Goal: Information Seeking & Learning: Find specific page/section

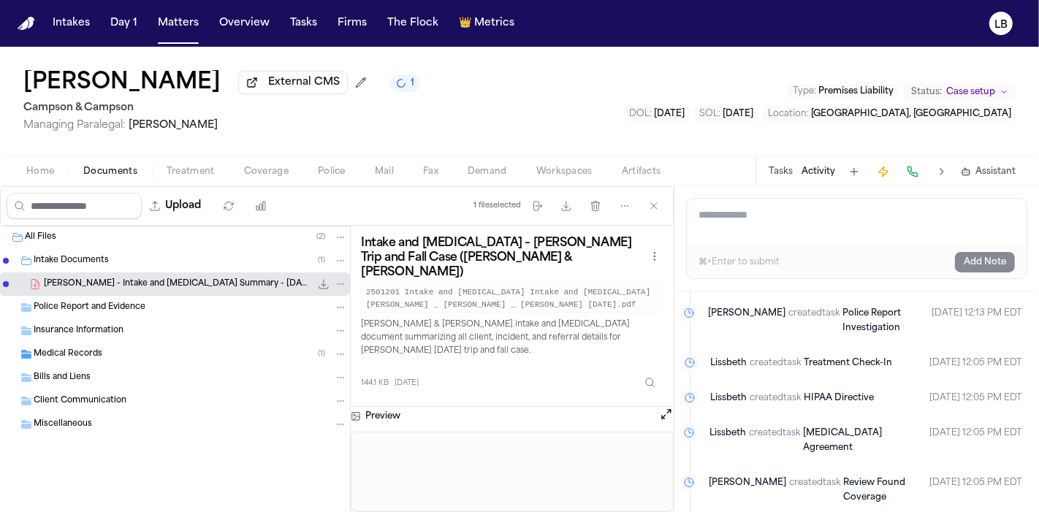
scroll to position [2606, 5]
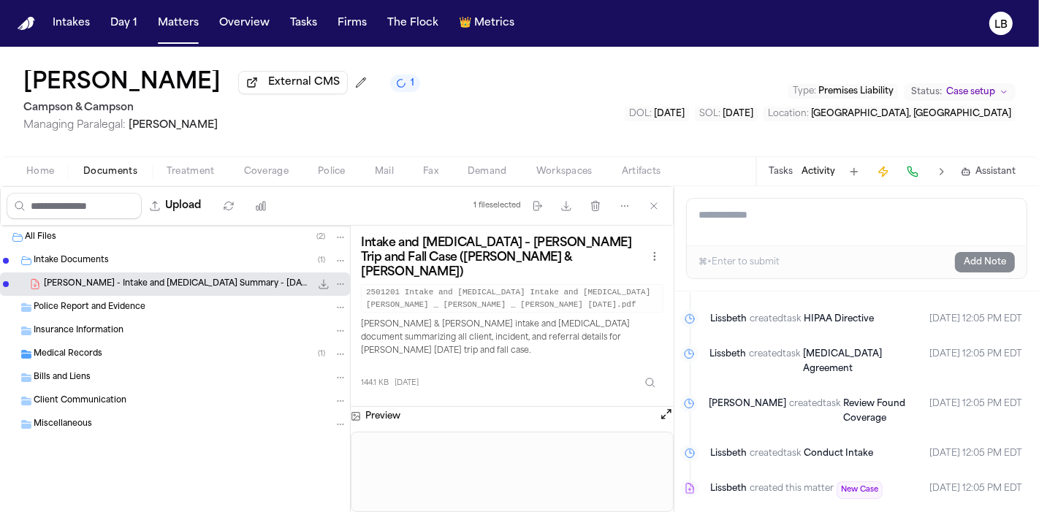
click at [827, 170] on button "Activity" at bounding box center [819, 172] width 34 height 12
click at [824, 175] on button "Activity" at bounding box center [819, 172] width 34 height 12
click at [784, 169] on button "Tasks" at bounding box center [781, 172] width 24 height 12
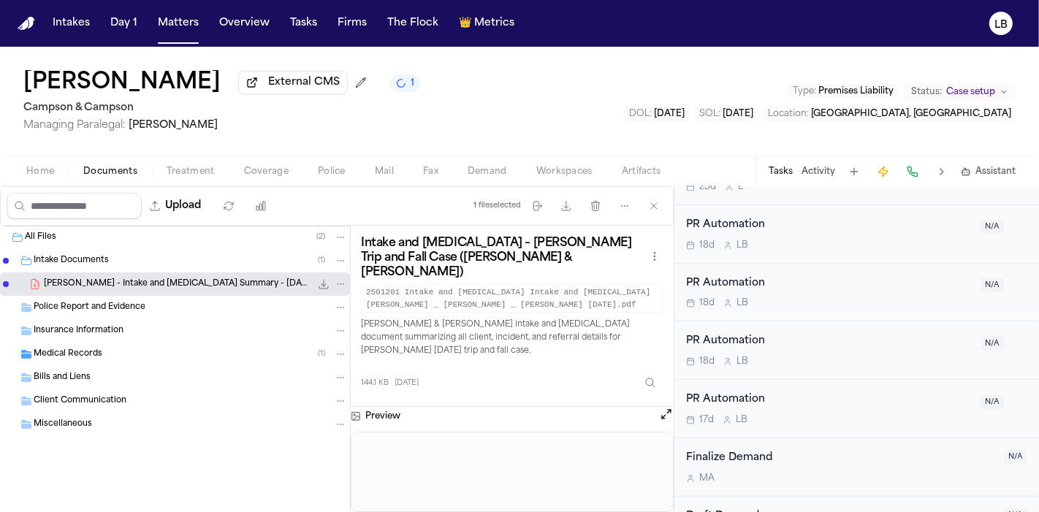
scroll to position [674, 0]
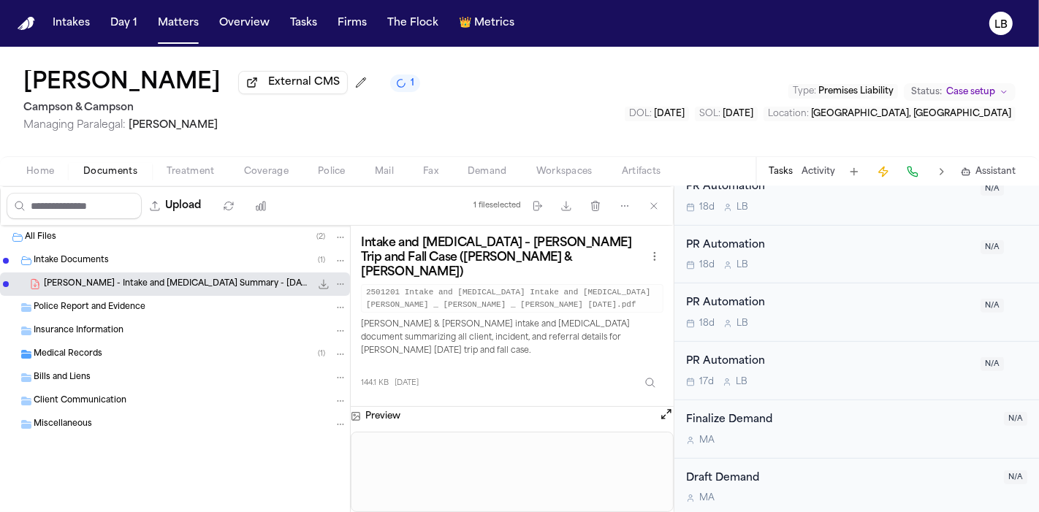
click at [180, 172] on span "Treatment" at bounding box center [191, 172] width 48 height 12
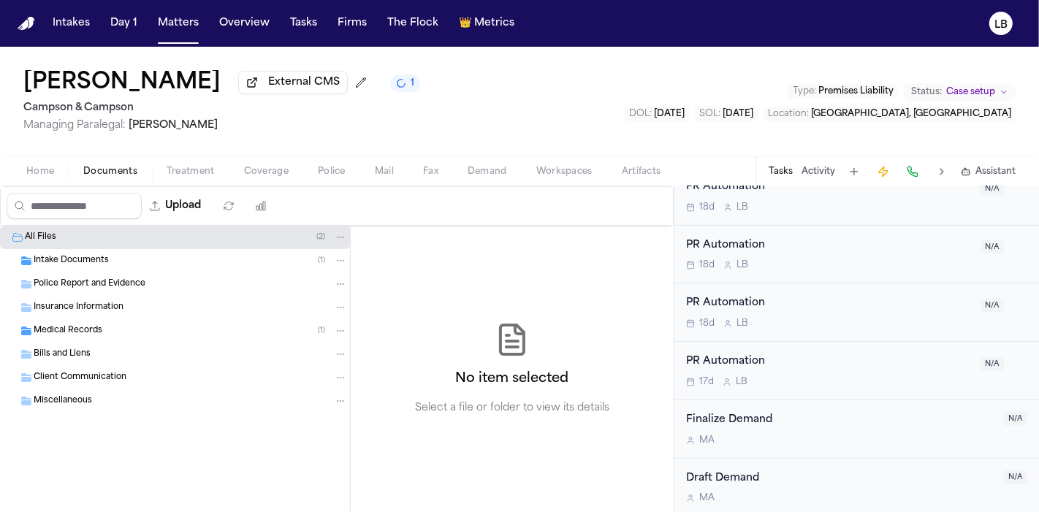
click at [117, 167] on span "Documents" at bounding box center [110, 172] width 54 height 12
click at [85, 256] on span "Intake Documents" at bounding box center [71, 261] width 75 height 12
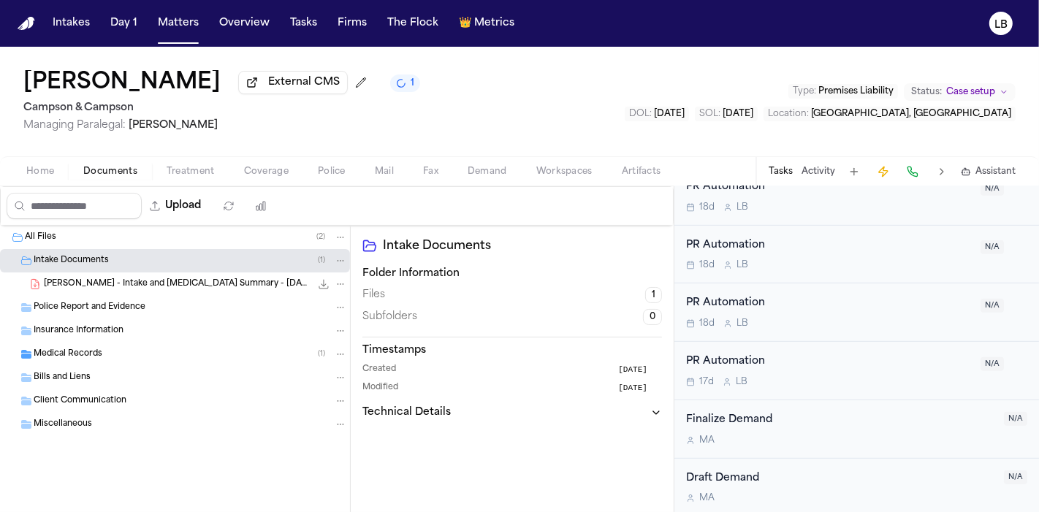
click at [109, 278] on span "M. Kamitsis - Intake and Retainer Summary - 8.25.25" at bounding box center [177, 284] width 267 height 12
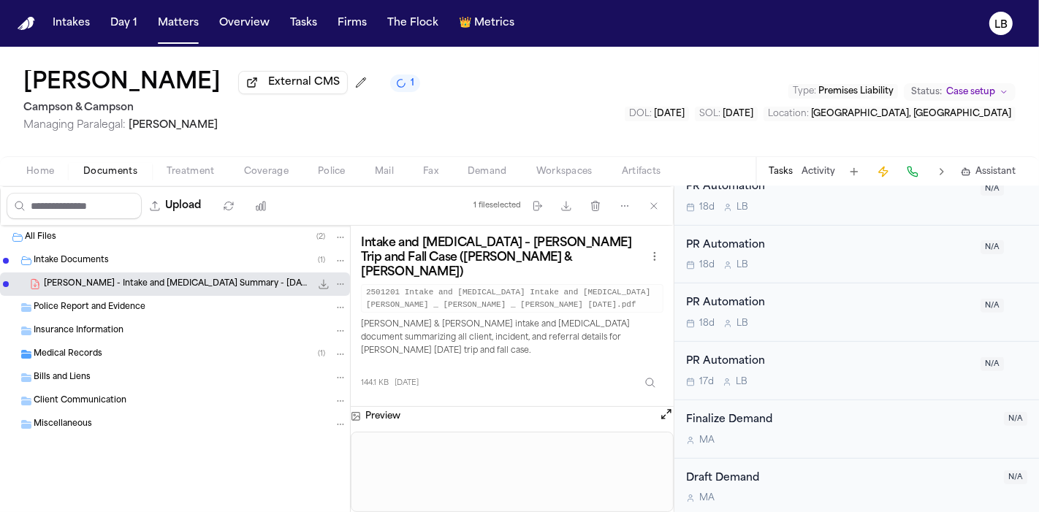
click at [807, 180] on div "Tasks Activity Assistant" at bounding box center [892, 171] width 272 height 28
click at [807, 167] on button "Activity" at bounding box center [819, 172] width 34 height 12
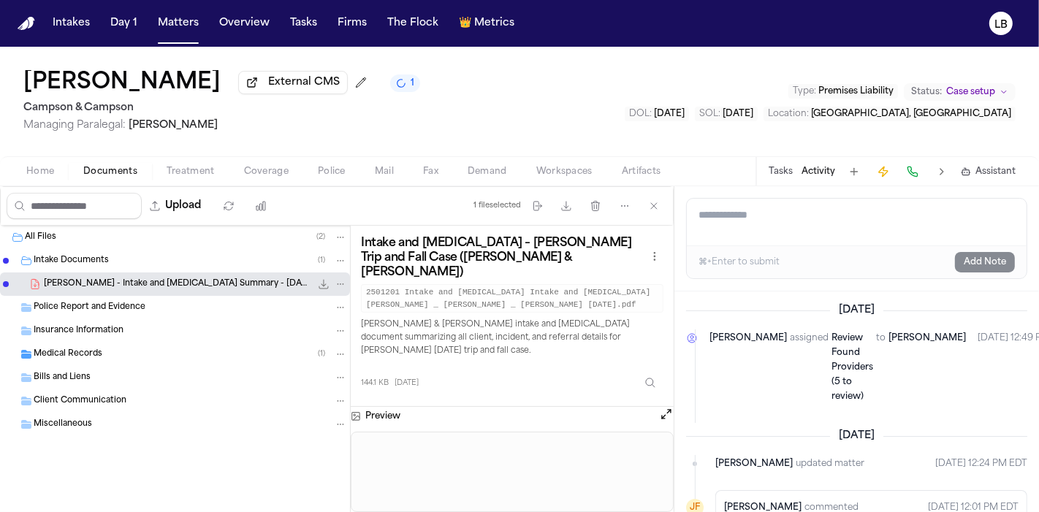
click at [788, 158] on div "Tasks Activity Assistant" at bounding box center [892, 171] width 272 height 28
click at [788, 174] on button "Tasks" at bounding box center [781, 172] width 24 height 12
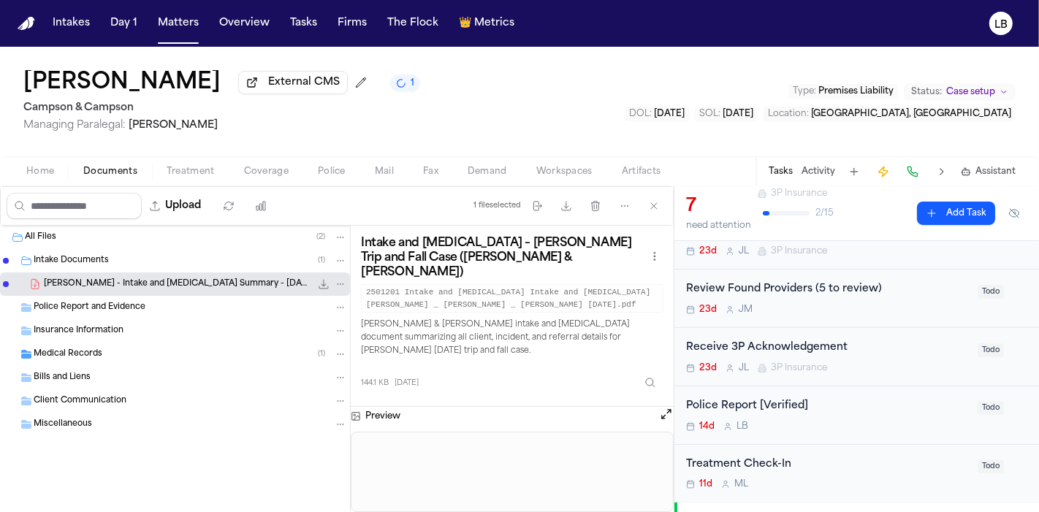
scroll to position [302, 0]
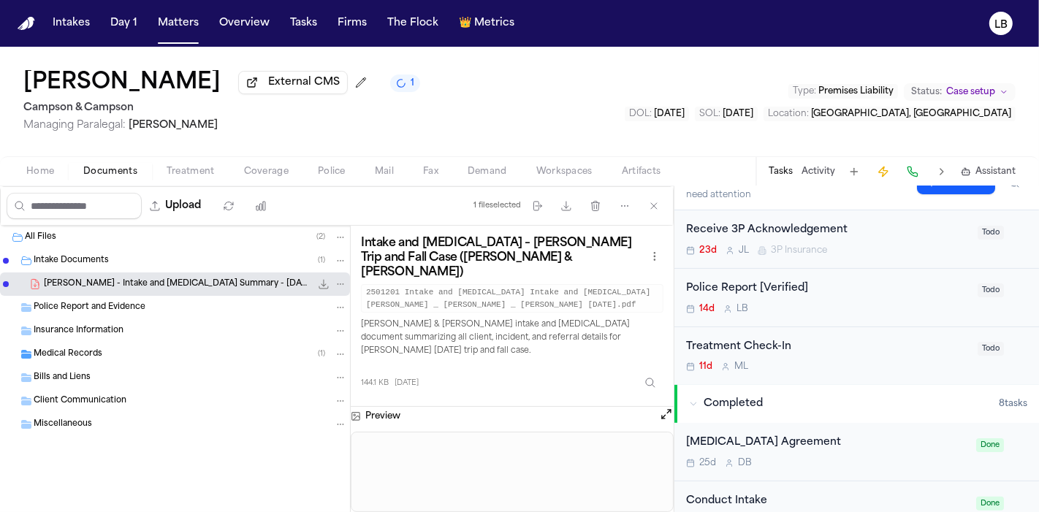
click at [840, 318] on div "Police Report [Verified] 14d L B Todo" at bounding box center [856, 298] width 365 height 58
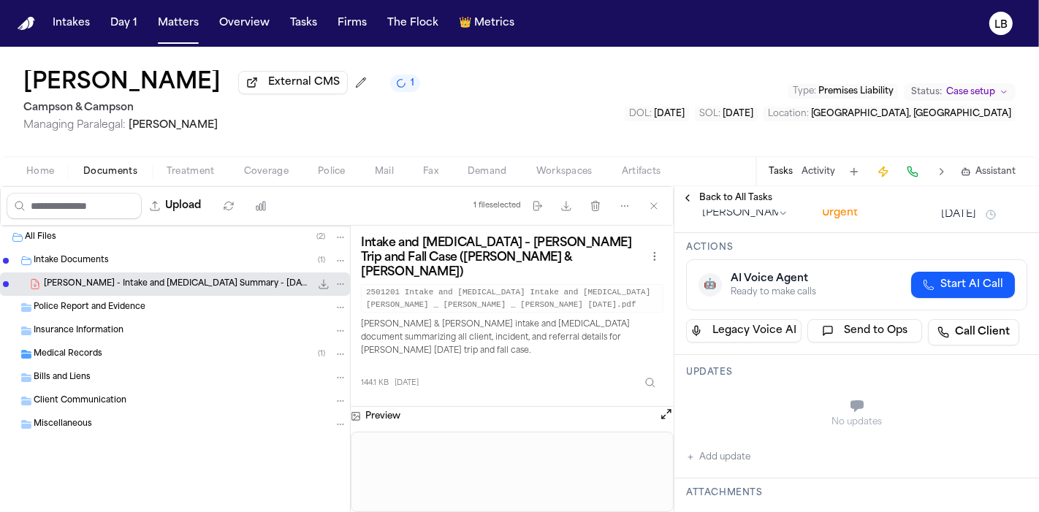
scroll to position [455, 0]
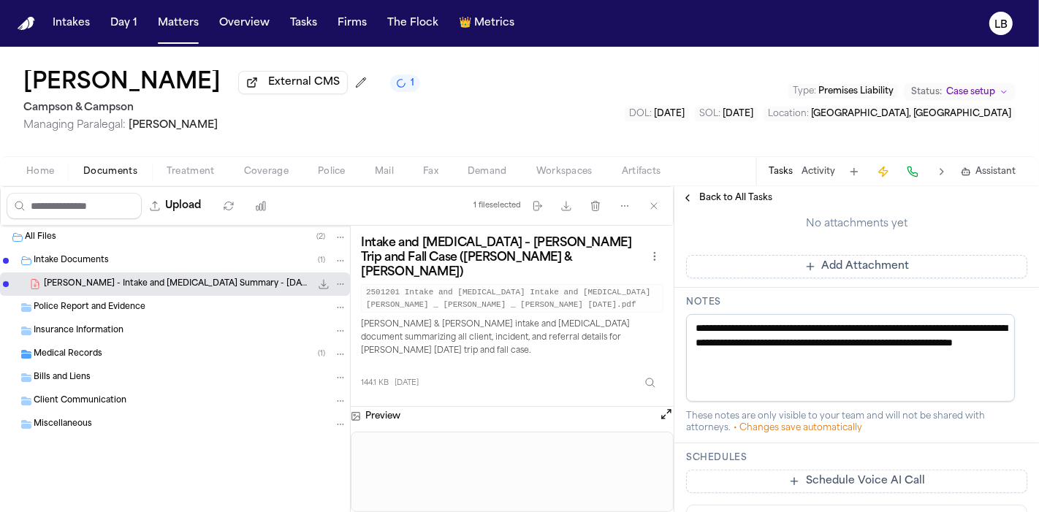
click at [315, 177] on button "Police" at bounding box center [331, 172] width 57 height 18
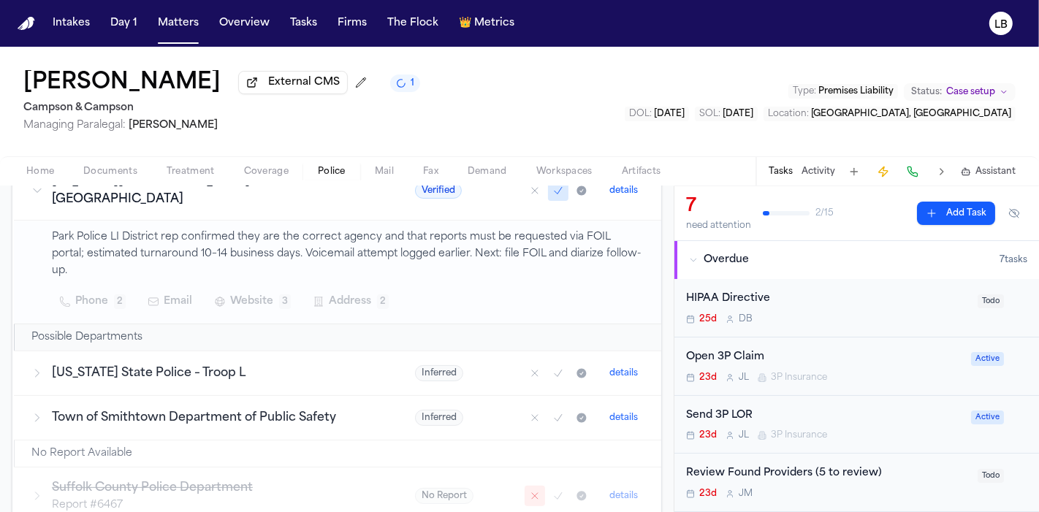
scroll to position [316, 0]
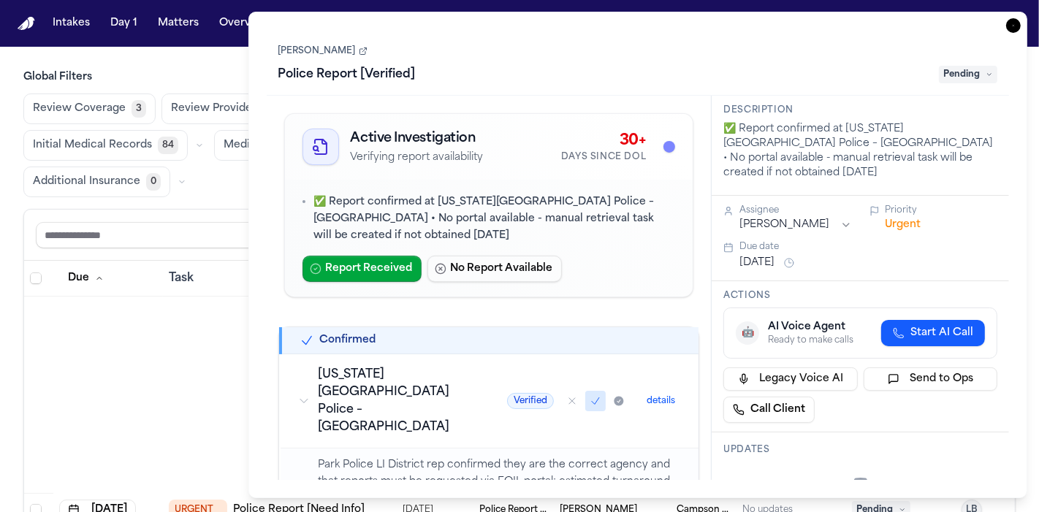
scroll to position [863, 19]
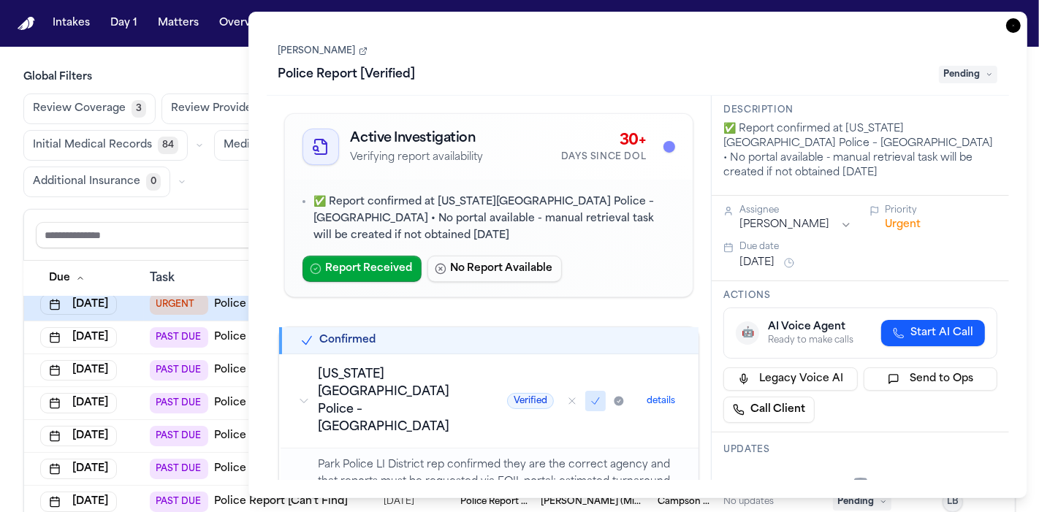
click at [1014, 28] on icon "button" at bounding box center [1013, 25] width 15 height 15
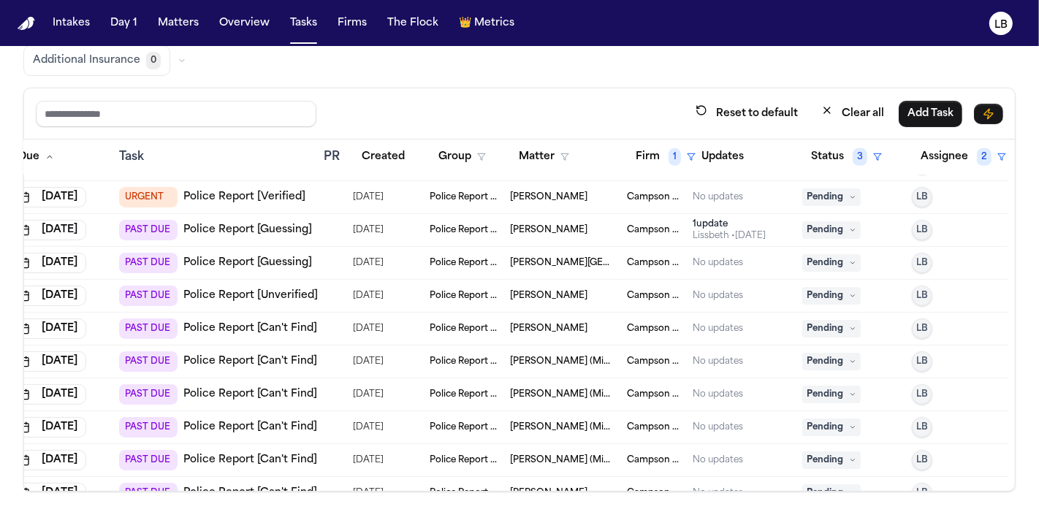
scroll to position [848, 60]
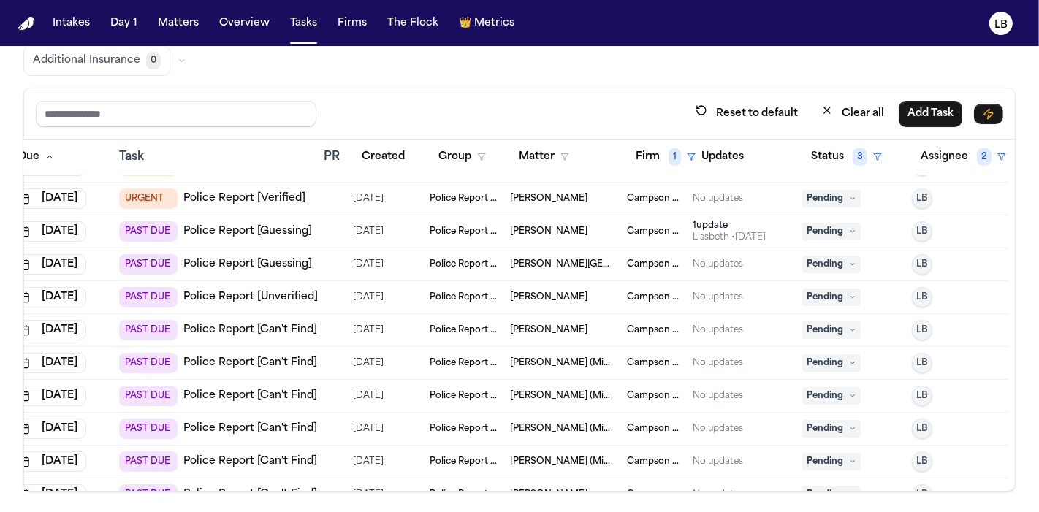
click at [544, 195] on span "Mary Kamitsis" at bounding box center [548, 199] width 77 height 12
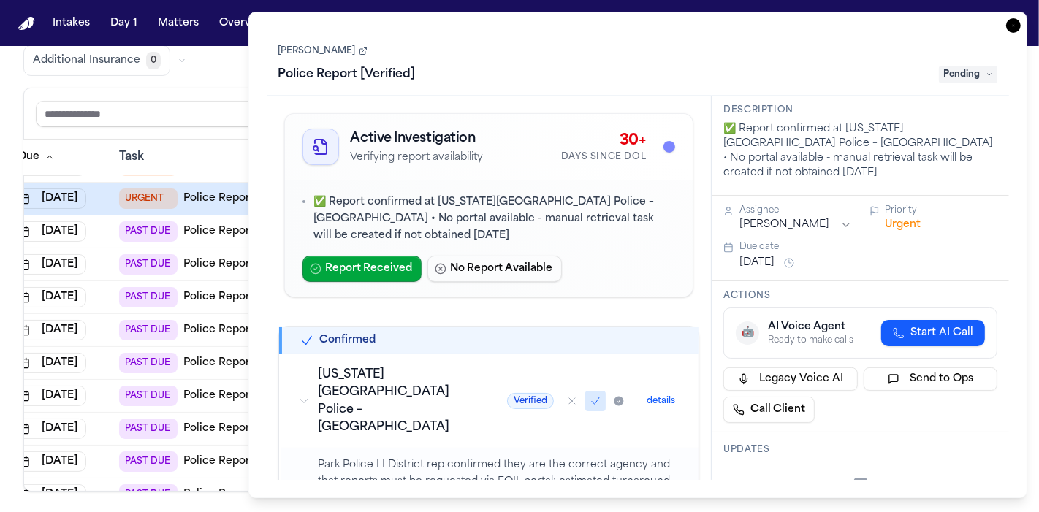
click at [1010, 25] on icon "button" at bounding box center [1013, 25] width 15 height 15
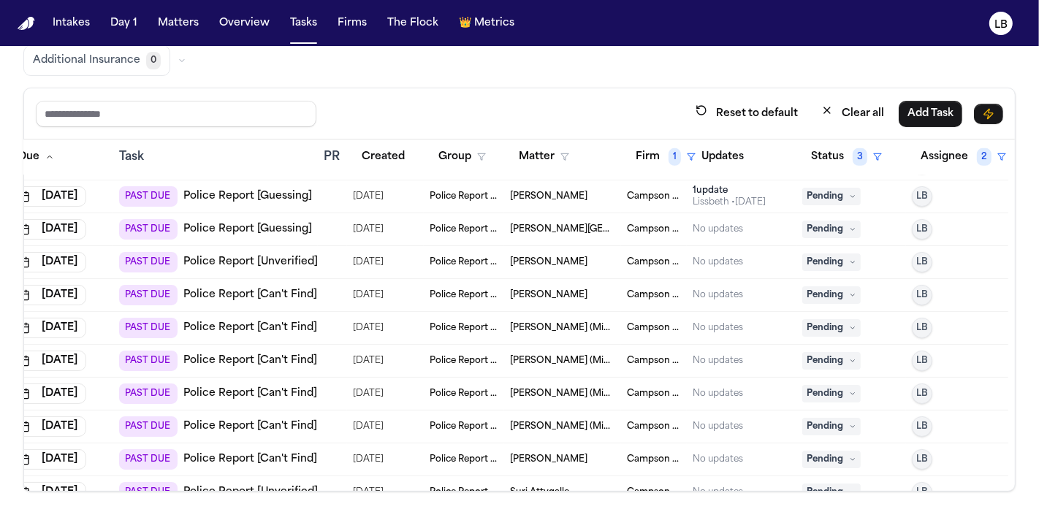
scroll to position [893, 60]
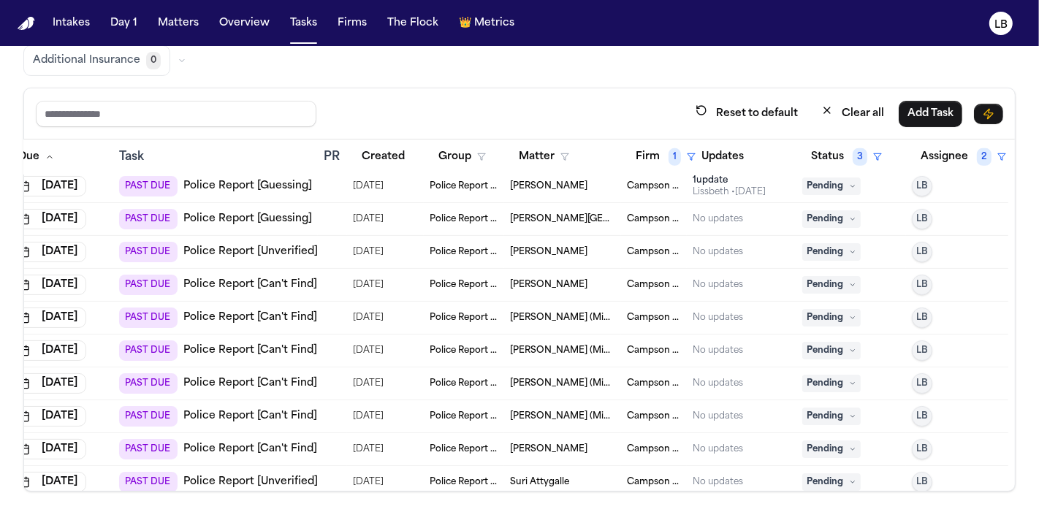
click at [542, 187] on span "[PERSON_NAME]" at bounding box center [548, 186] width 77 height 12
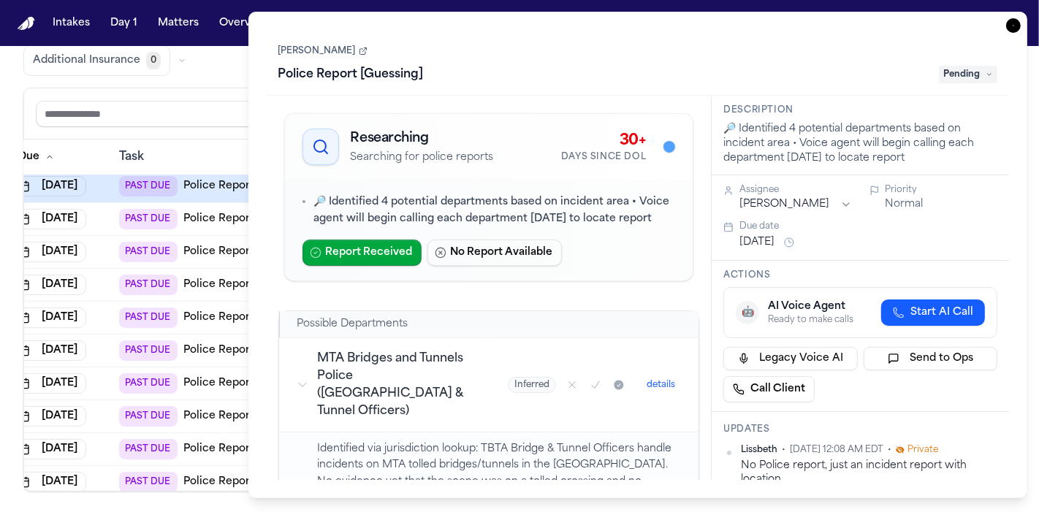
click at [332, 51] on link "[PERSON_NAME]" at bounding box center [322, 51] width 89 height 12
click at [1016, 18] on icon "button" at bounding box center [1013, 25] width 15 height 15
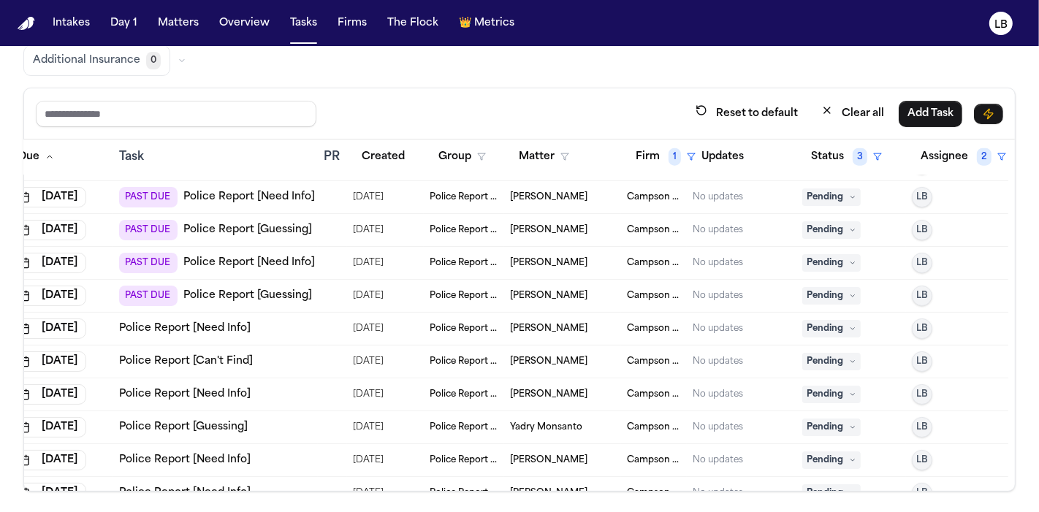
scroll to position [1703, 60]
click at [643, 160] on button "Firm 1" at bounding box center [665, 157] width 77 height 26
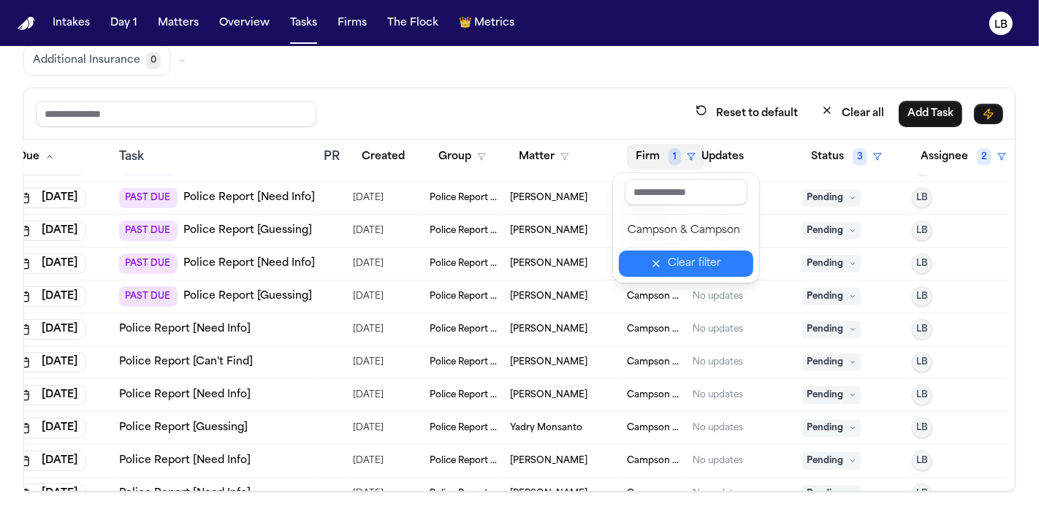
click at [687, 256] on div "Clear filter" at bounding box center [694, 264] width 53 height 18
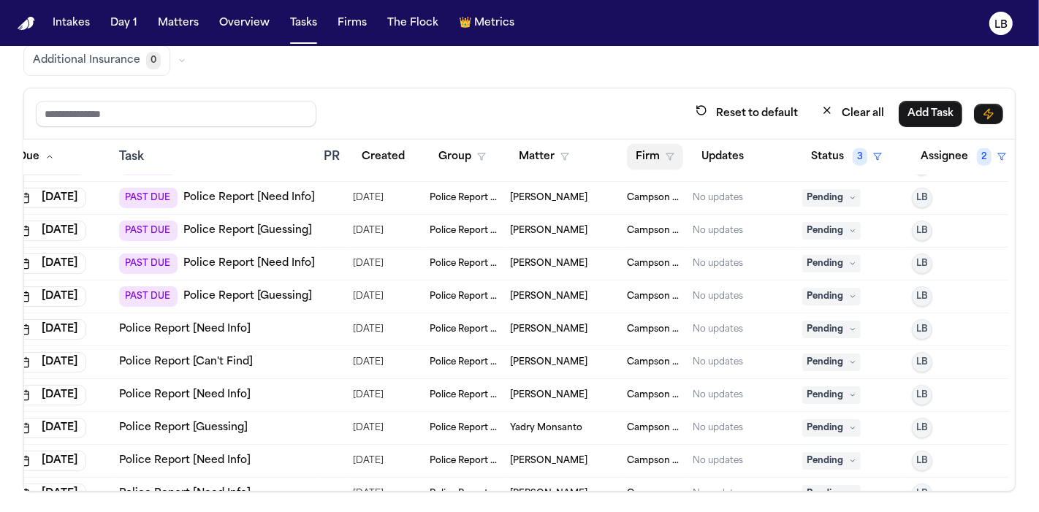
click at [650, 151] on button "Firm" at bounding box center [655, 157] width 56 height 26
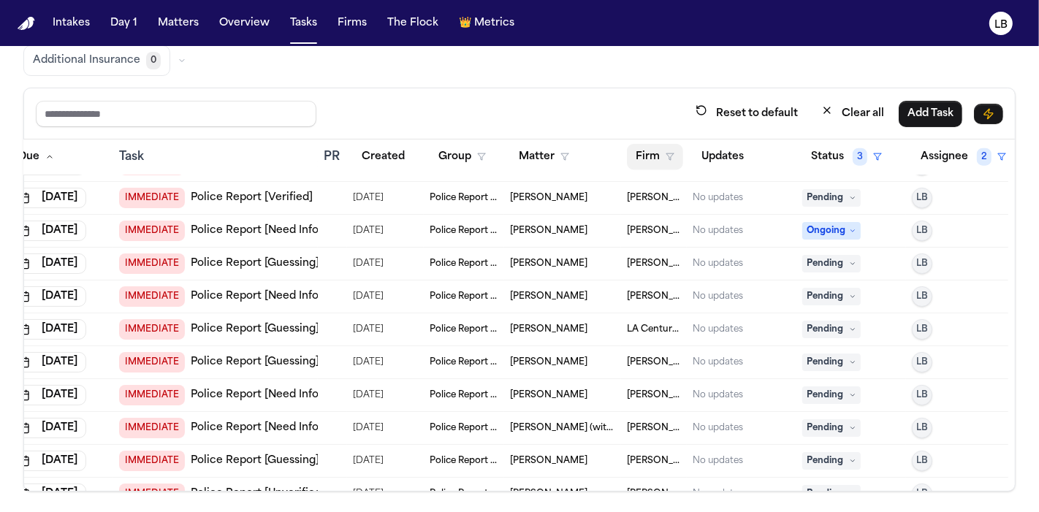
click at [647, 153] on button "Firm" at bounding box center [655, 157] width 56 height 26
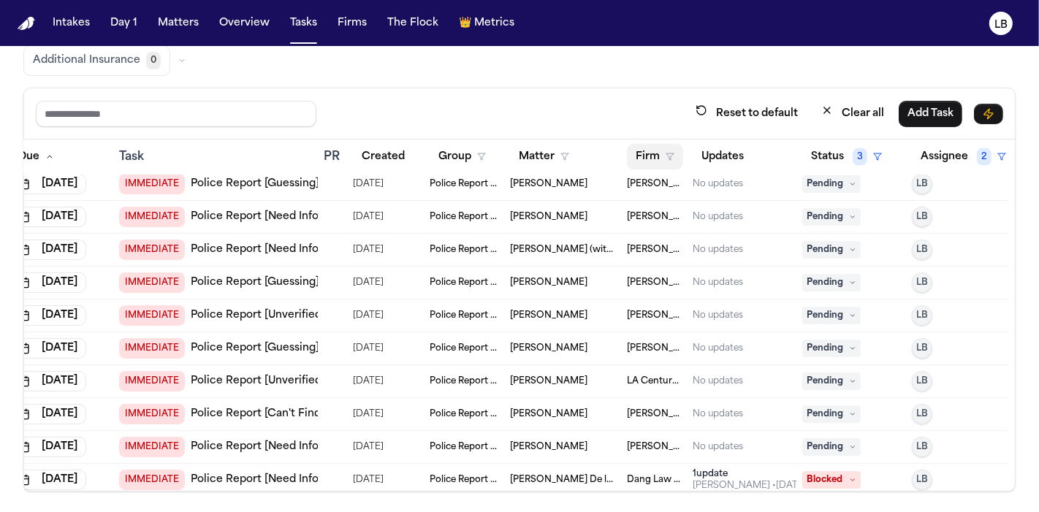
click at [647, 166] on button "Firm" at bounding box center [655, 157] width 56 height 26
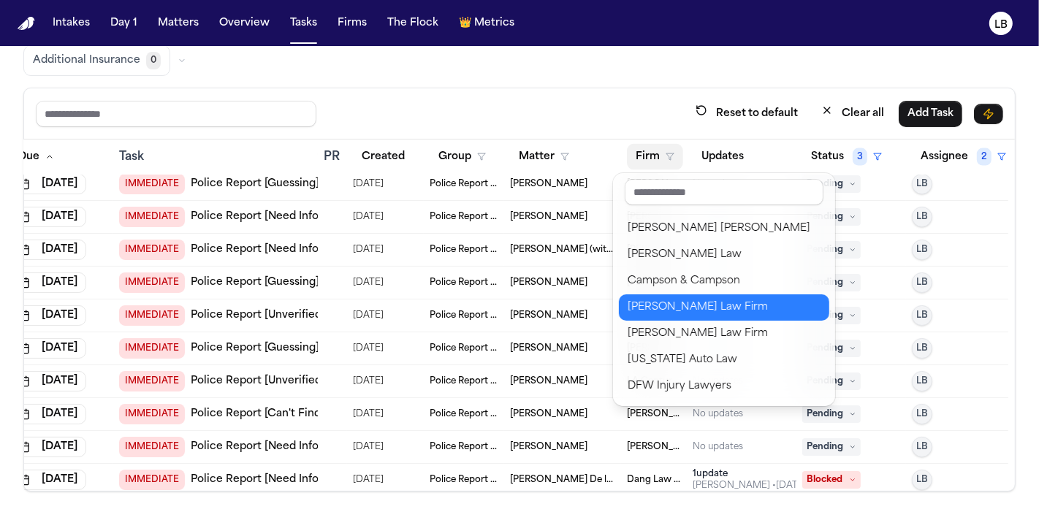
scroll to position [82, 0]
click at [685, 294] on button "Martello Law Firm" at bounding box center [724, 307] width 210 height 26
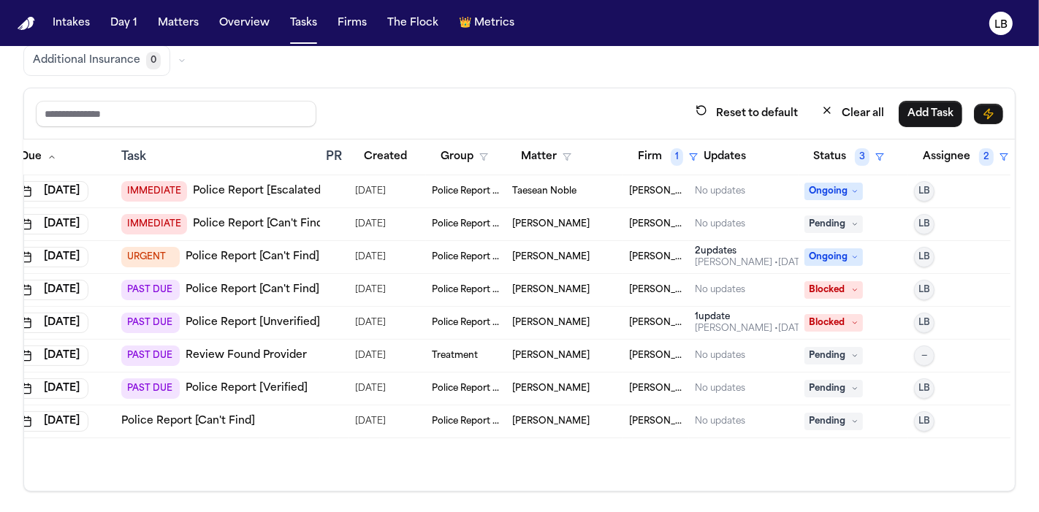
scroll to position [53, 0]
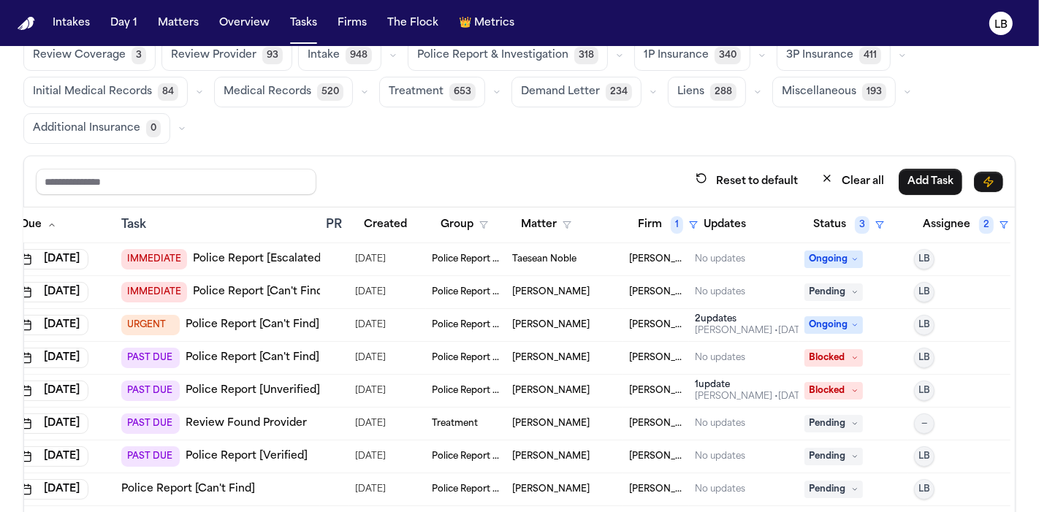
click at [571, 259] on span "Taesean Noble" at bounding box center [544, 260] width 64 height 12
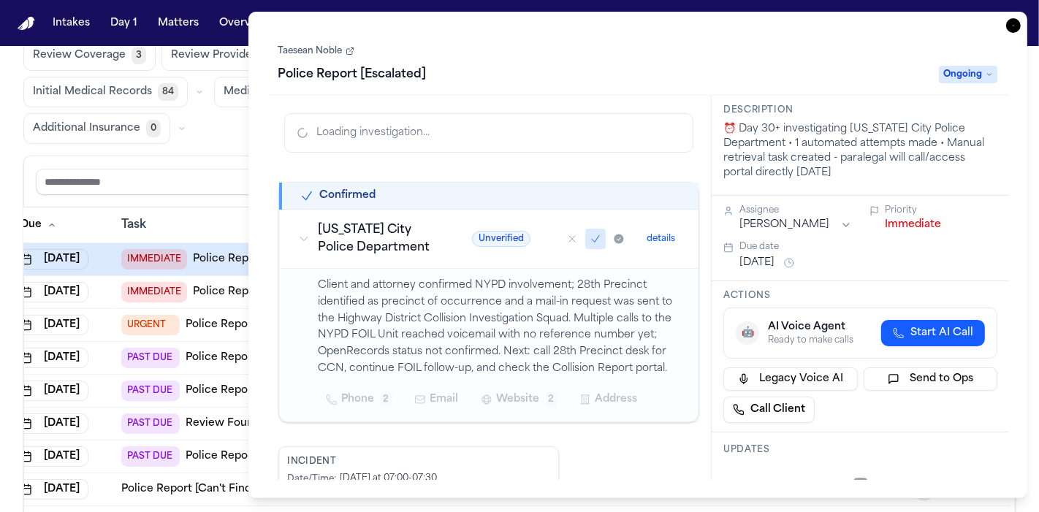
click at [339, 51] on link "Taesean Noble" at bounding box center [316, 51] width 76 height 12
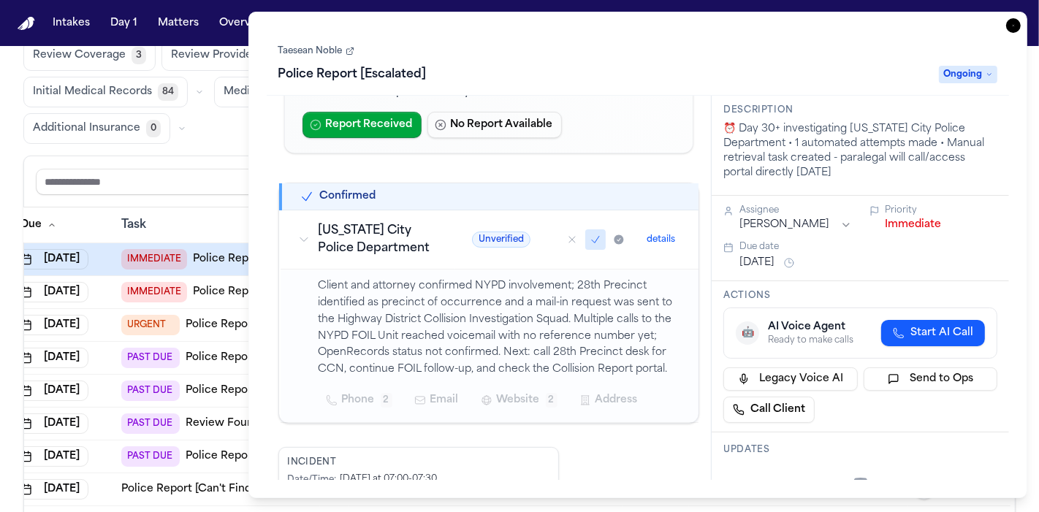
scroll to position [145, 0]
click at [1012, 26] on icon "button" at bounding box center [1013, 25] width 15 height 15
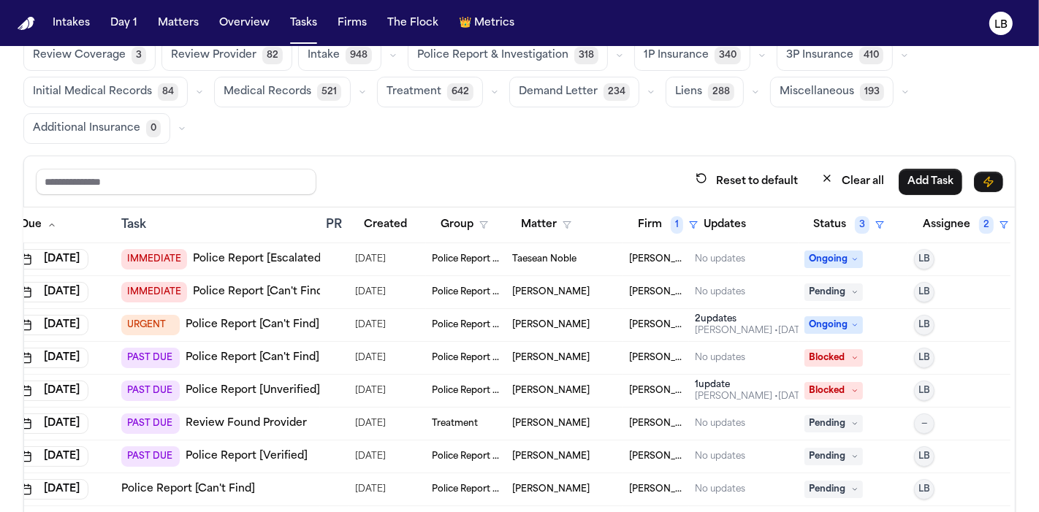
click at [599, 256] on div "Taesean Noble" at bounding box center [564, 260] width 105 height 12
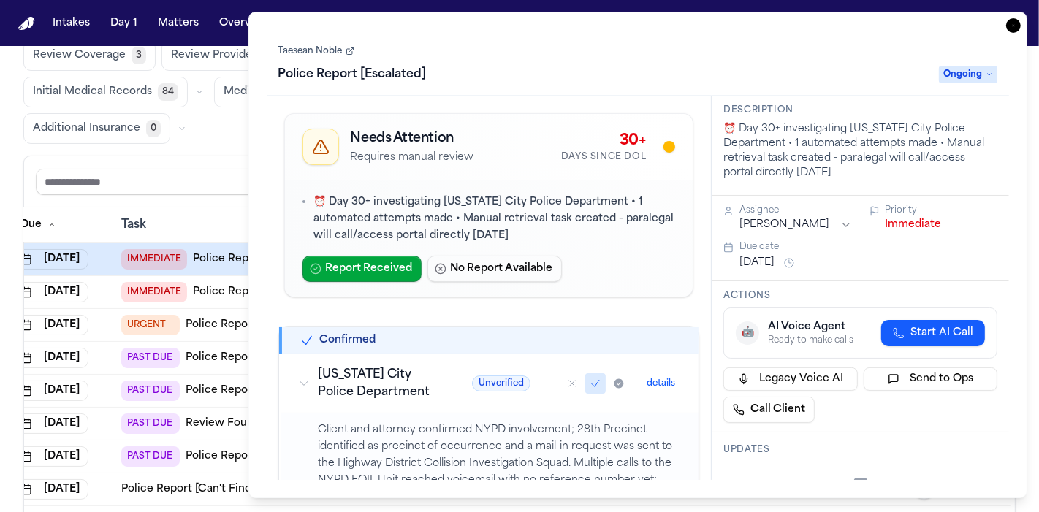
click at [296, 42] on div "Taesean Noble Police Report [Escalated] Ongoing" at bounding box center [638, 64] width 720 height 45
click at [296, 47] on link "Taesean Noble" at bounding box center [316, 51] width 76 height 12
click at [1015, 22] on icon "button" at bounding box center [1013, 25] width 15 height 15
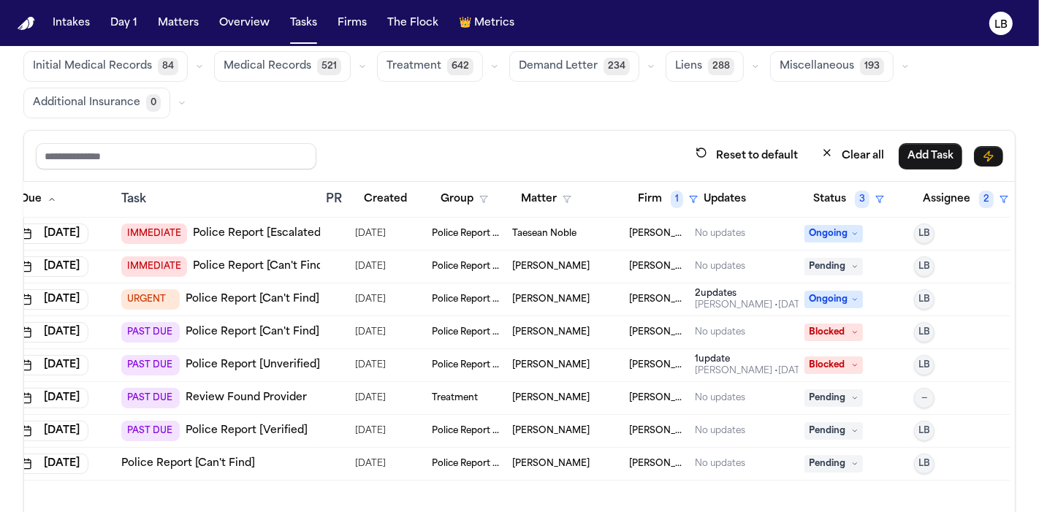
scroll to position [83, 0]
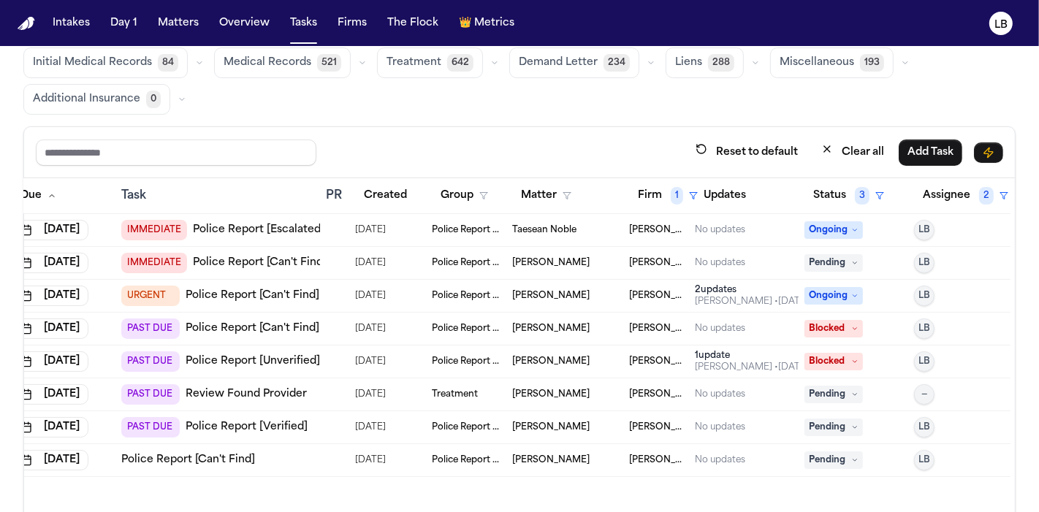
click at [538, 261] on span "Chris Berry" at bounding box center [550, 263] width 77 height 12
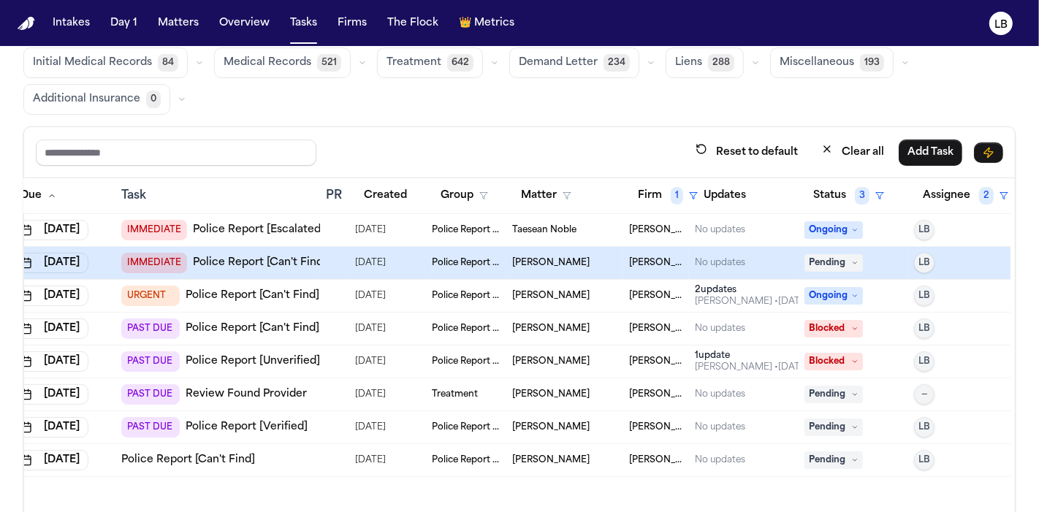
click at [224, 256] on link "Police Report [Can't Find]" at bounding box center [260, 263] width 134 height 15
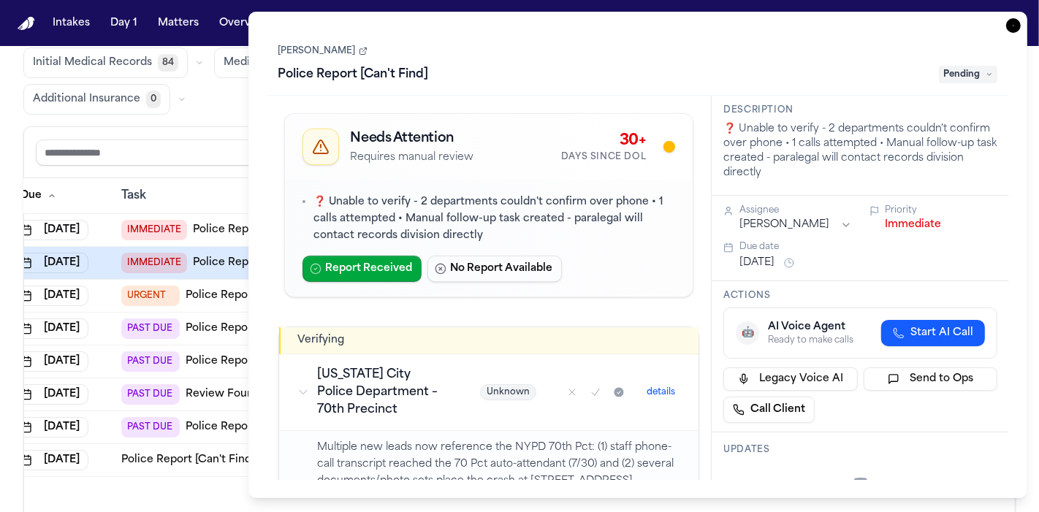
click at [1011, 26] on icon "button" at bounding box center [1013, 25] width 15 height 15
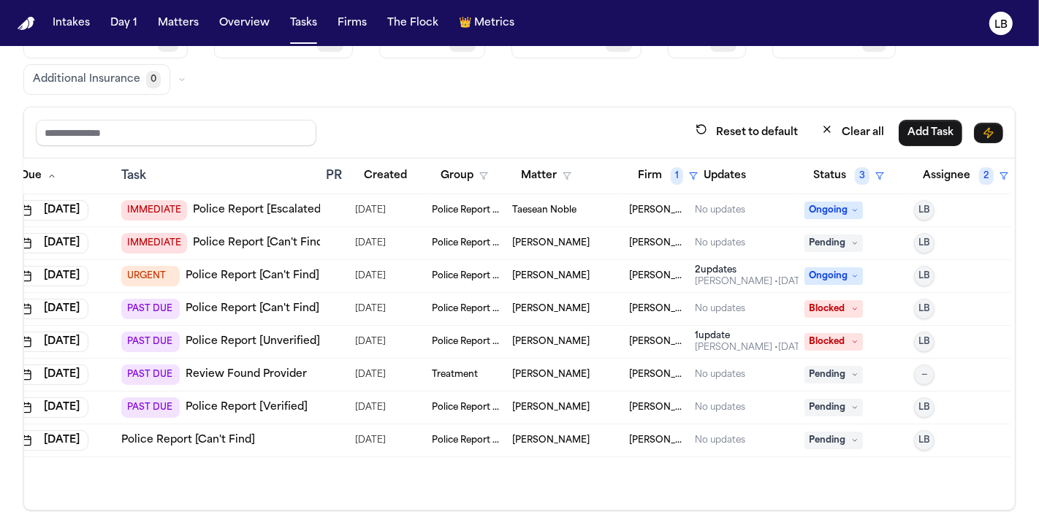
scroll to position [113, 0]
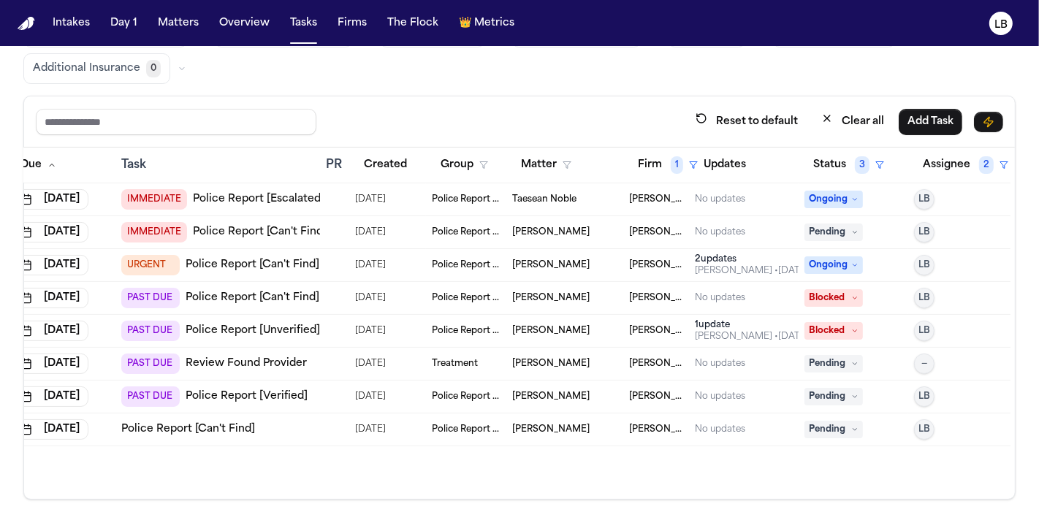
click at [553, 262] on span "Silvia Jimenez" at bounding box center [550, 265] width 77 height 12
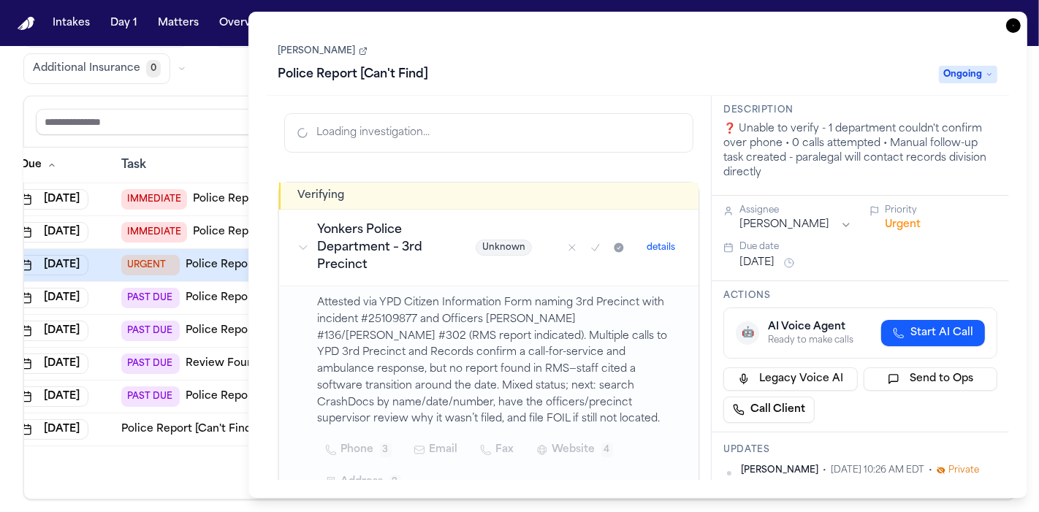
click at [327, 53] on link "Silvia Jimenez" at bounding box center [322, 51] width 89 height 12
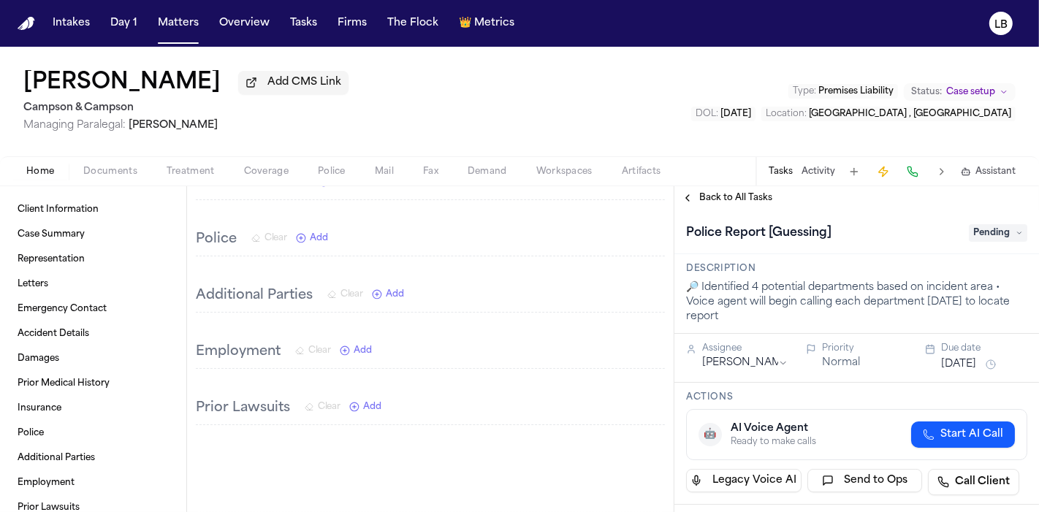
scroll to position [990, 0]
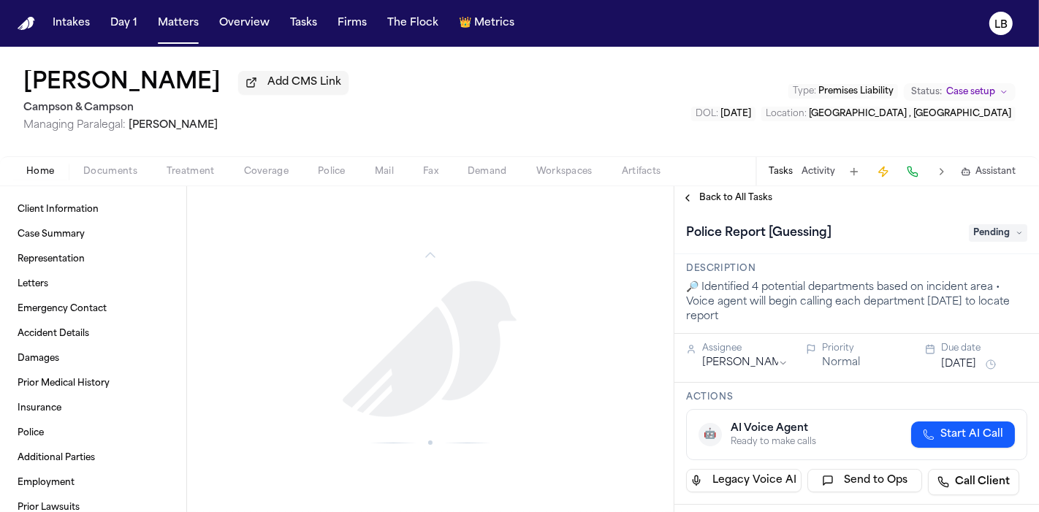
click at [114, 179] on span "button" at bounding box center [111, 179] width 72 height 1
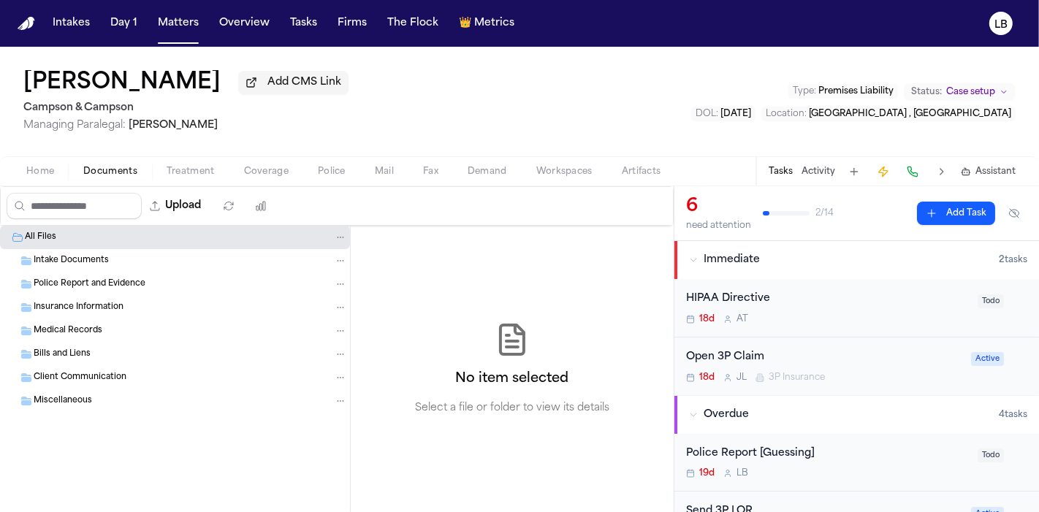
click at [99, 256] on span "Intake Documents" at bounding box center [71, 261] width 75 height 12
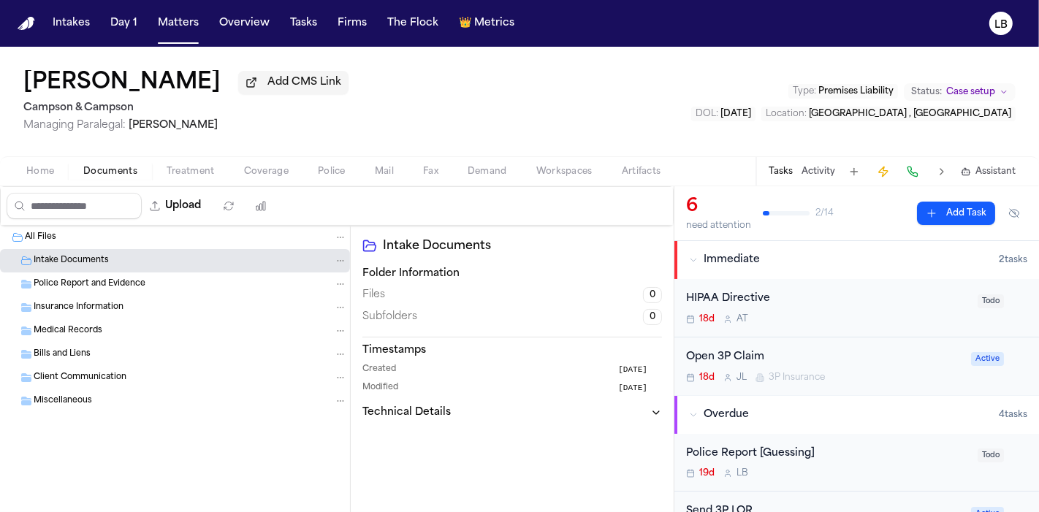
click at [53, 185] on div "Home Documents Treatment Coverage Police Mail Fax Demand Workspaces Artifacts T…" at bounding box center [519, 170] width 1039 height 29
click at [46, 176] on span "Home" at bounding box center [40, 172] width 28 height 12
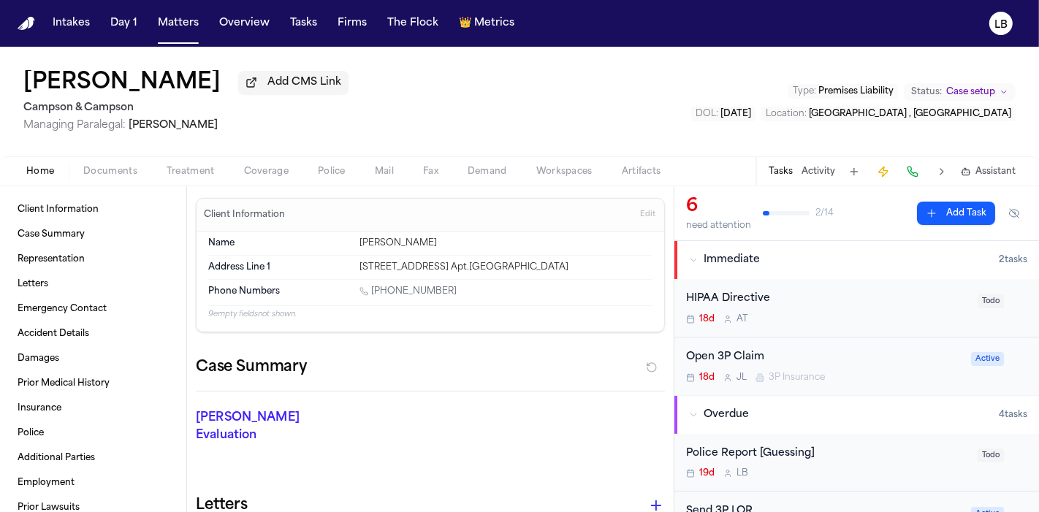
click at [333, 170] on span "Police" at bounding box center [332, 172] width 28 height 12
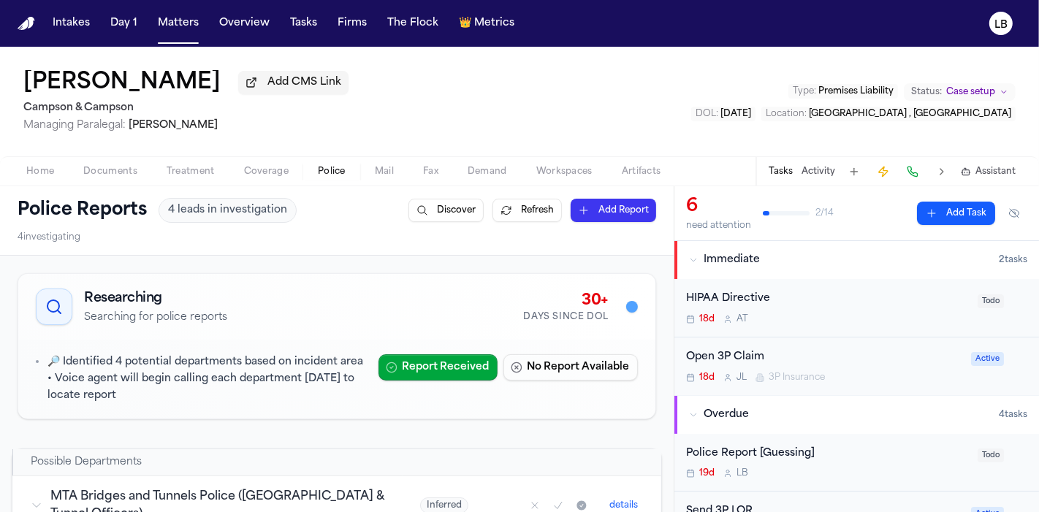
scroll to position [395, 0]
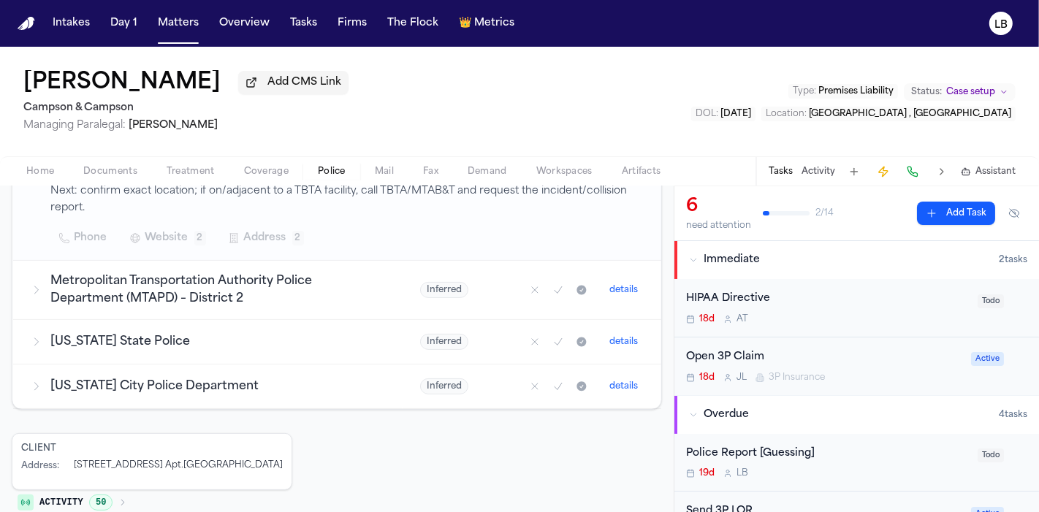
click at [42, 166] on span "Home" at bounding box center [40, 172] width 28 height 12
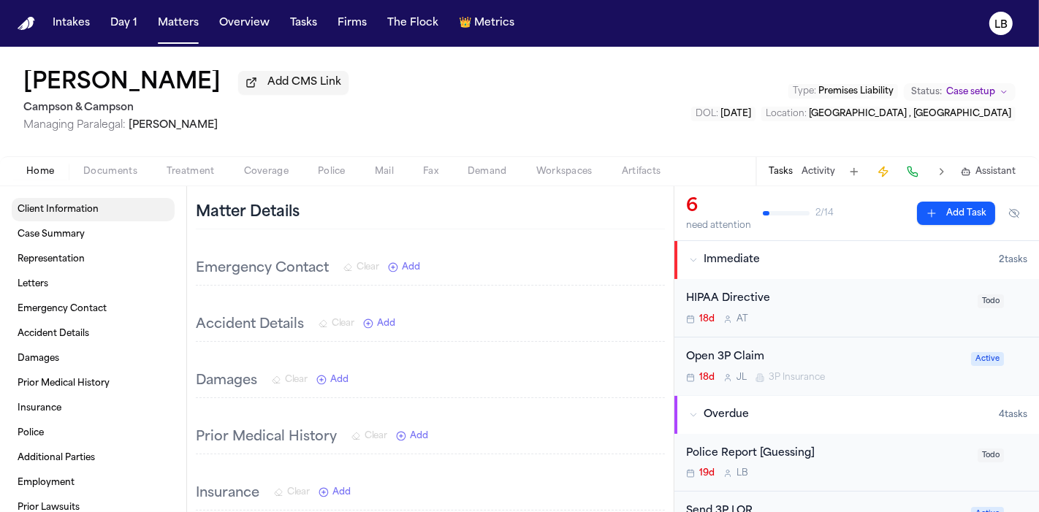
click at [69, 216] on link "Client Information" at bounding box center [93, 209] width 163 height 23
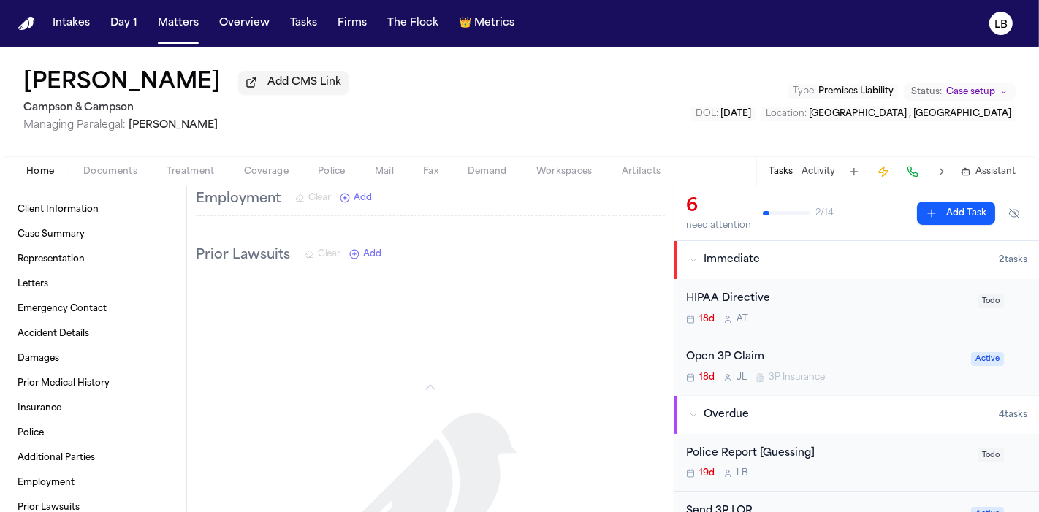
scroll to position [990, 0]
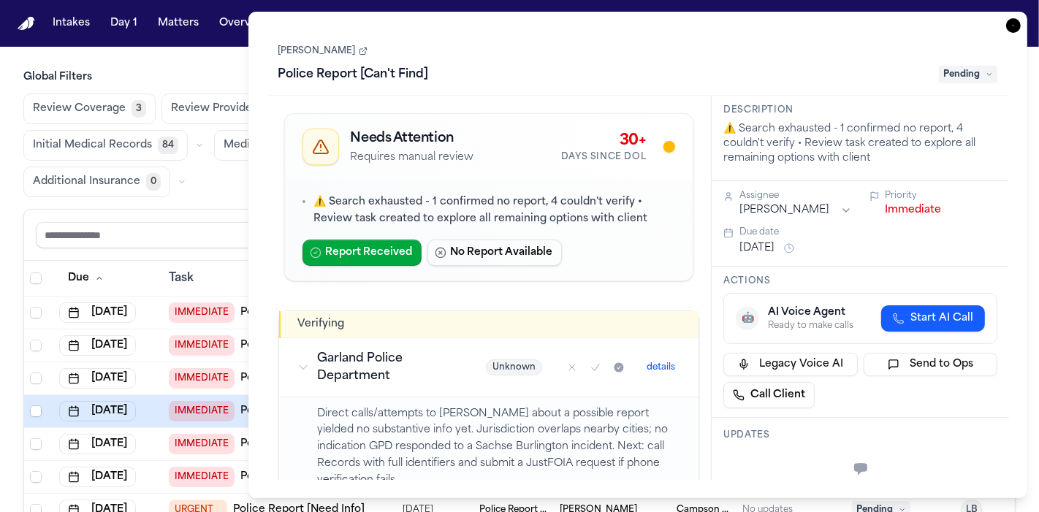
scroll to position [38, 58]
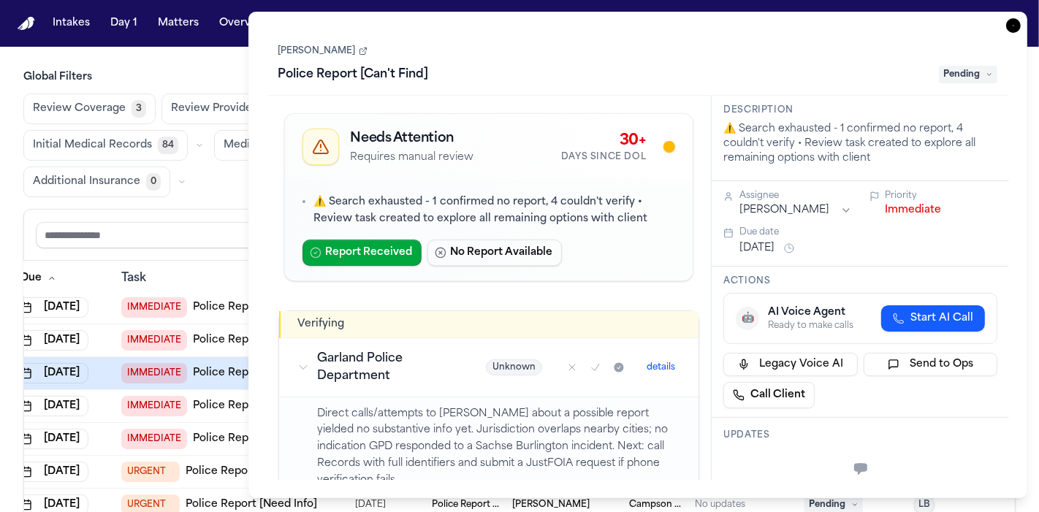
click at [1016, 23] on icon "button" at bounding box center [1013, 25] width 15 height 15
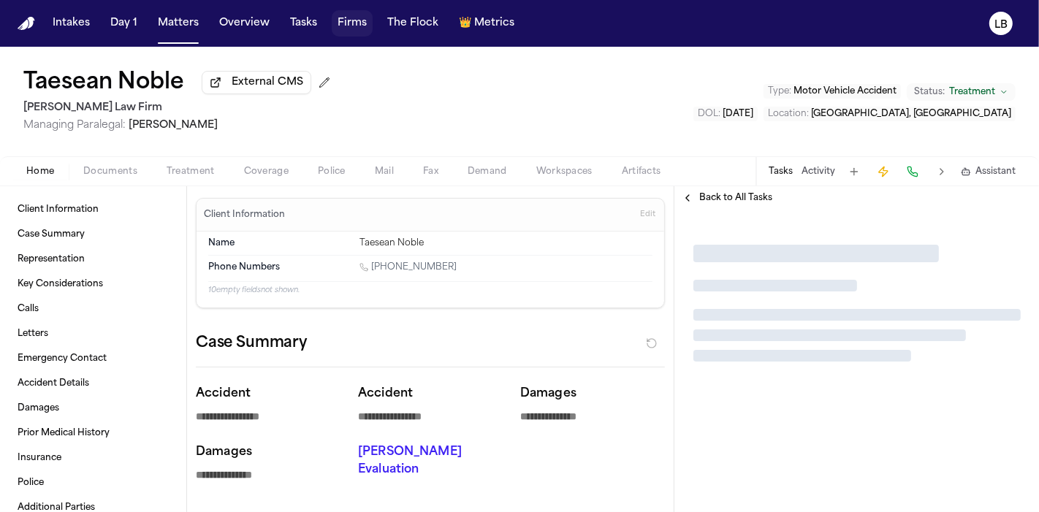
type textarea "*"
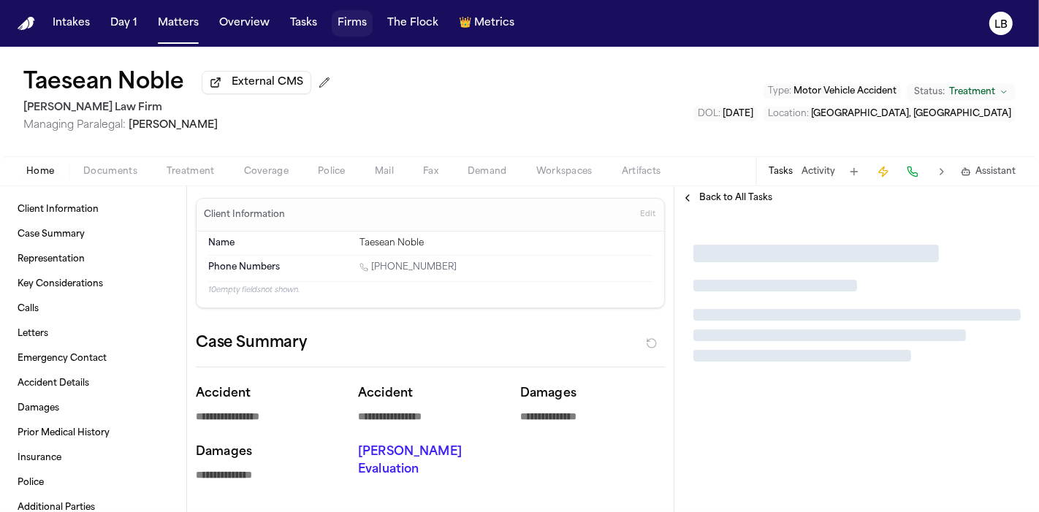
type textarea "*"
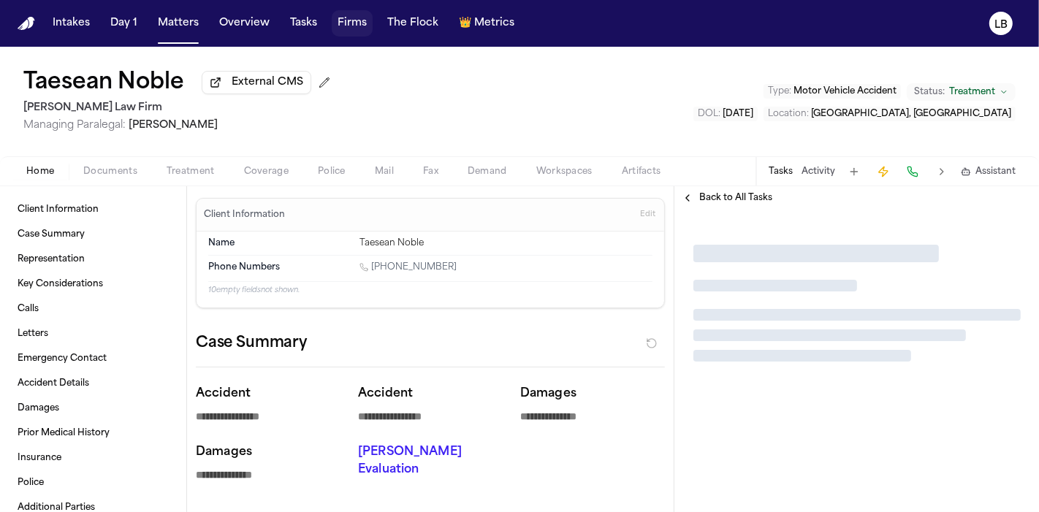
type textarea "*"
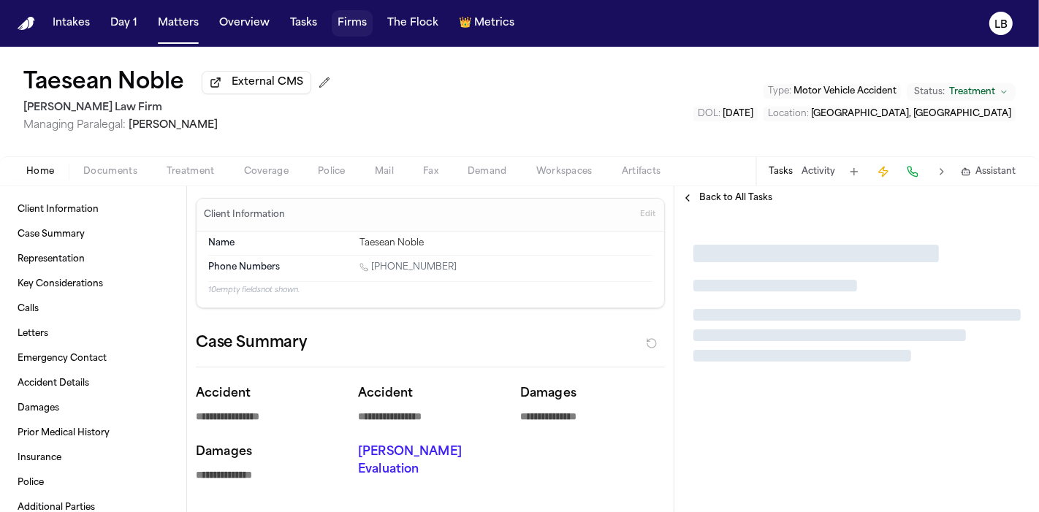
type textarea "*"
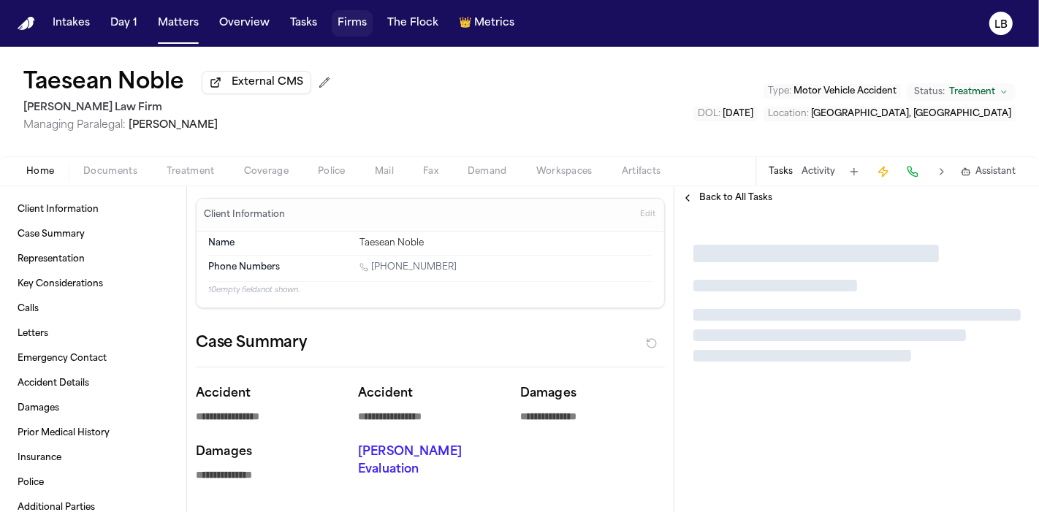
type textarea "*"
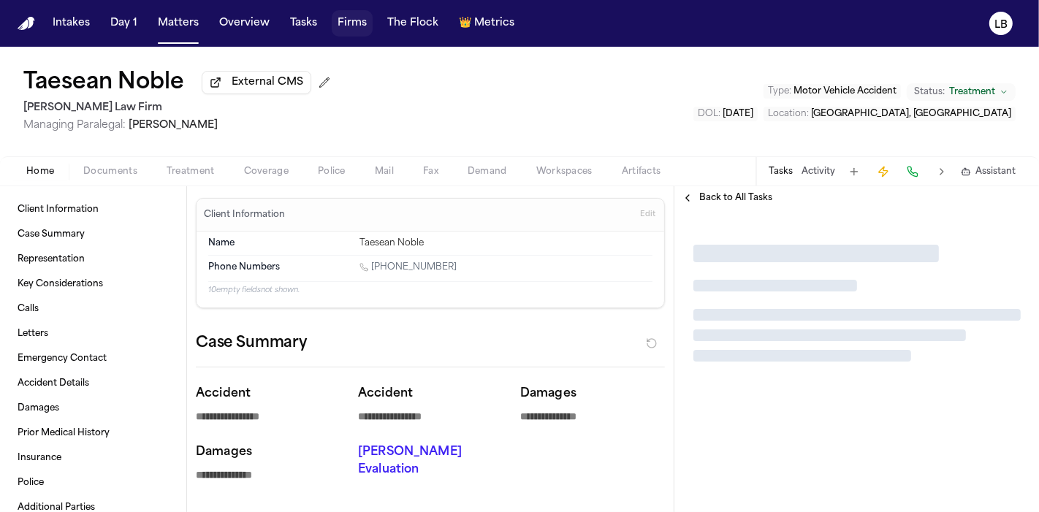
type textarea "*"
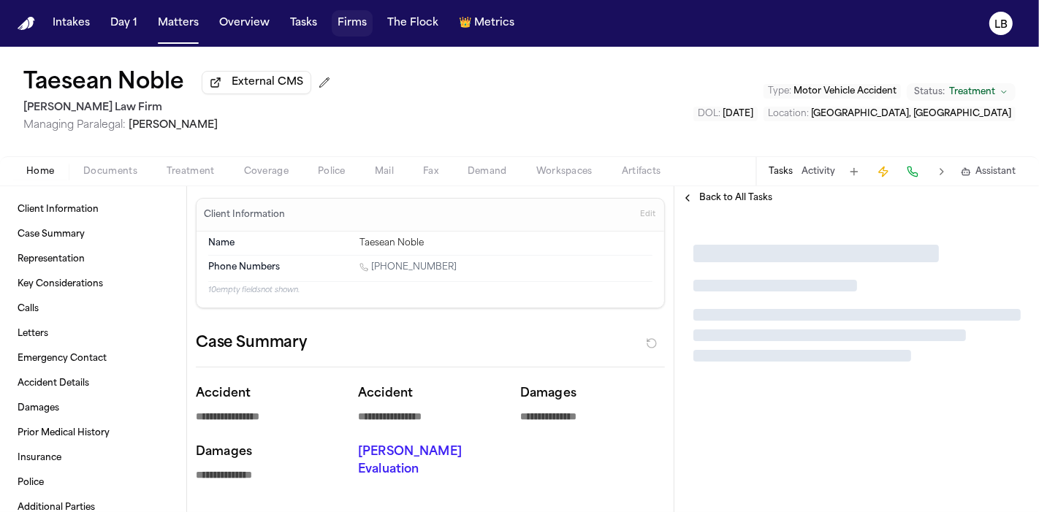
type textarea "*"
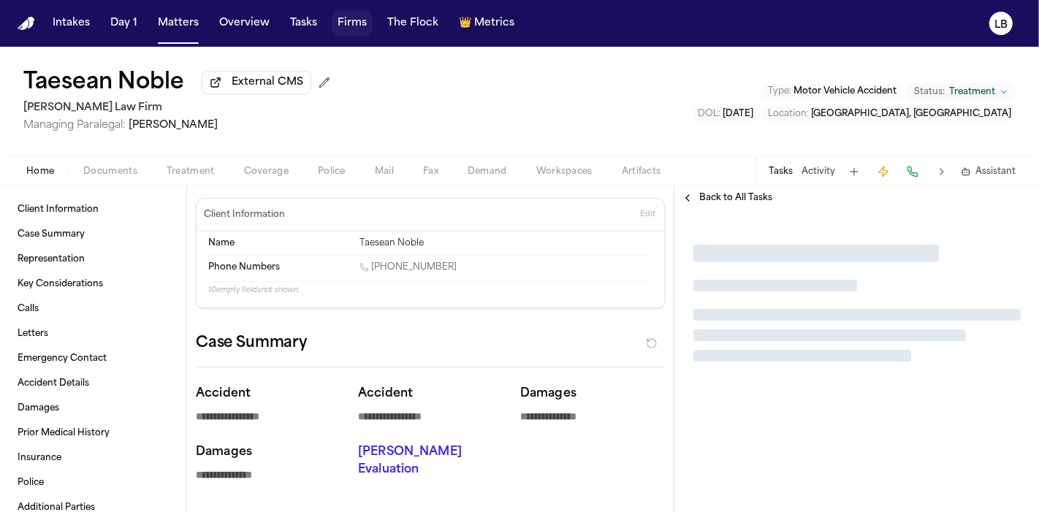
type textarea "*"
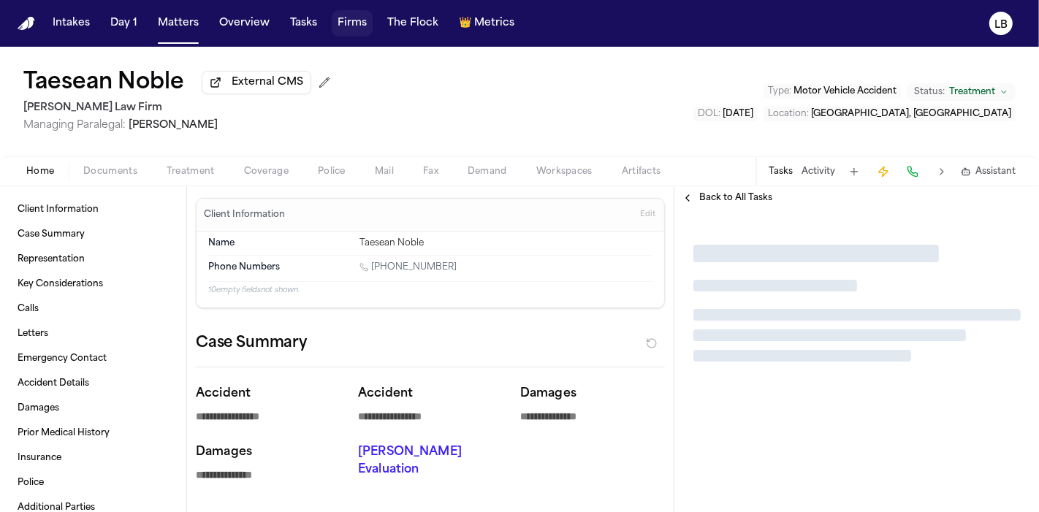
type textarea "*"
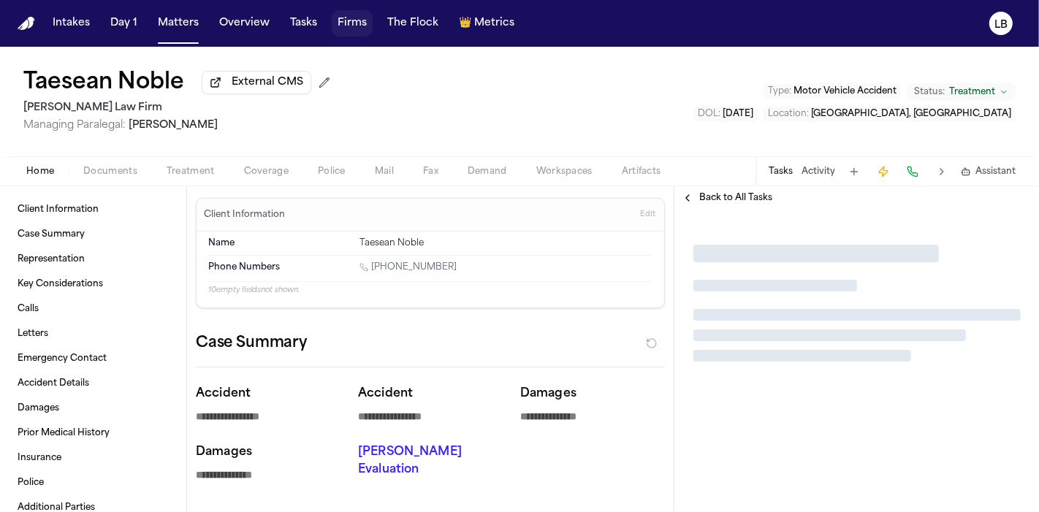
type textarea "*"
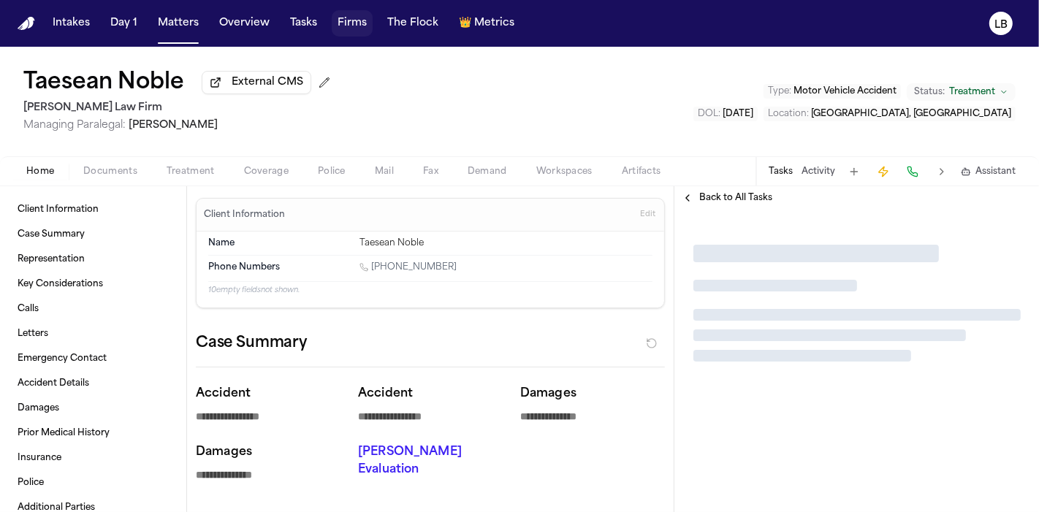
type textarea "*"
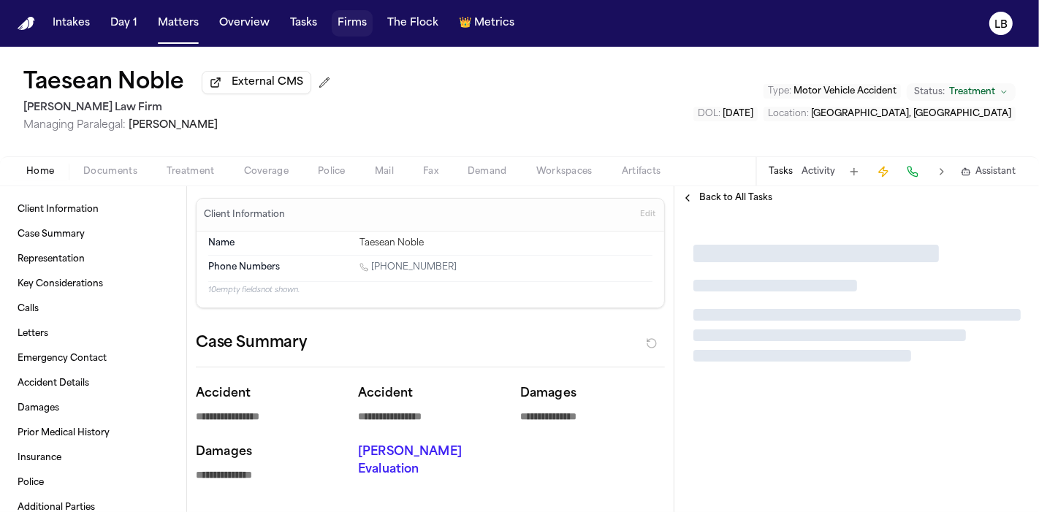
type textarea "*"
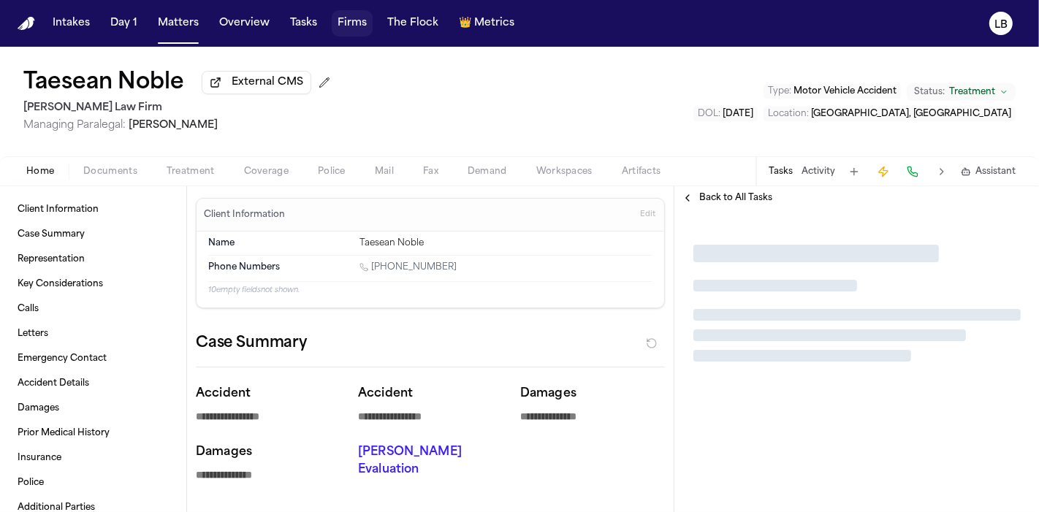
type textarea "*"
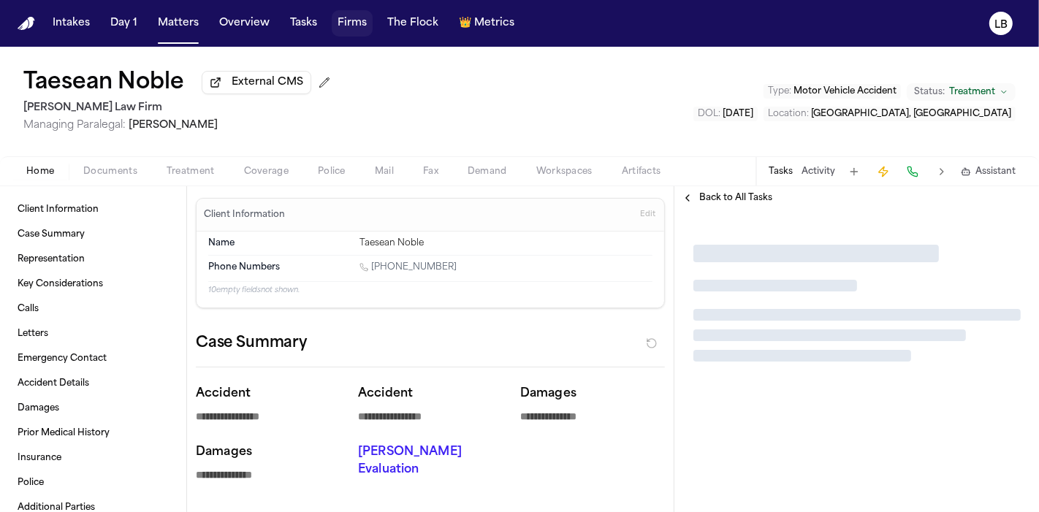
type textarea "*"
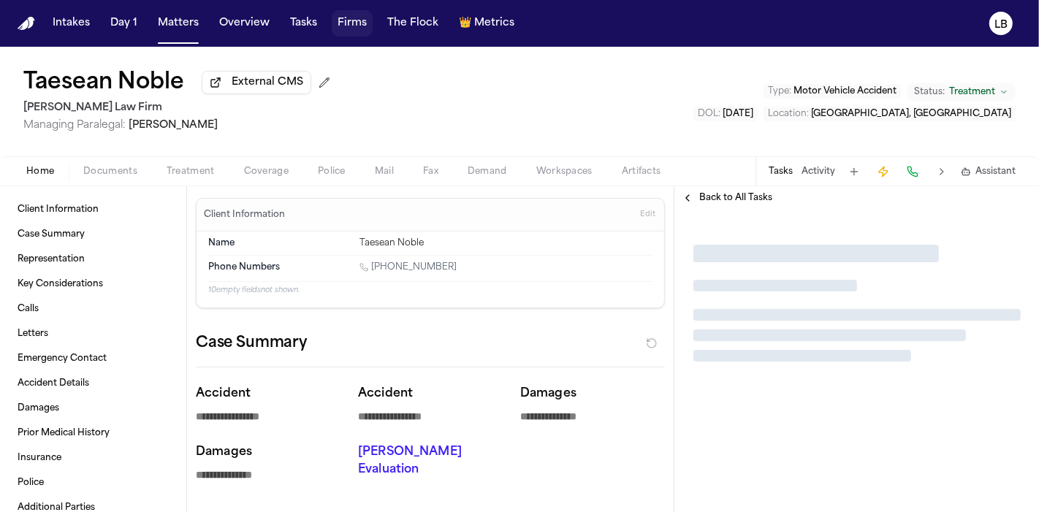
type textarea "*"
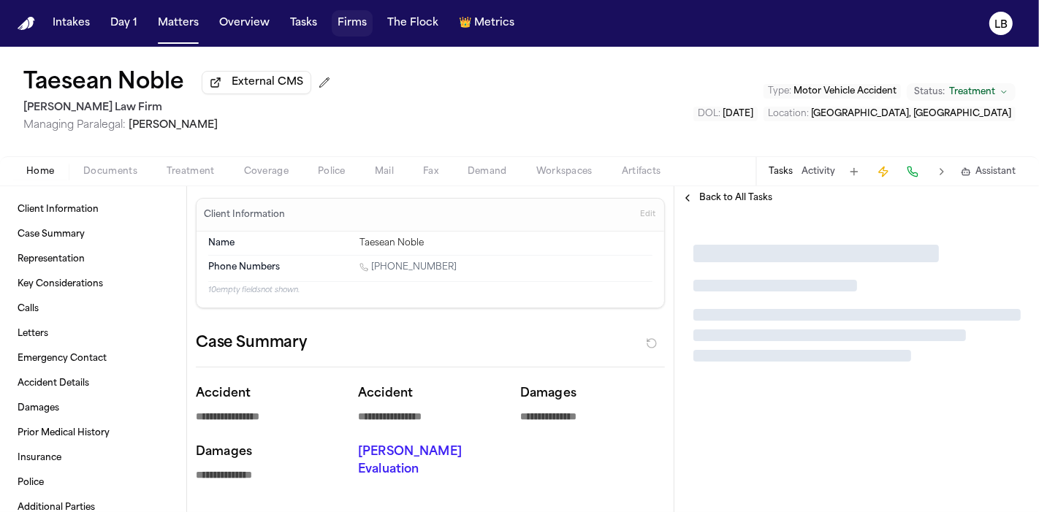
type textarea "*"
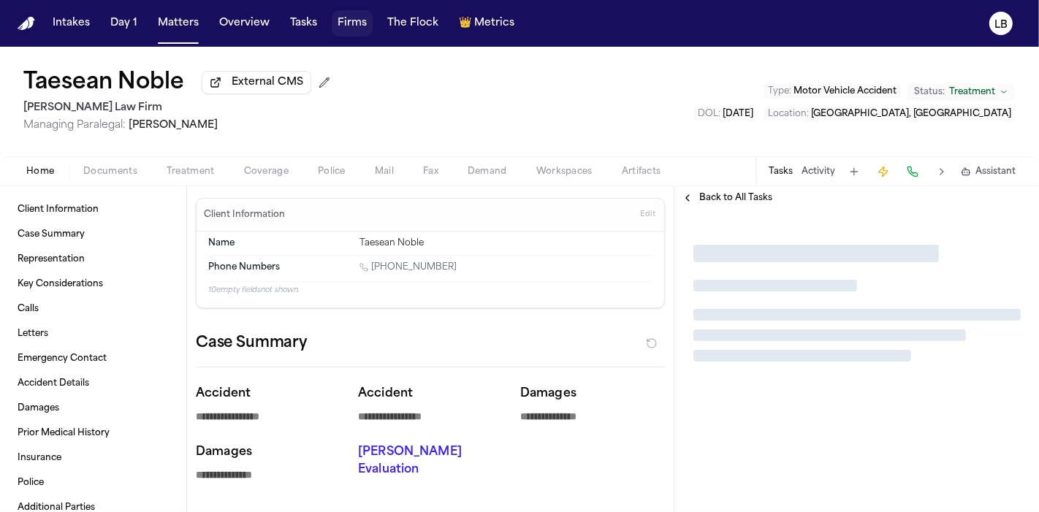
type textarea "*"
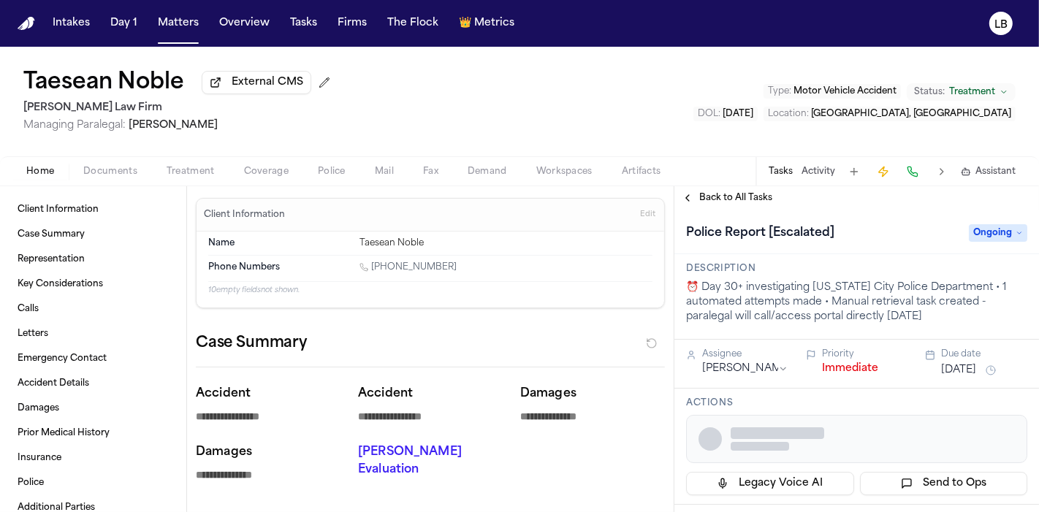
type textarea "*"
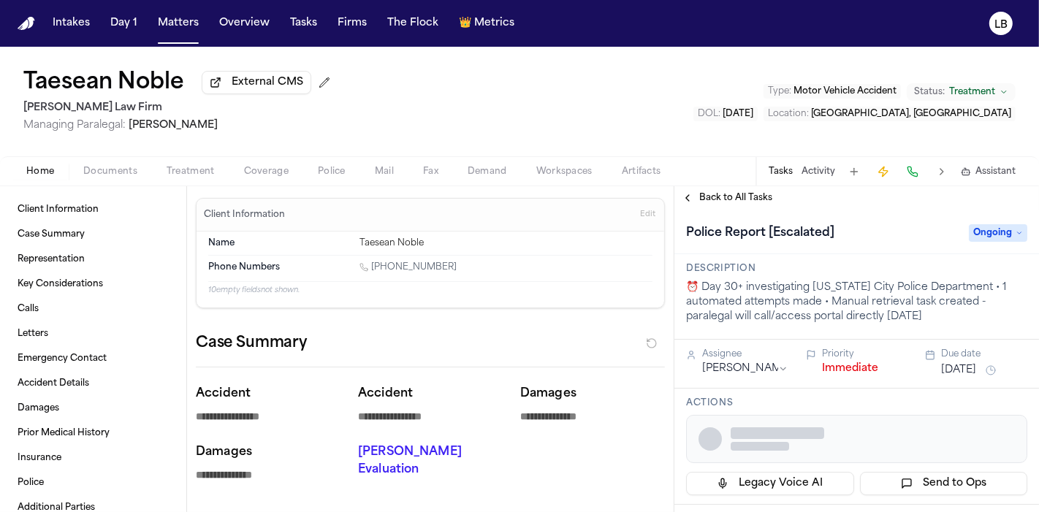
type textarea "*"
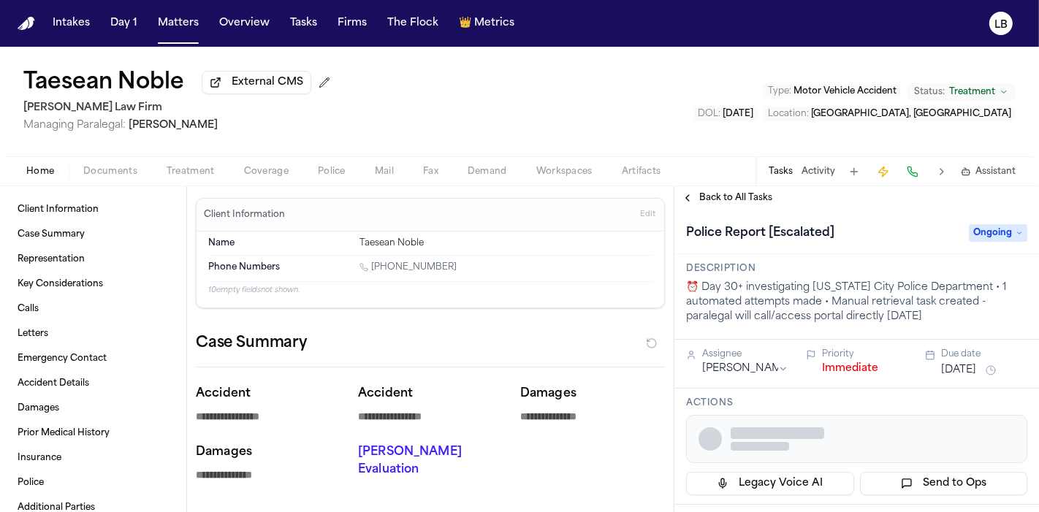
type textarea "*"
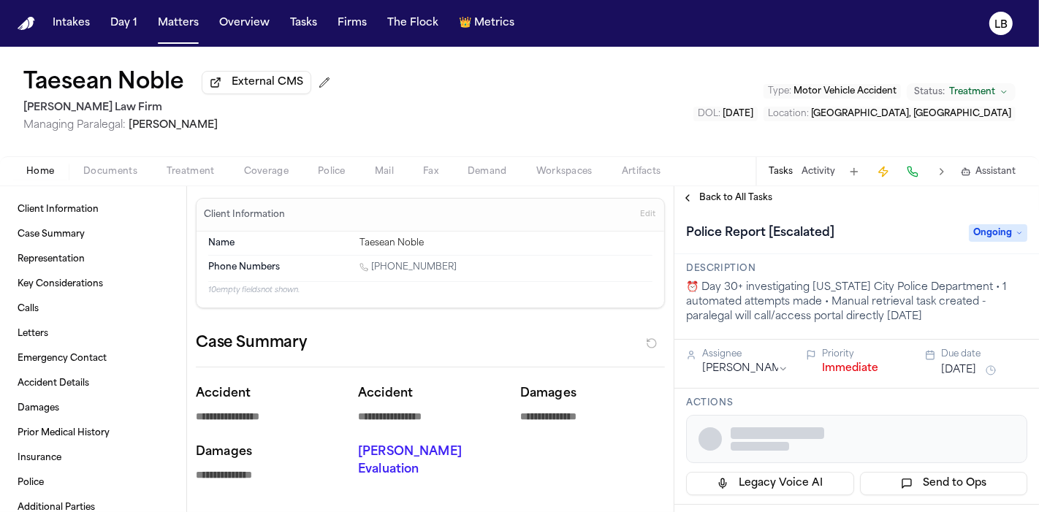
type textarea "*"
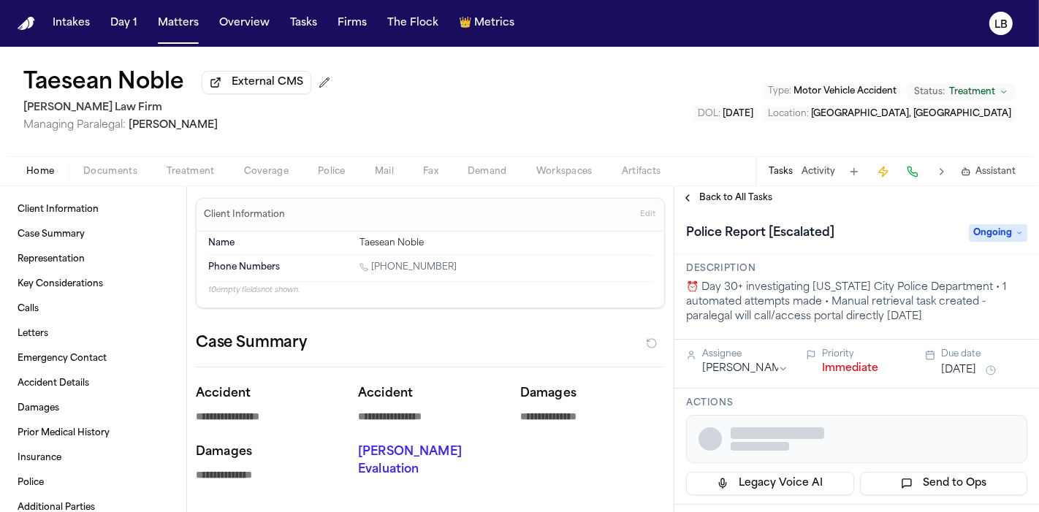
type textarea "*"
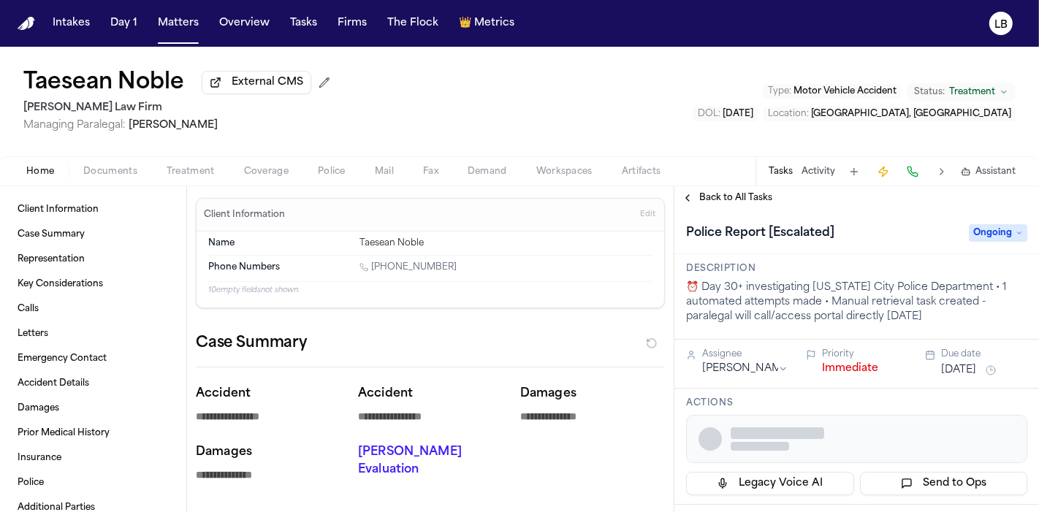
type textarea "*"
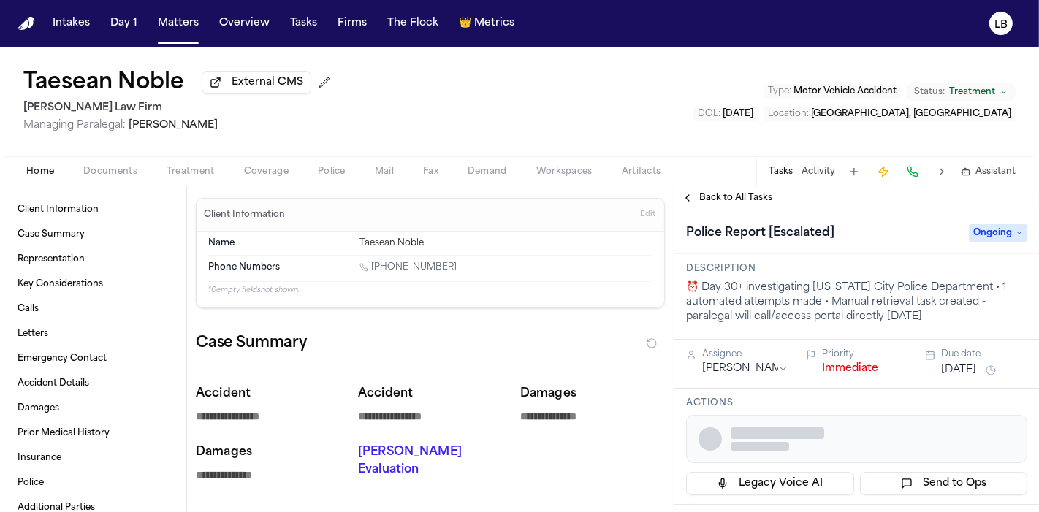
type textarea "*"
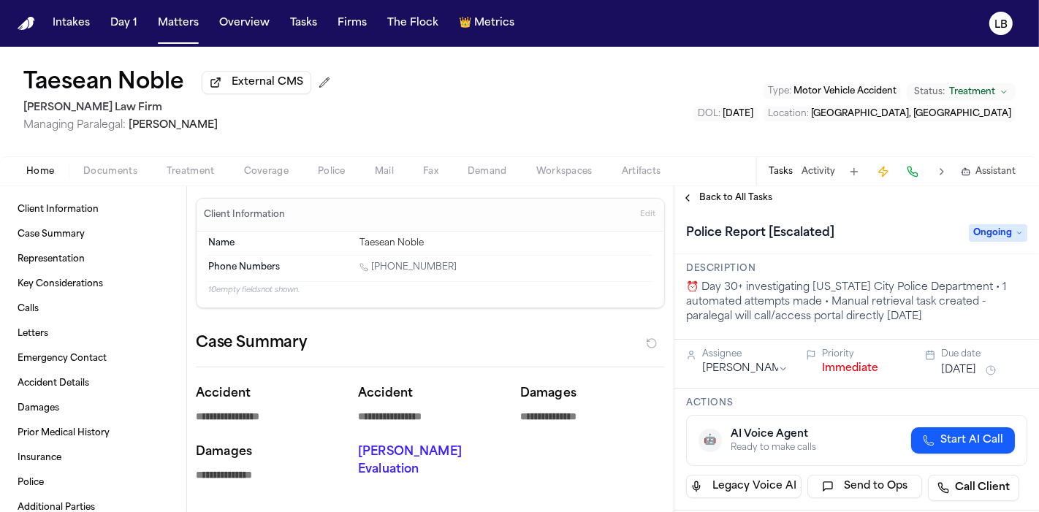
type textarea "*"
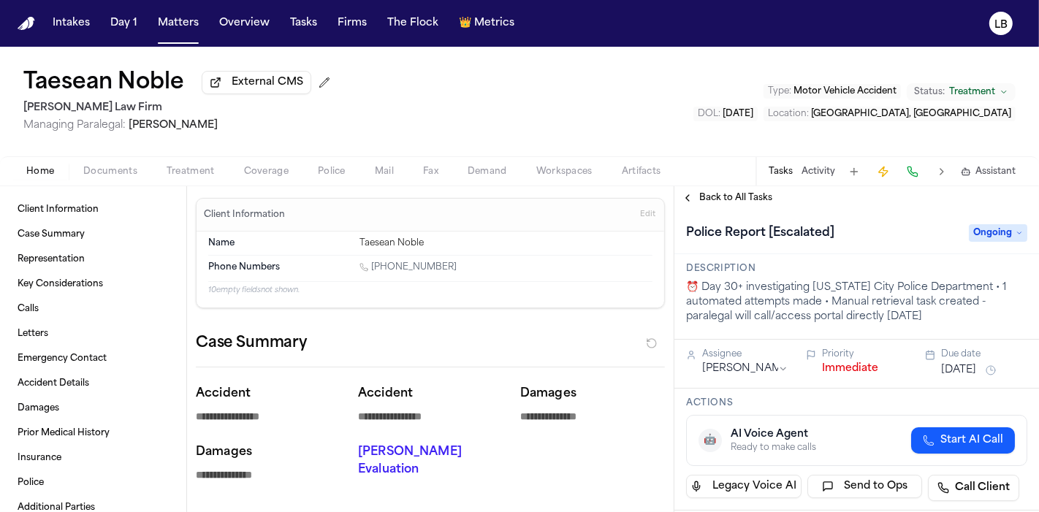
type textarea "*"
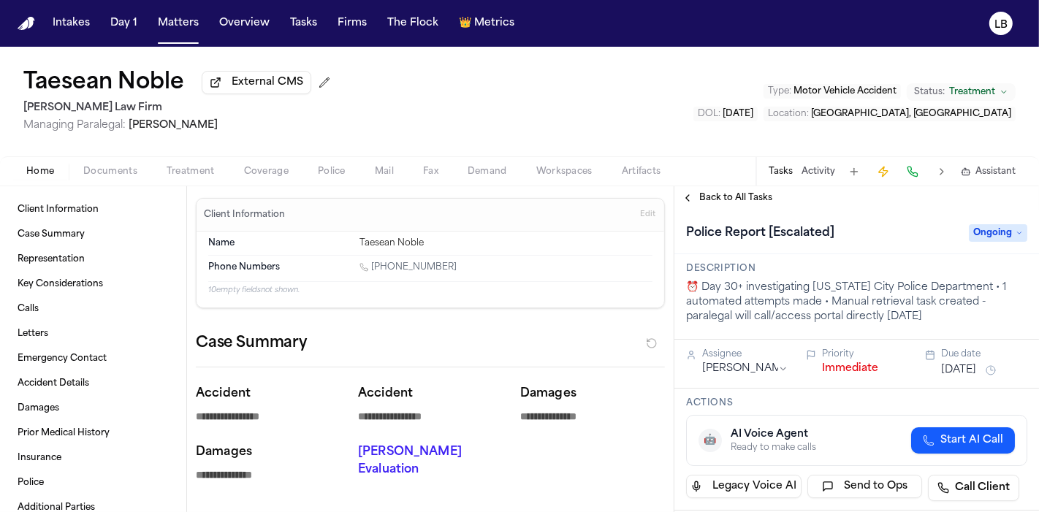
type textarea "*"
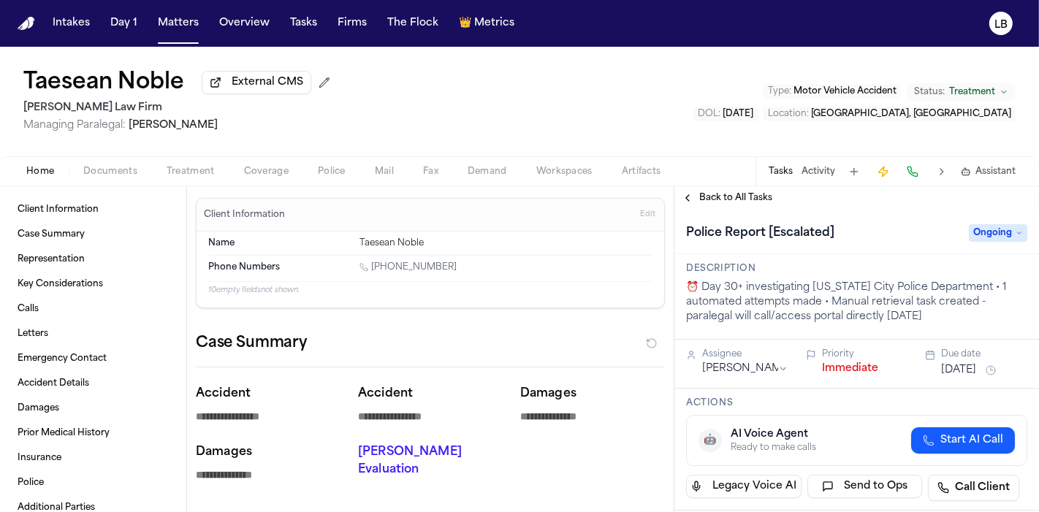
type textarea "*"
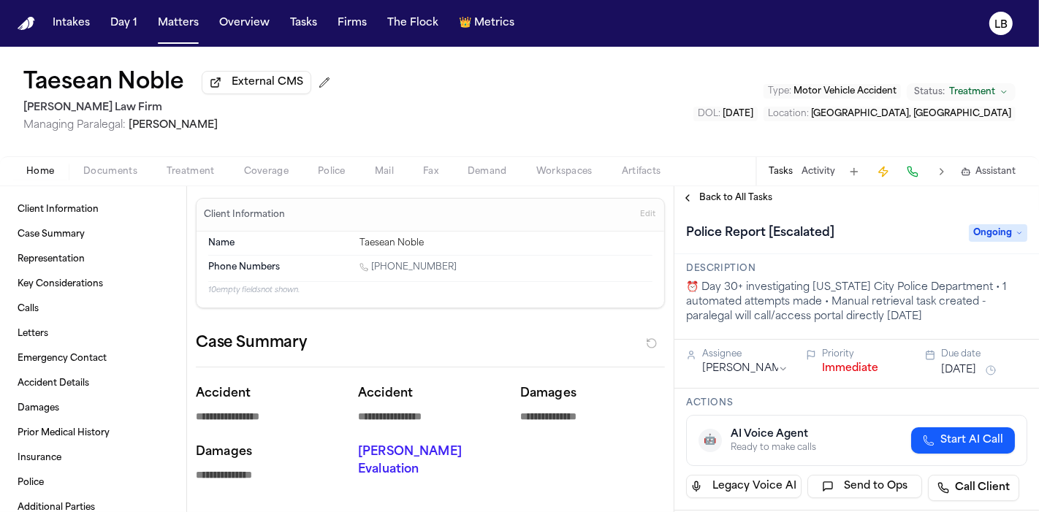
type textarea "*"
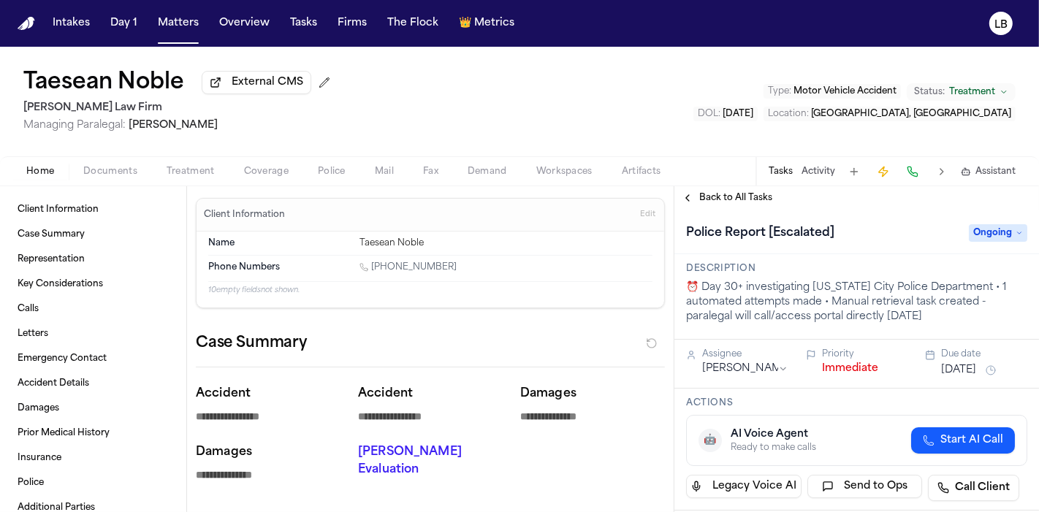
type textarea "*"
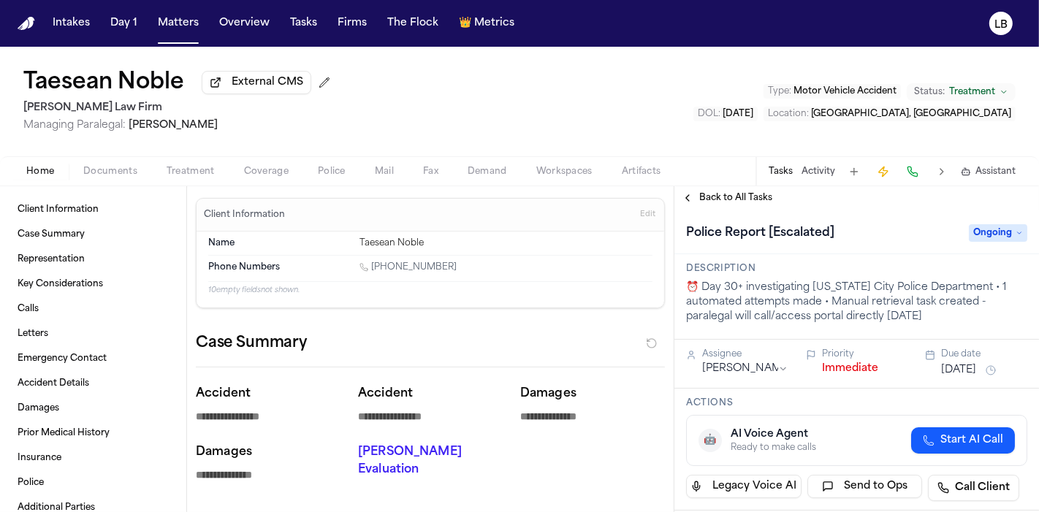
type textarea "*"
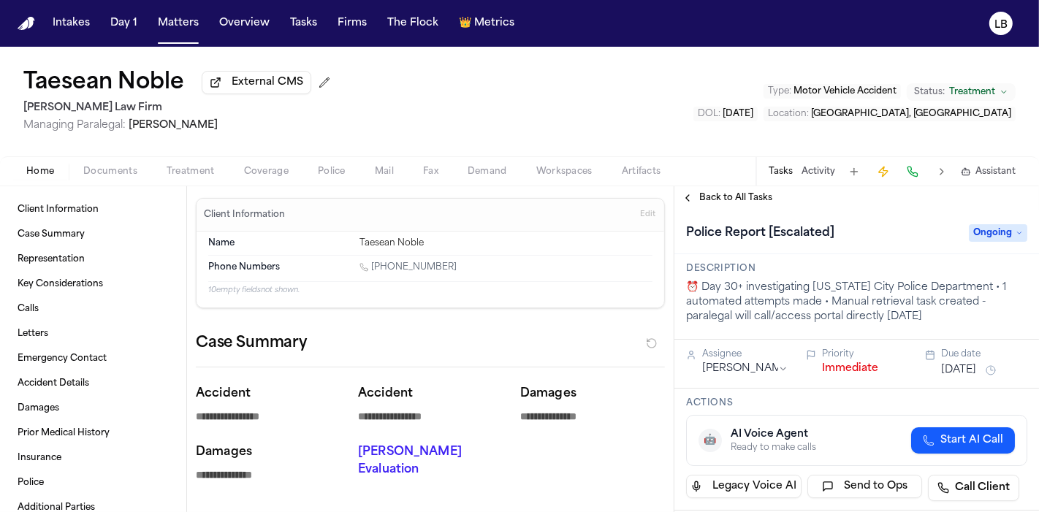
type textarea "*"
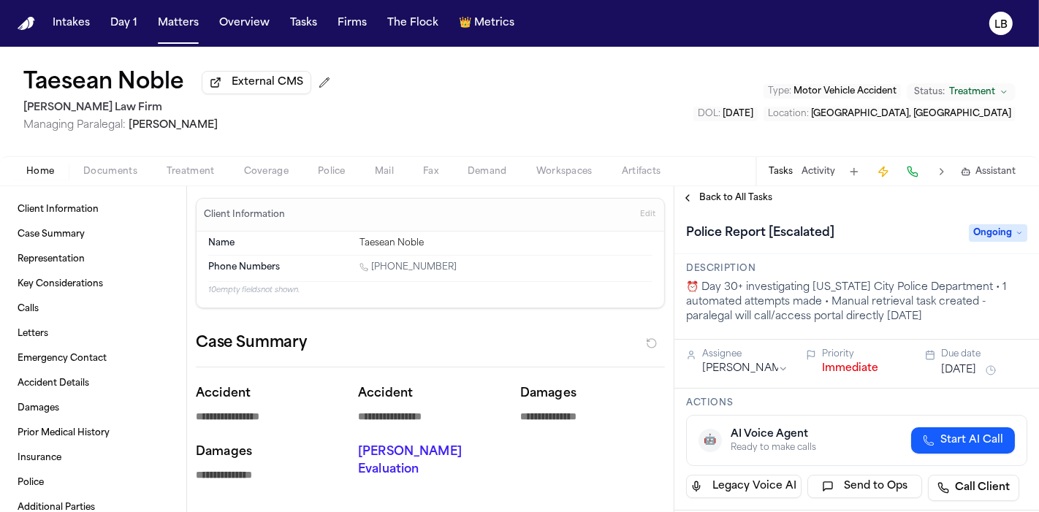
type textarea "*"
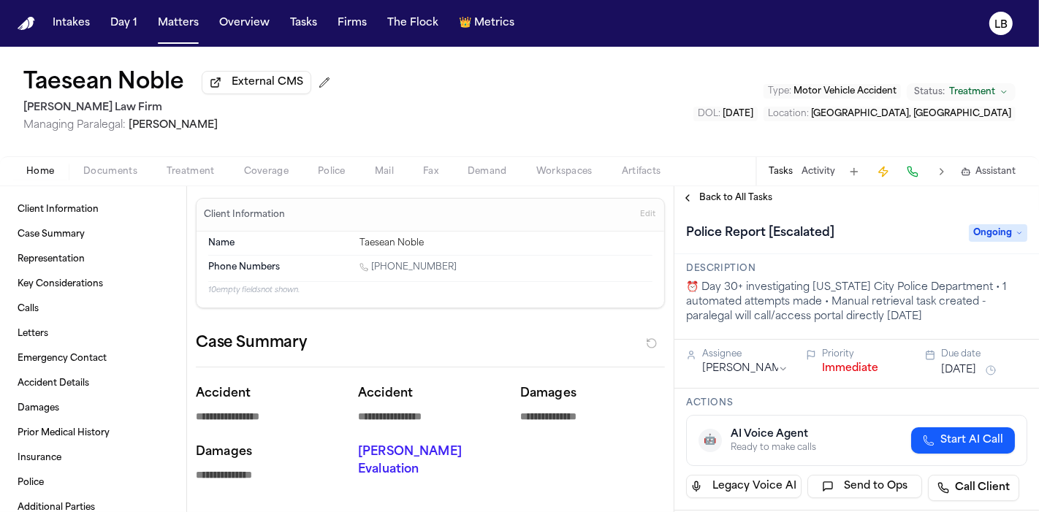
type textarea "*"
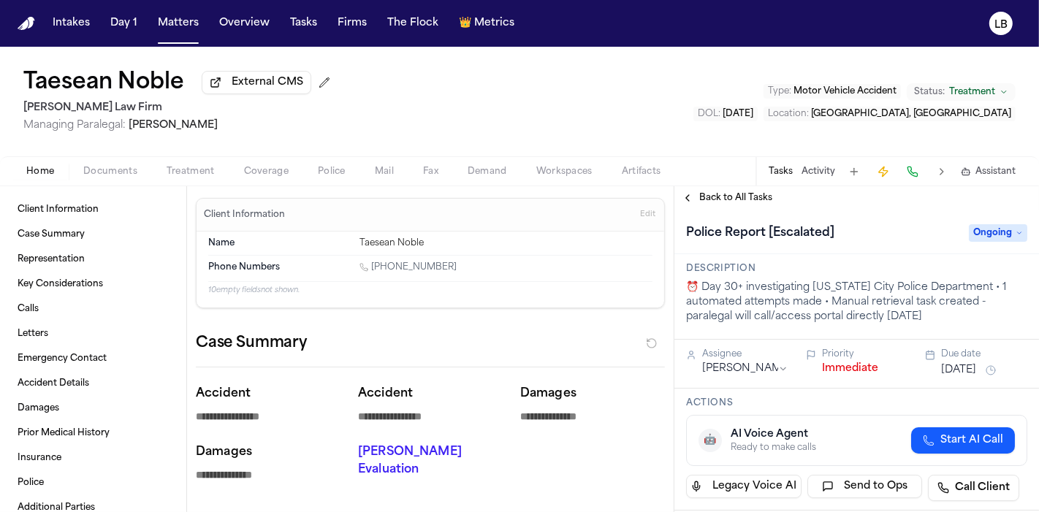
type textarea "*"
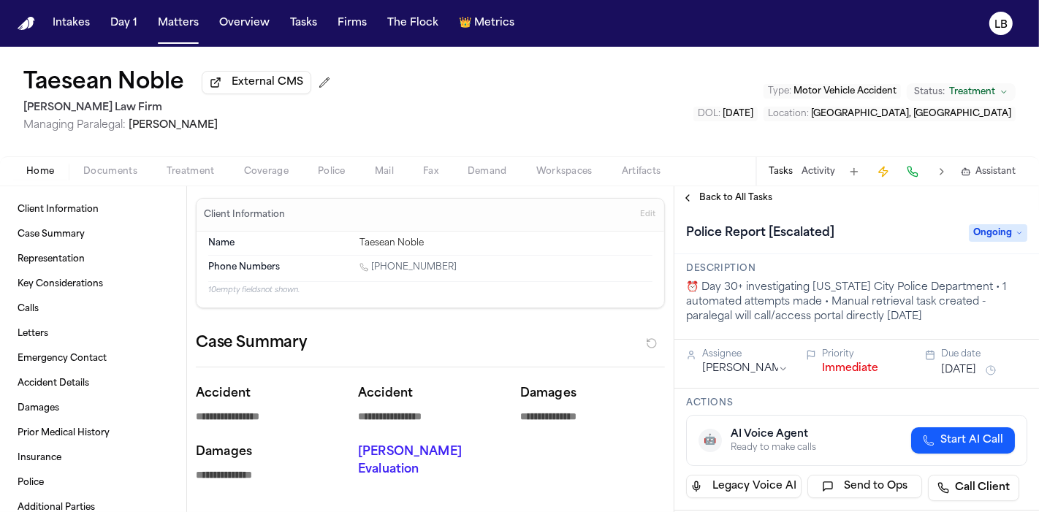
type textarea "*"
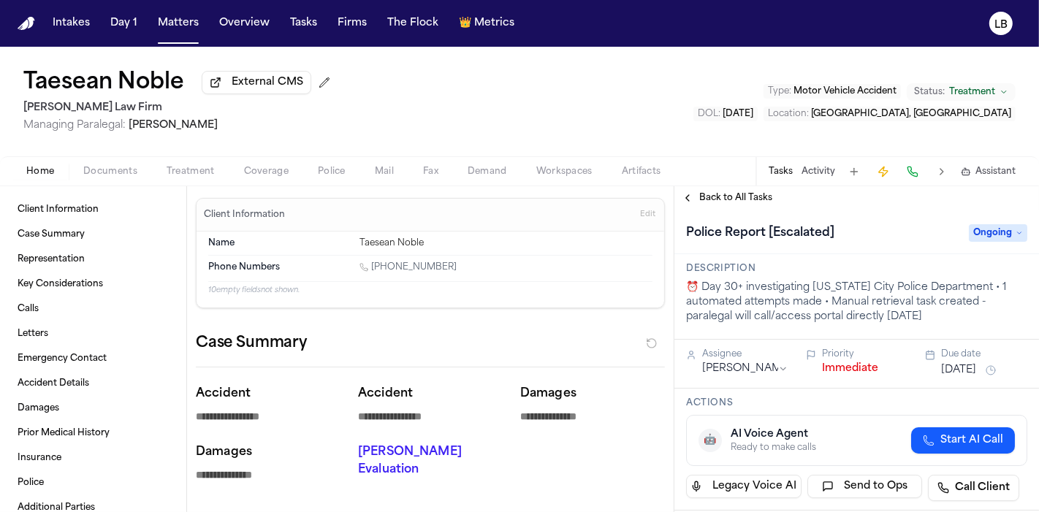
type textarea "*"
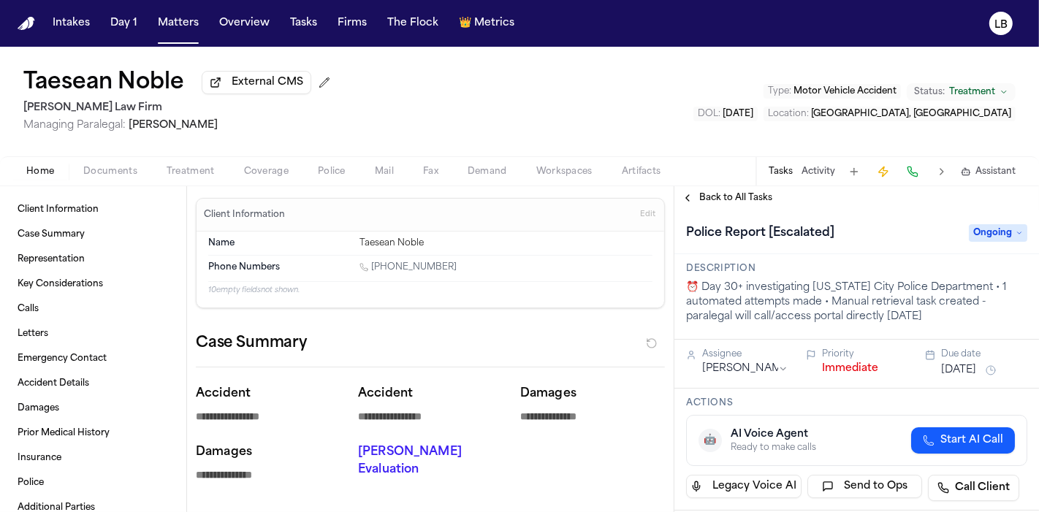
type textarea "*"
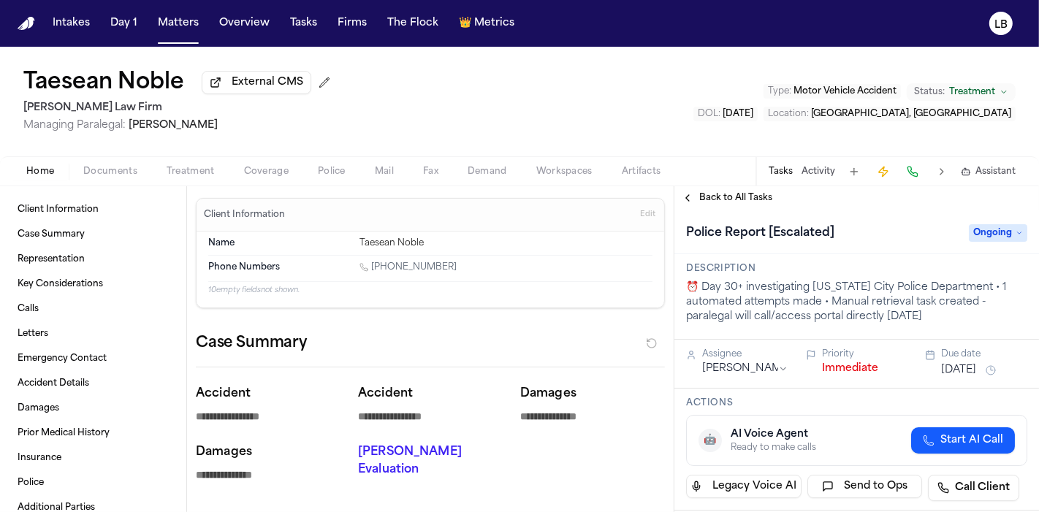
type textarea "*"
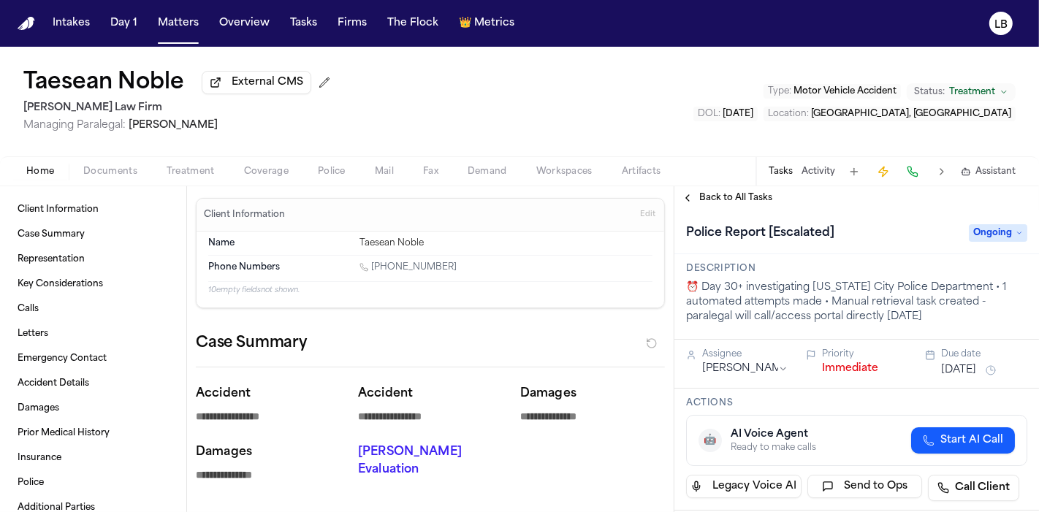
type textarea "*"
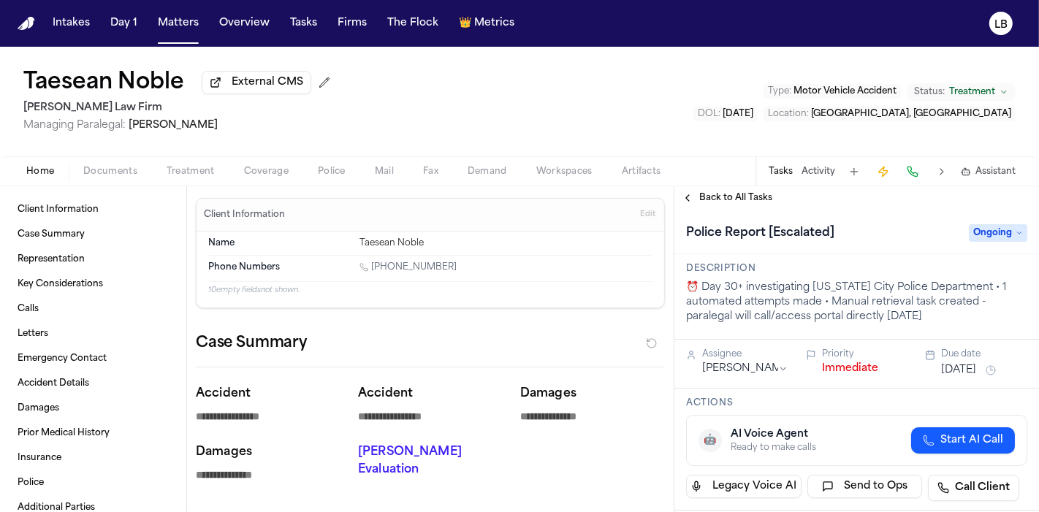
type textarea "*"
click at [812, 180] on div "Tasks Activity Assistant" at bounding box center [892, 171] width 272 height 28
click at [814, 170] on button "Activity" at bounding box center [819, 172] width 34 height 12
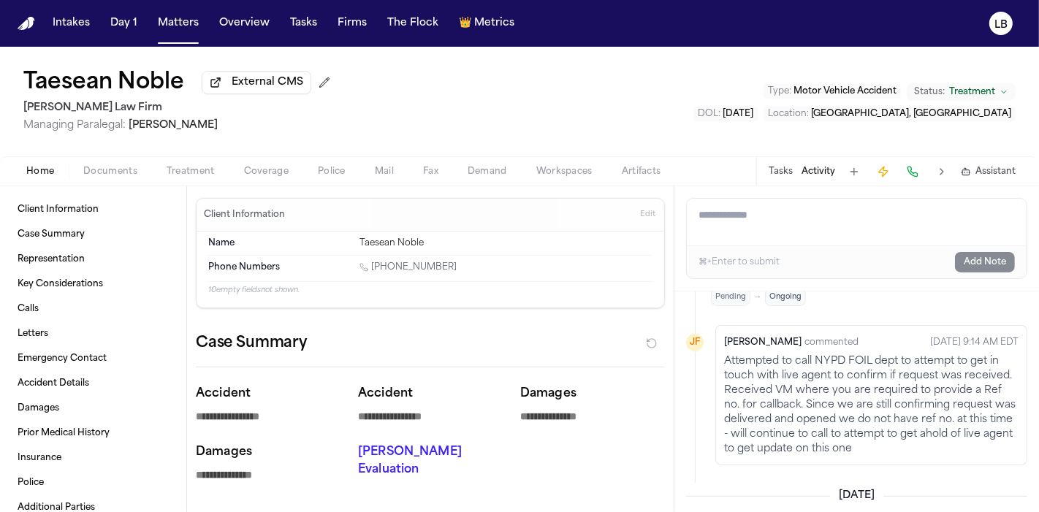
scroll to position [488, 0]
drag, startPoint x: 814, startPoint y: 343, endPoint x: 899, endPoint y: 338, distance: 85.6
click at [899, 353] on p "Attempted to call NYPD FOIL dept to attempt to get in touch with live agent to …" at bounding box center [871, 404] width 294 height 102
copy p "NYPD FOIL dept"
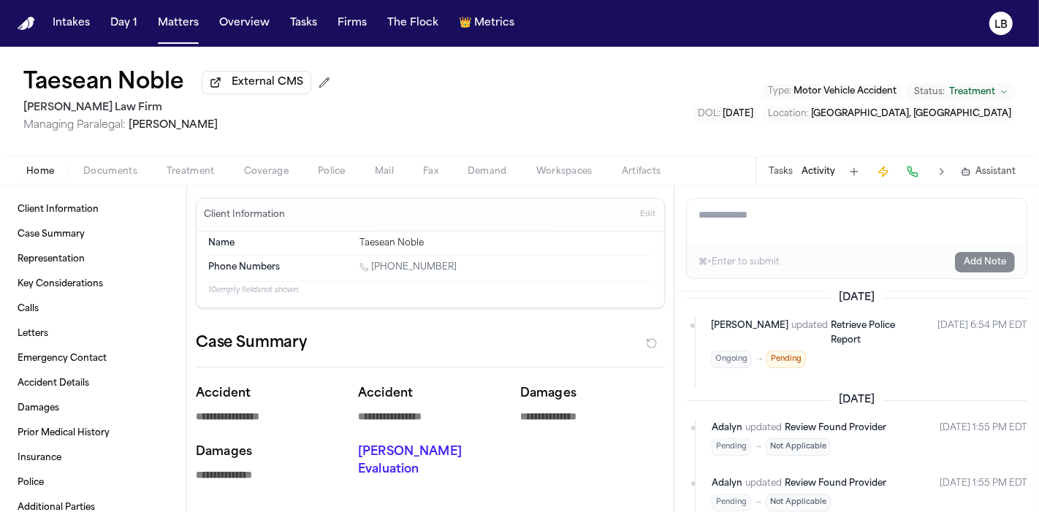
scroll to position [686, 0]
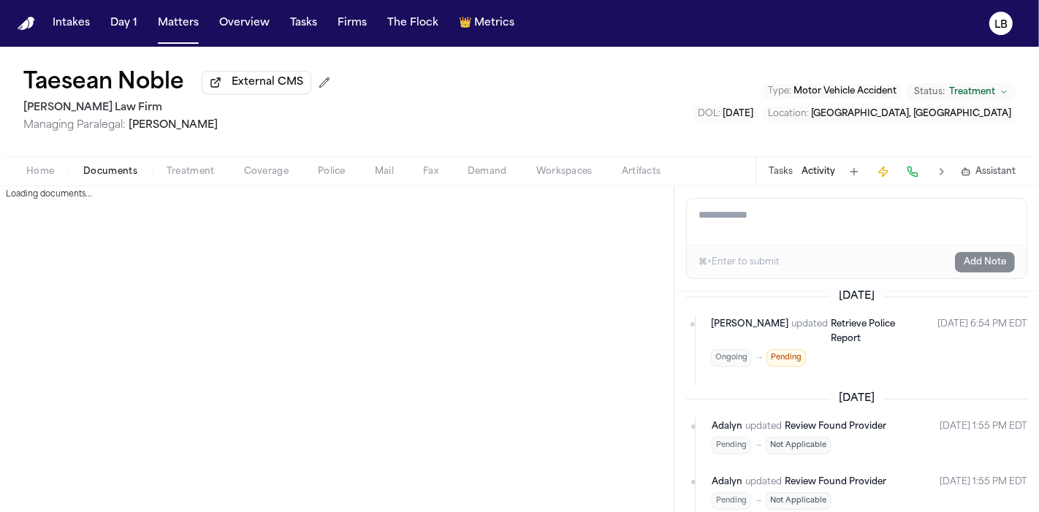
click at [121, 164] on button "Documents" at bounding box center [110, 172] width 83 height 18
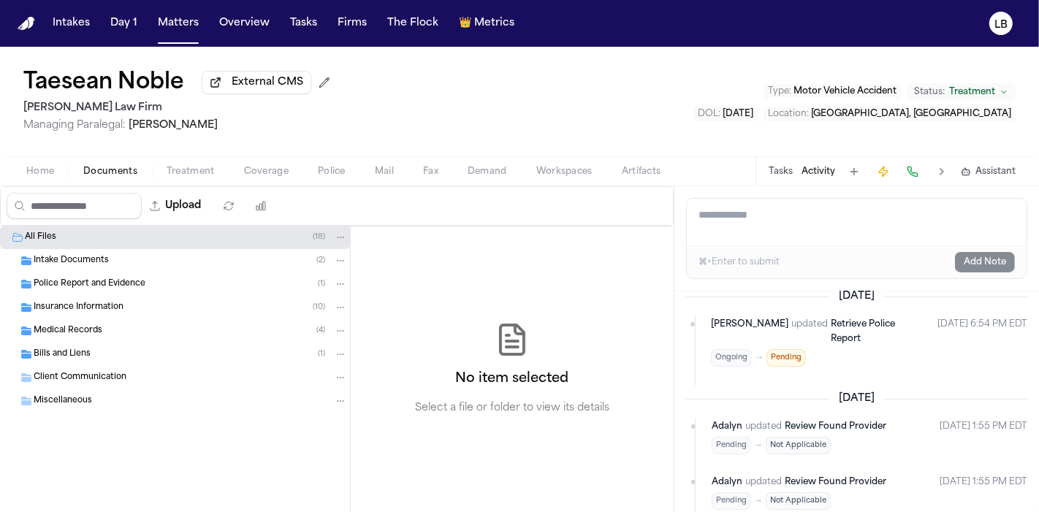
click at [111, 275] on div "Police Report and Evidence ( 1 )" at bounding box center [175, 284] width 350 height 23
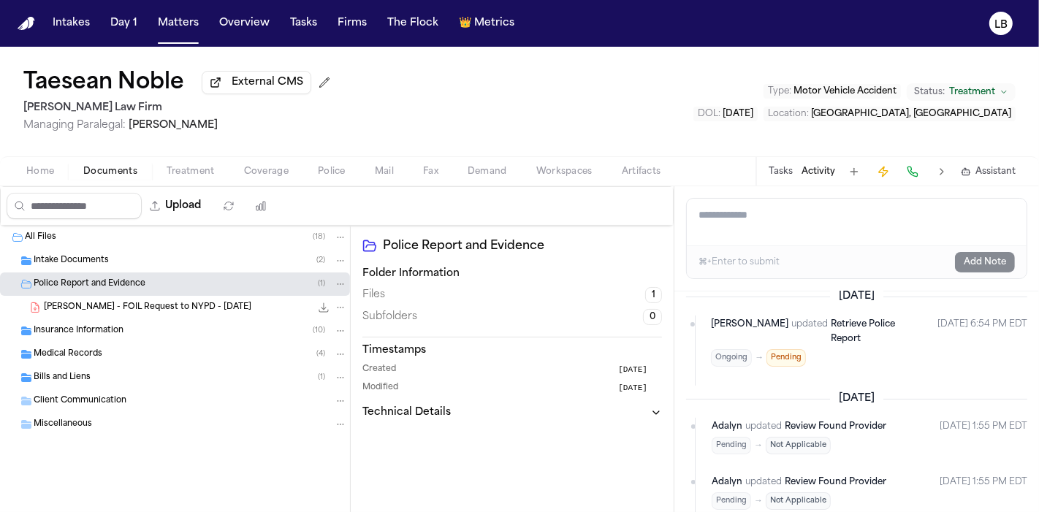
click at [153, 308] on span "T. Noble - FOIL Request to NYPD - 6.24.25" at bounding box center [148, 308] width 208 height 12
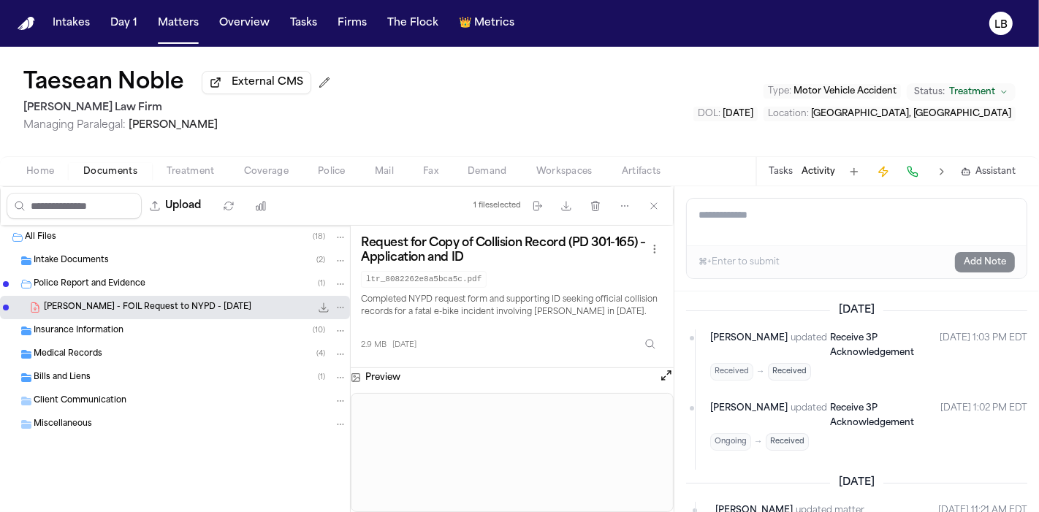
click at [90, 263] on span "Intake Documents" at bounding box center [71, 261] width 75 height 12
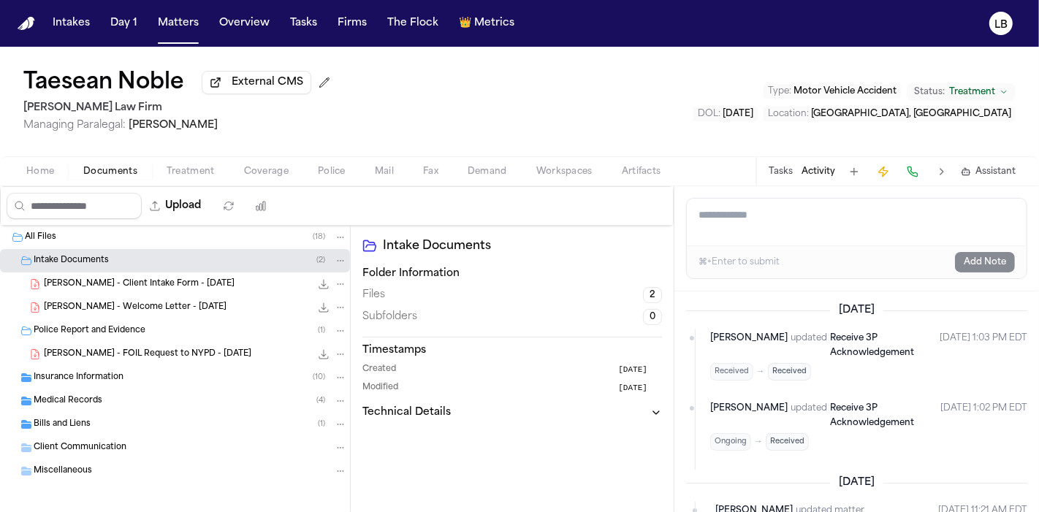
click at [181, 278] on span "T. Noble - Client Intake Form - 6.24.25" at bounding box center [139, 284] width 191 height 12
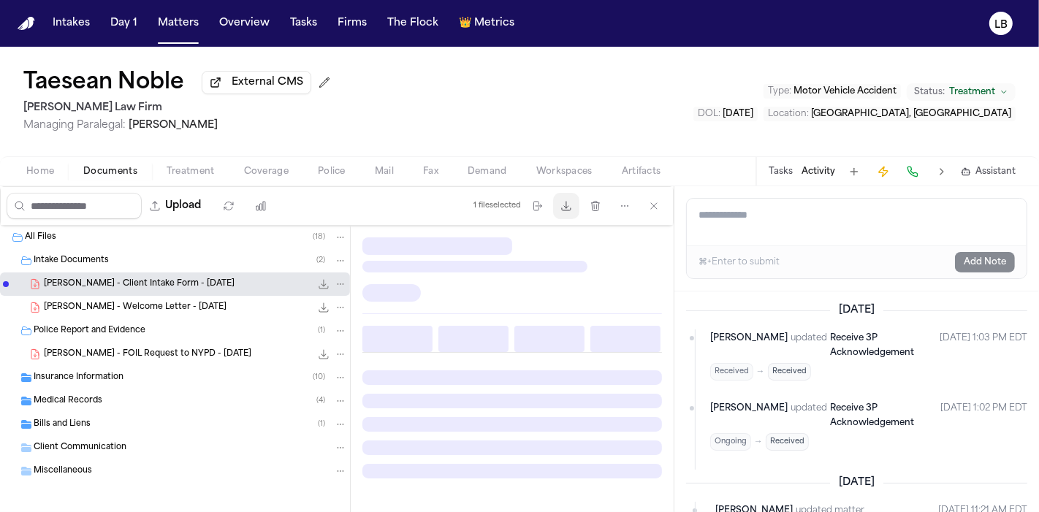
click at [570, 203] on icon "button" at bounding box center [566, 206] width 12 height 12
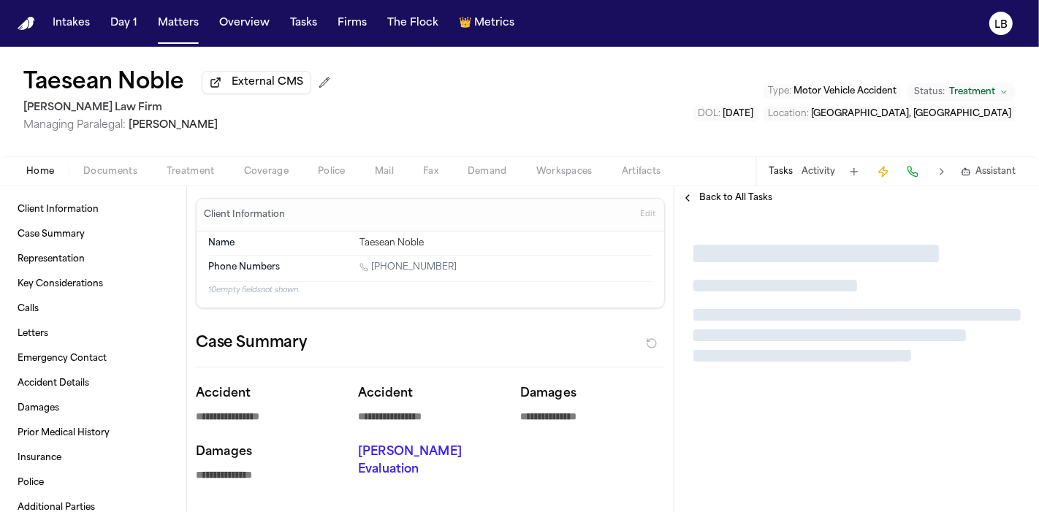
type textarea "*"
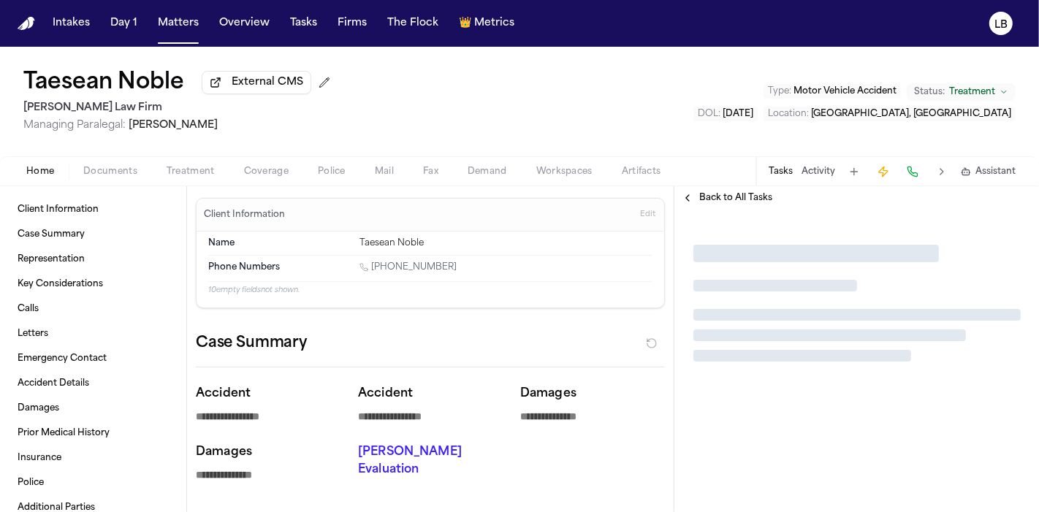
type textarea "*"
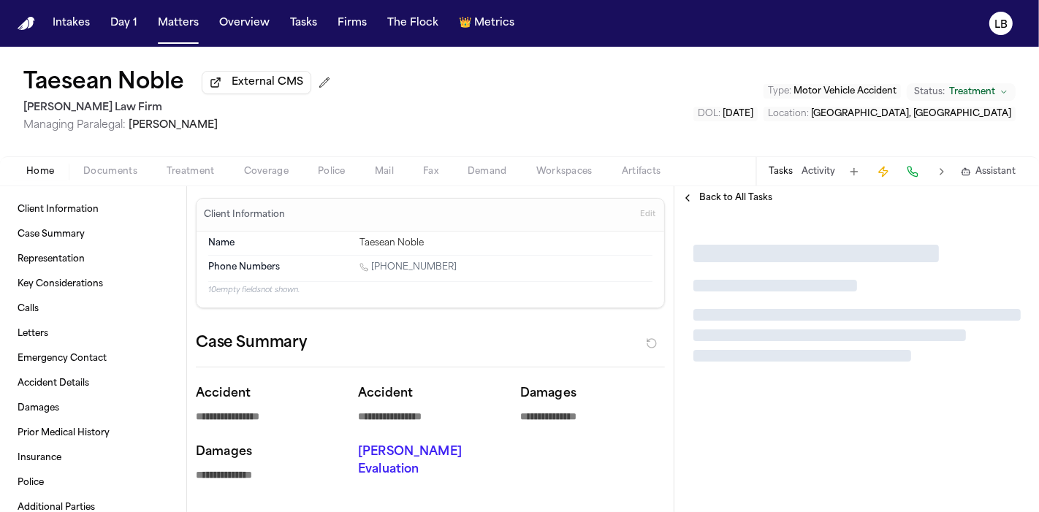
type textarea "*"
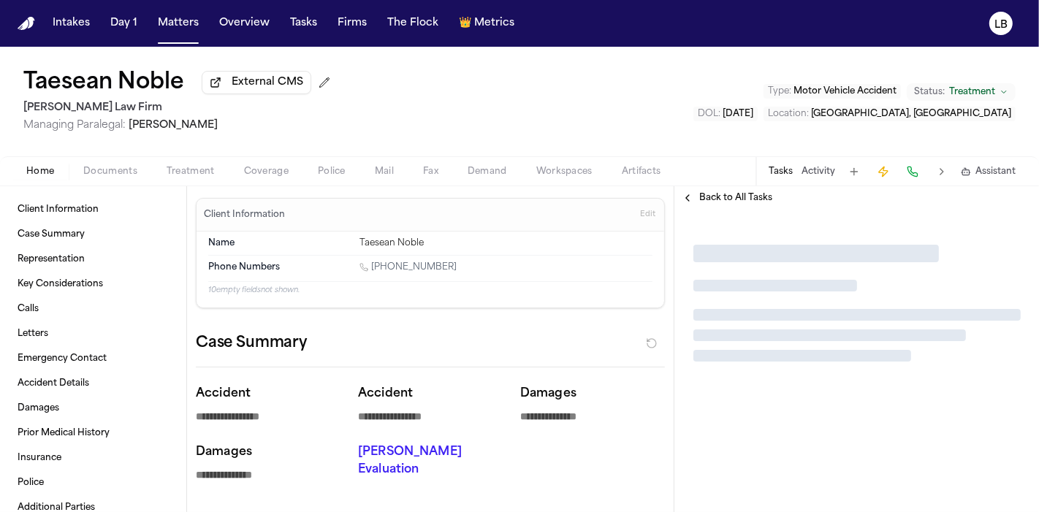
type textarea "*"
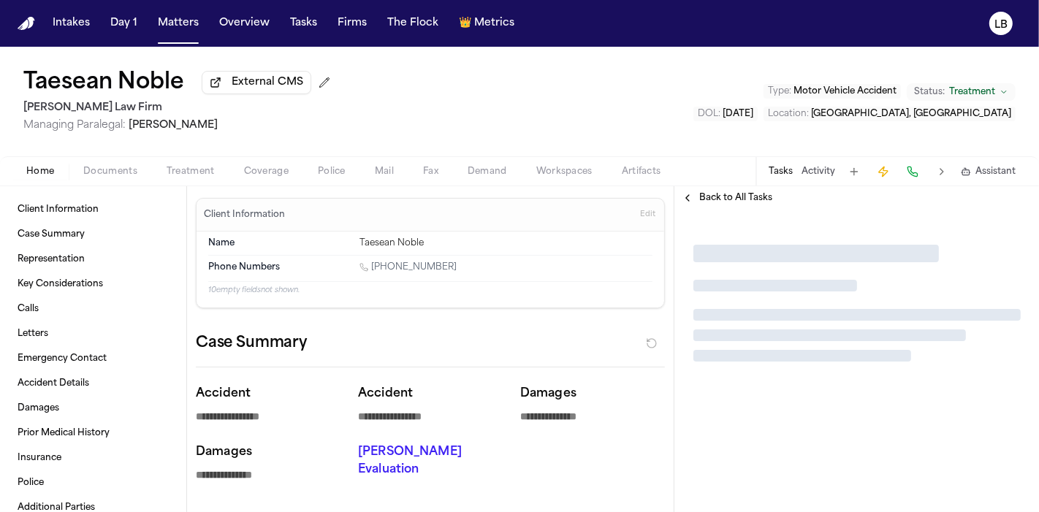
type textarea "*"
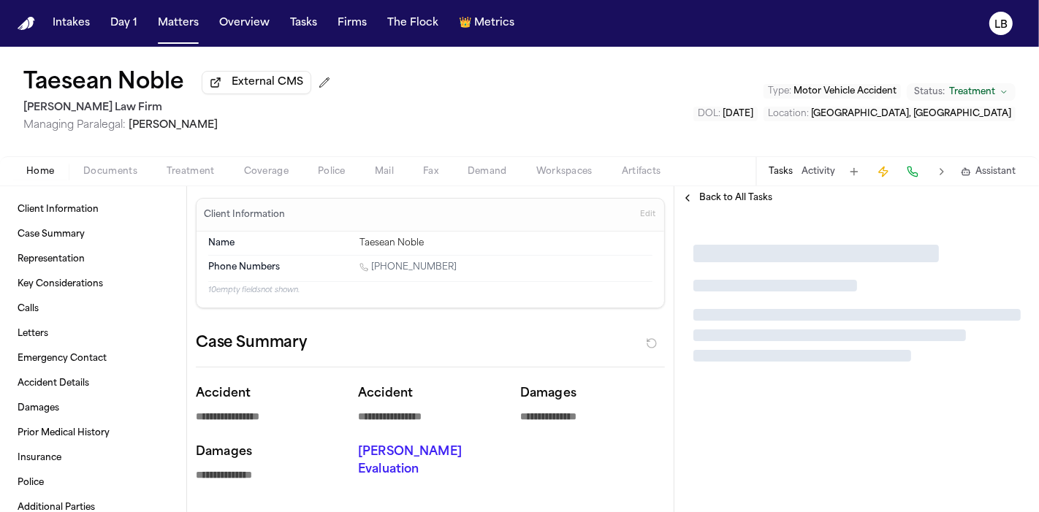
type textarea "*"
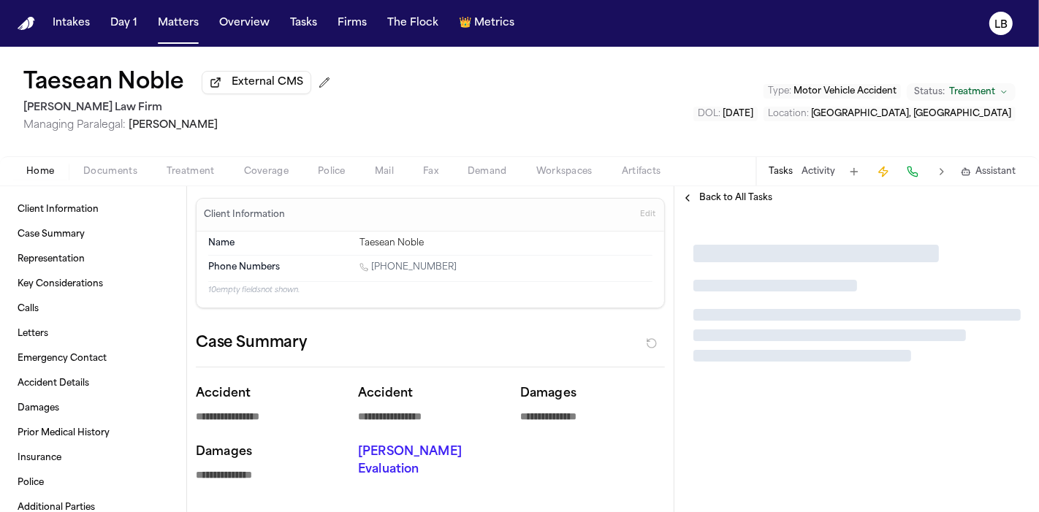
type textarea "*"
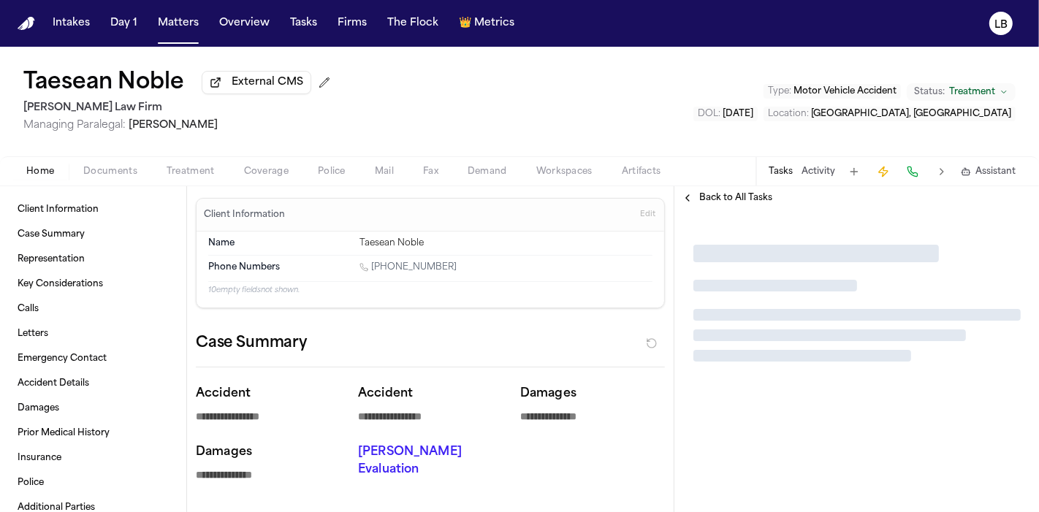
type textarea "*"
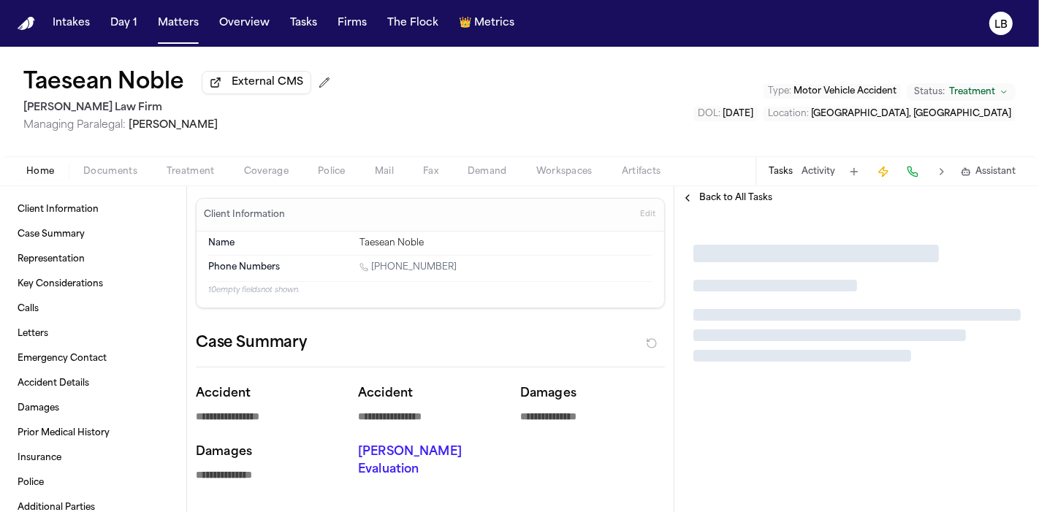
type textarea "*"
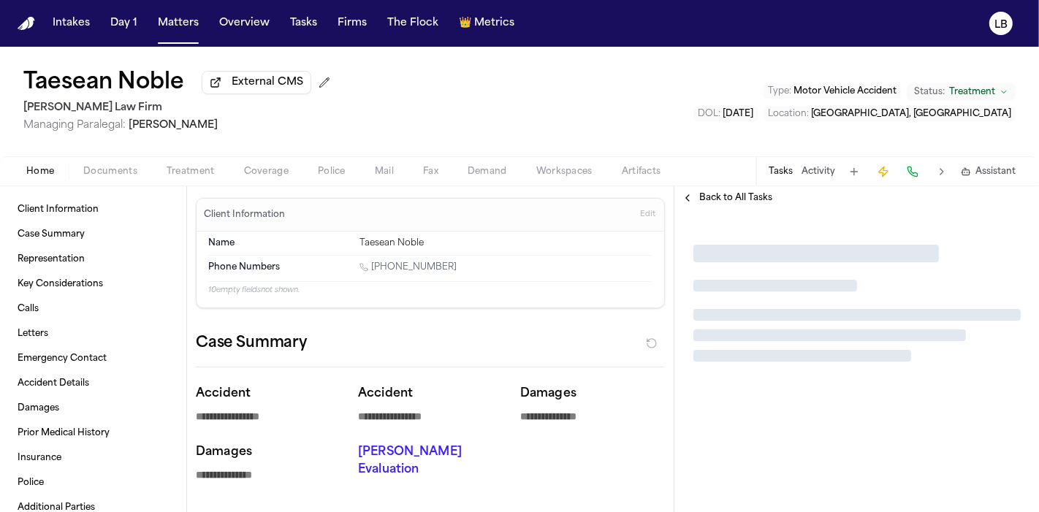
type textarea "*"
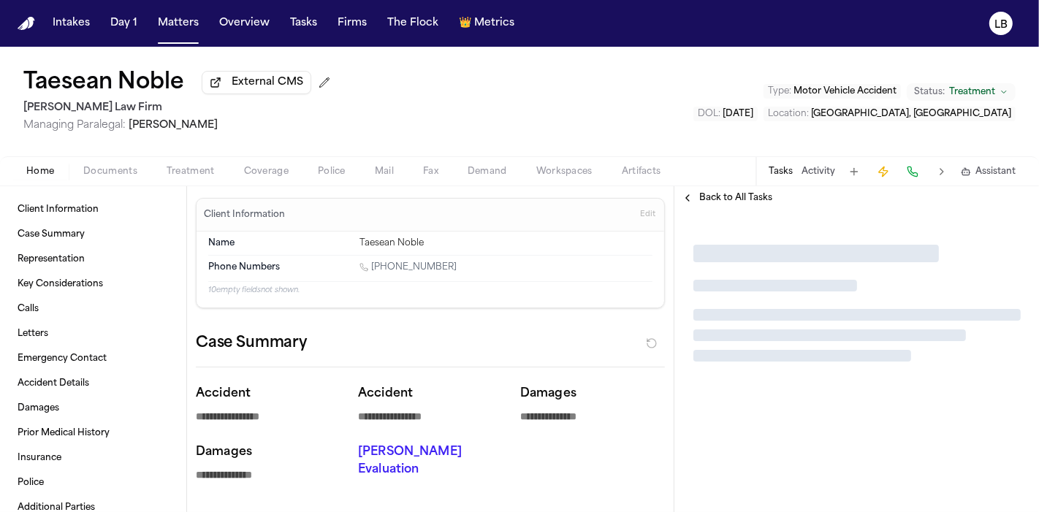
type textarea "*"
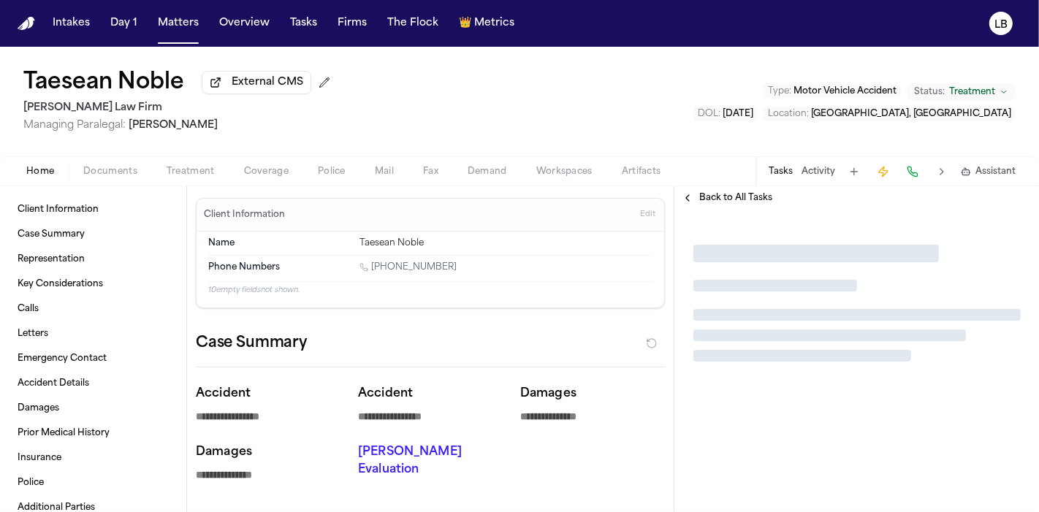
type textarea "*"
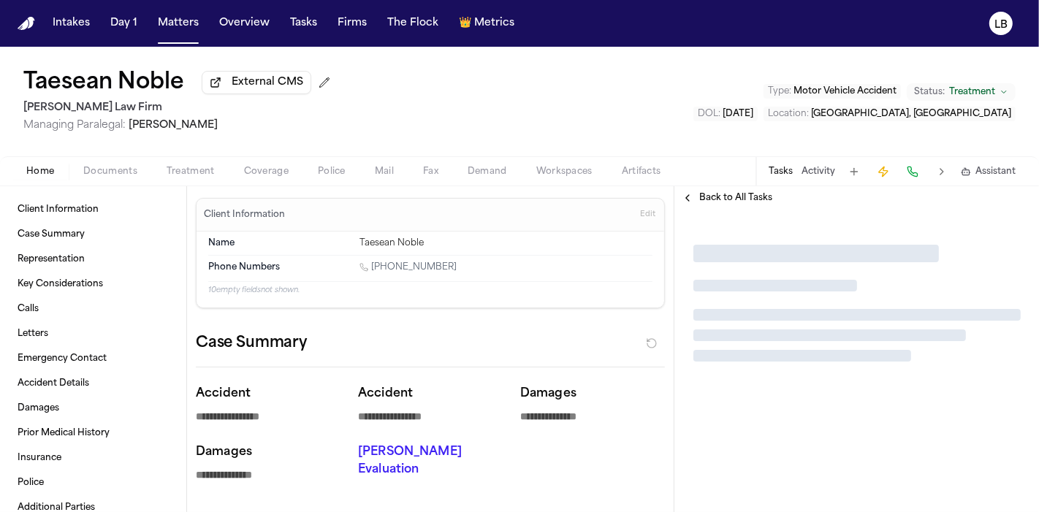
type textarea "*"
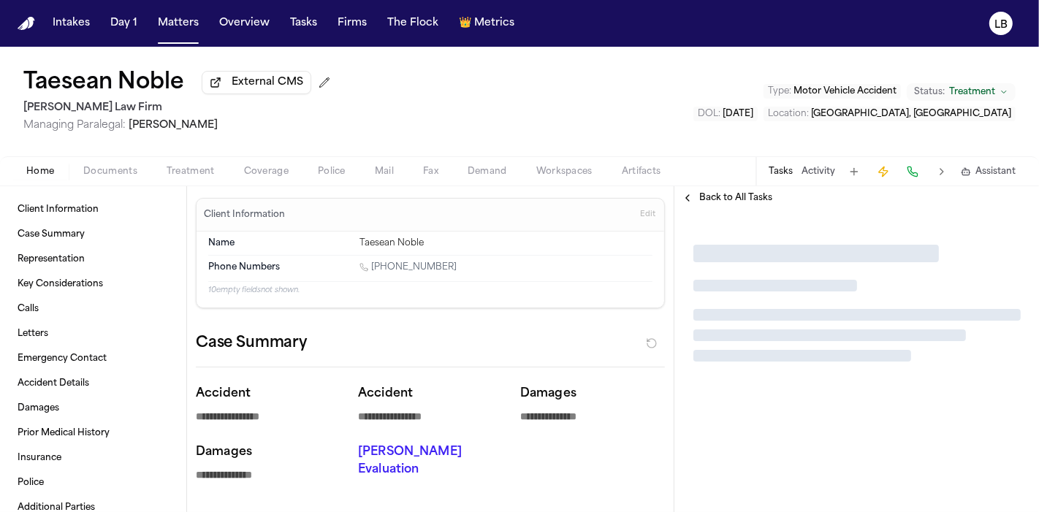
type textarea "*"
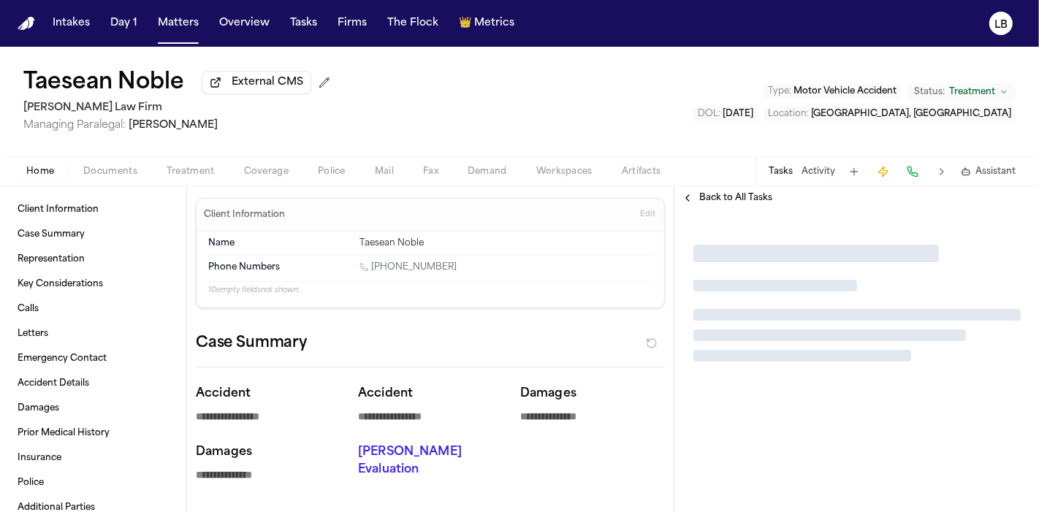
type textarea "*"
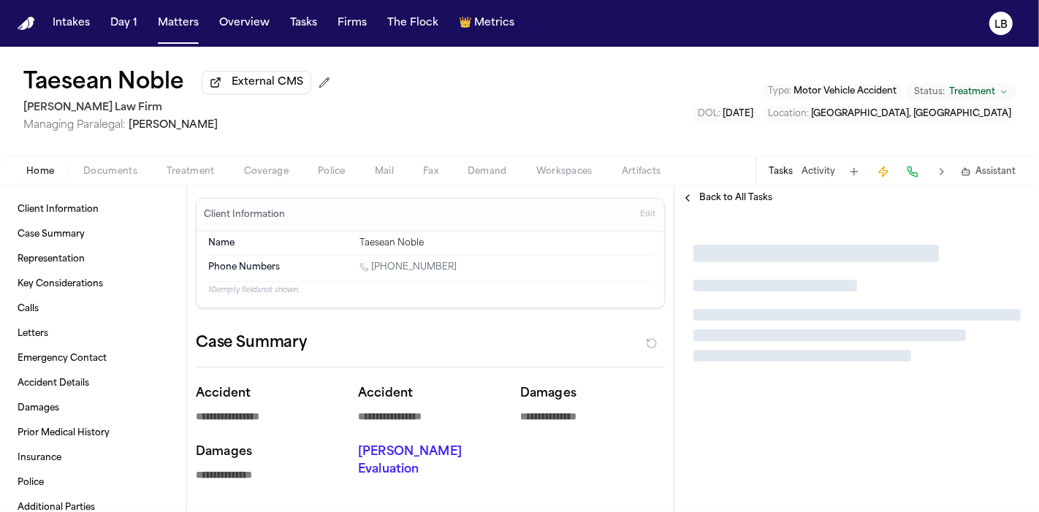
type textarea "*"
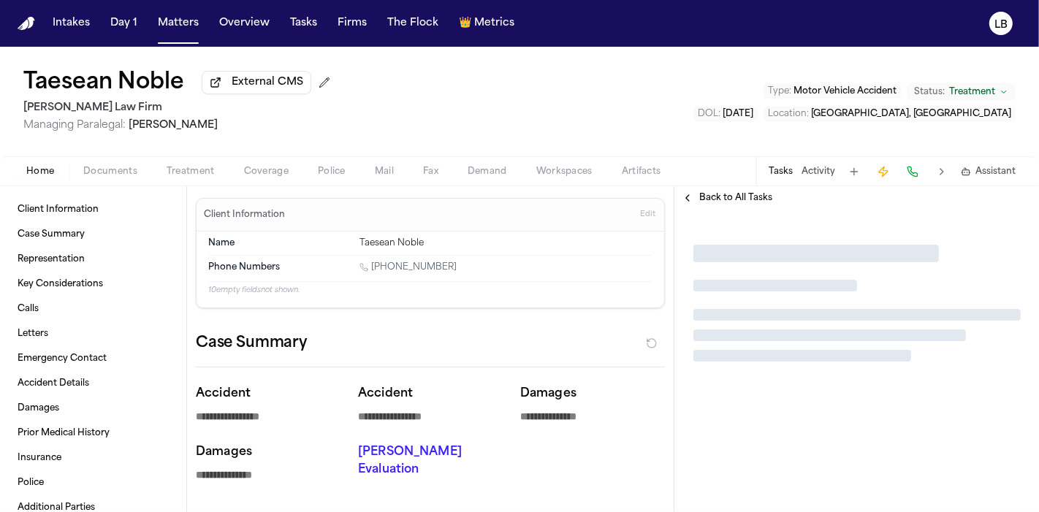
type textarea "*"
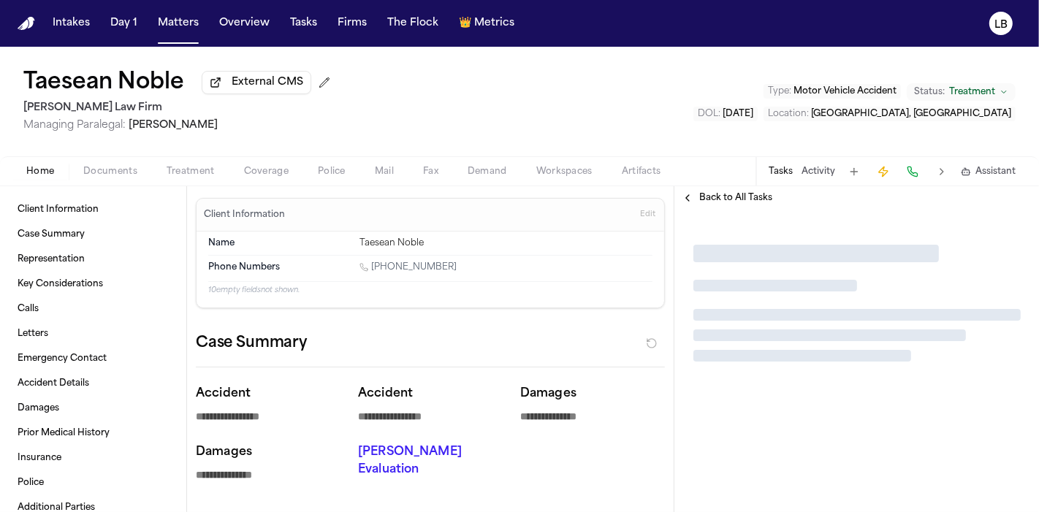
type textarea "*"
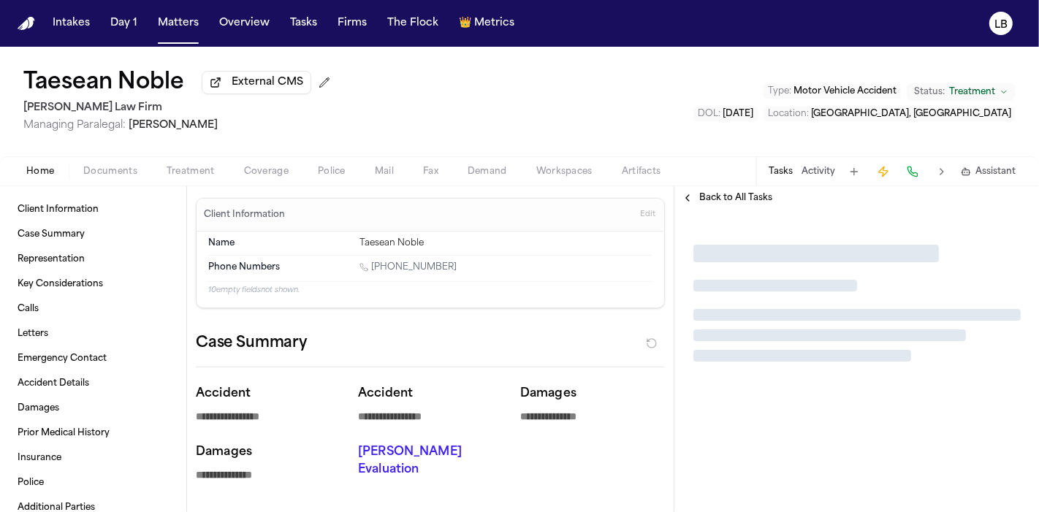
type textarea "*"
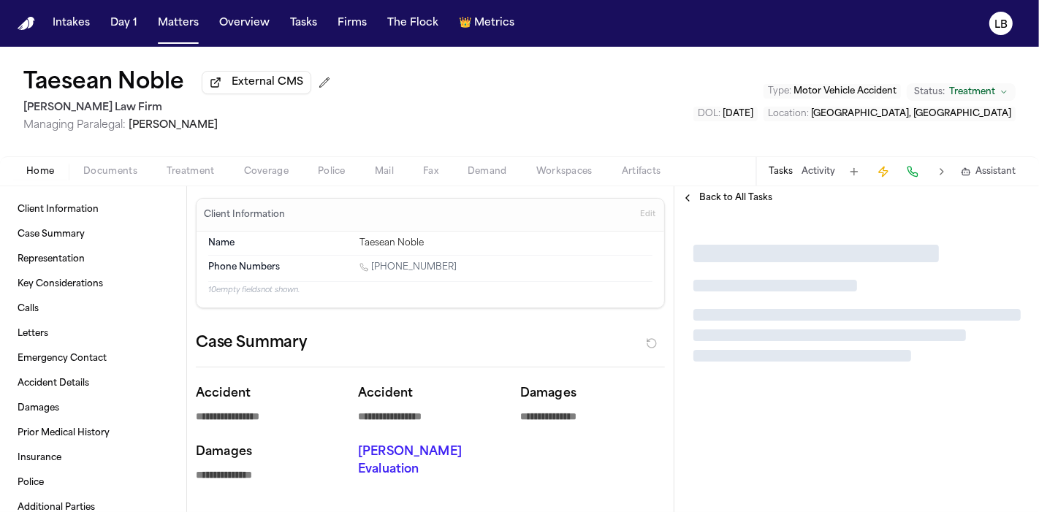
type textarea "*"
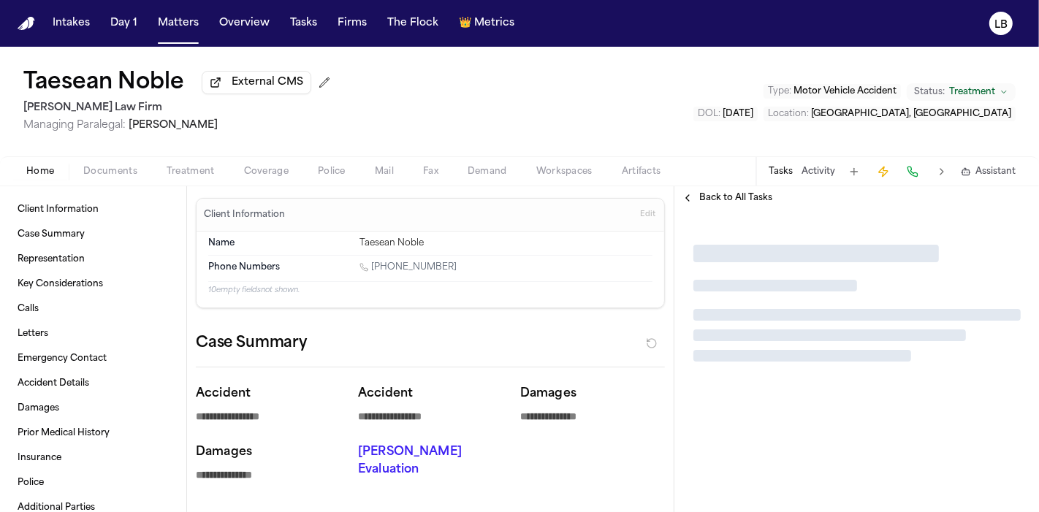
type textarea "*"
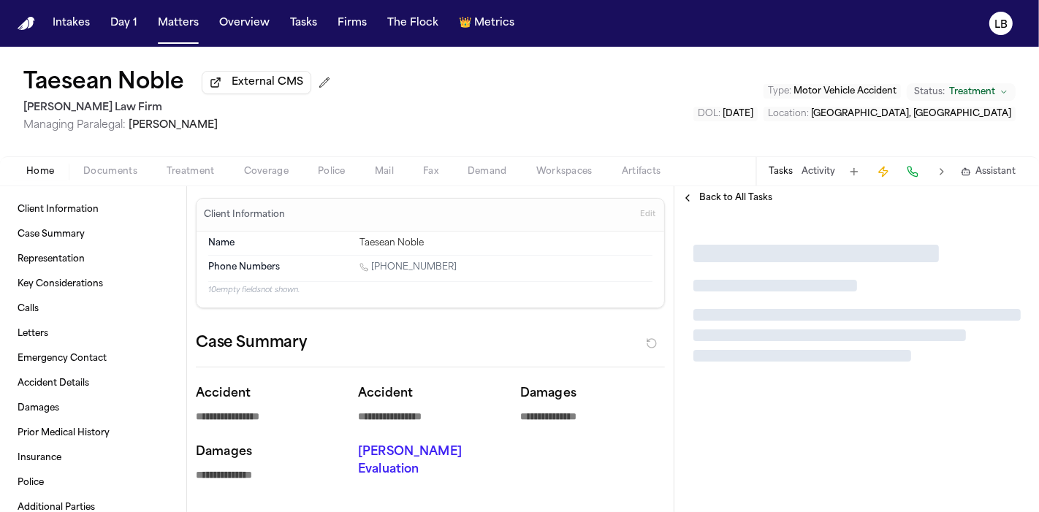
type textarea "*"
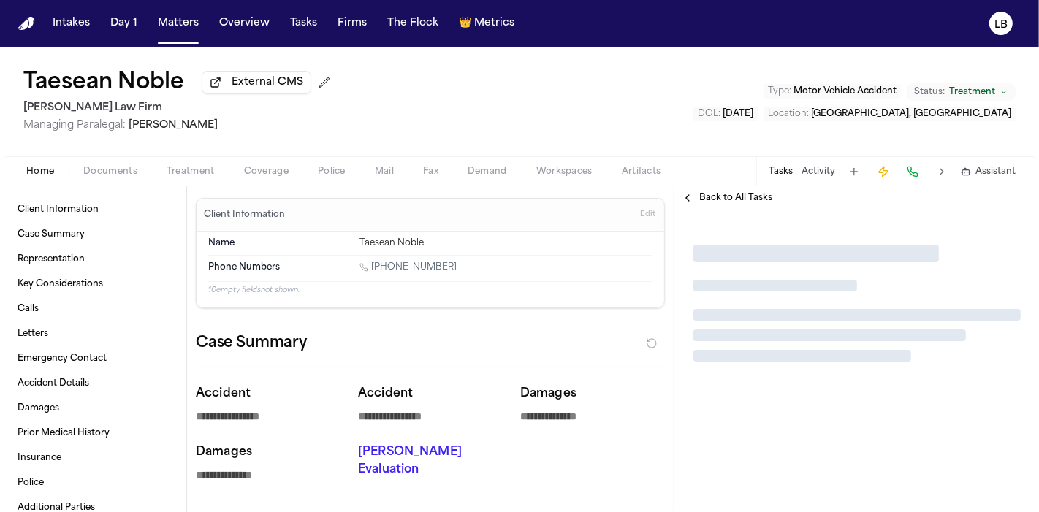
type textarea "*"
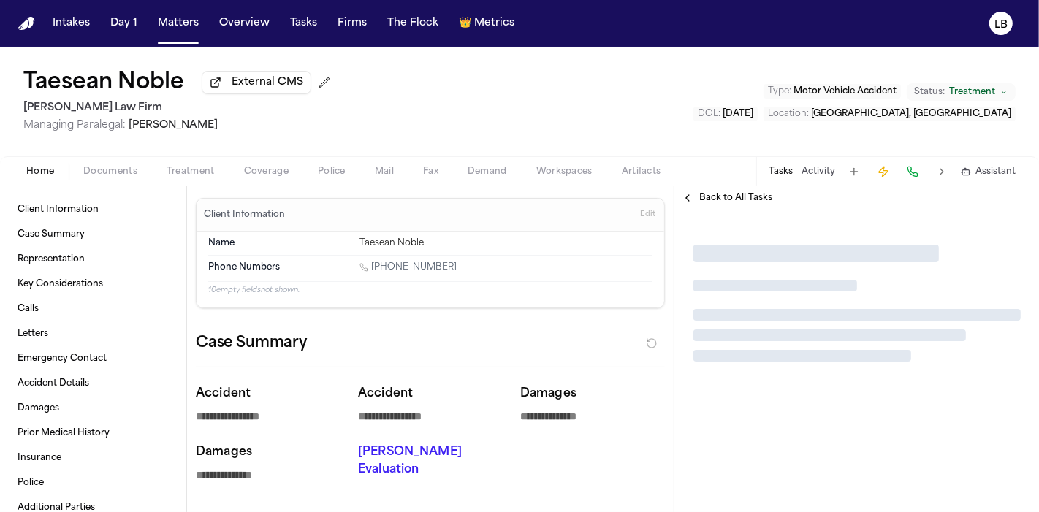
type textarea "*"
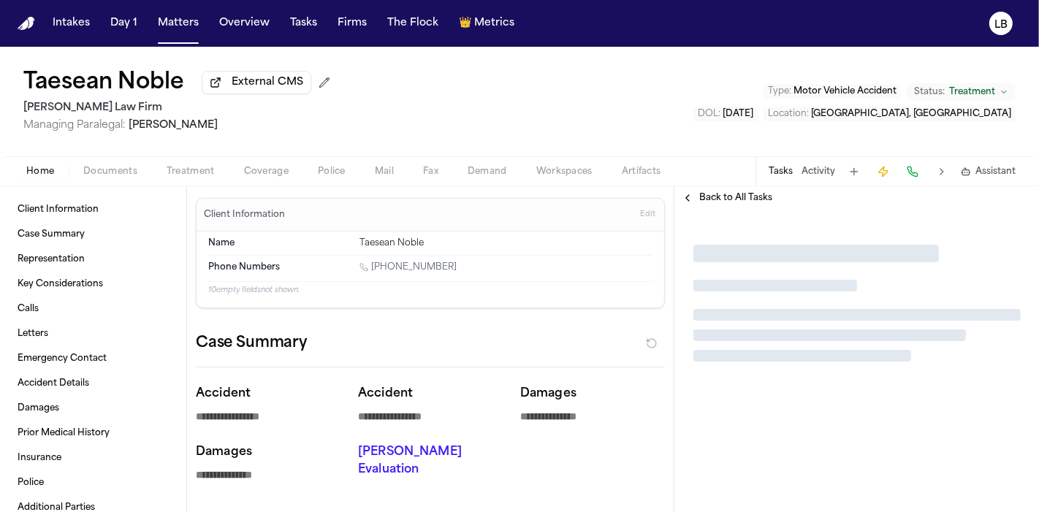
type textarea "*"
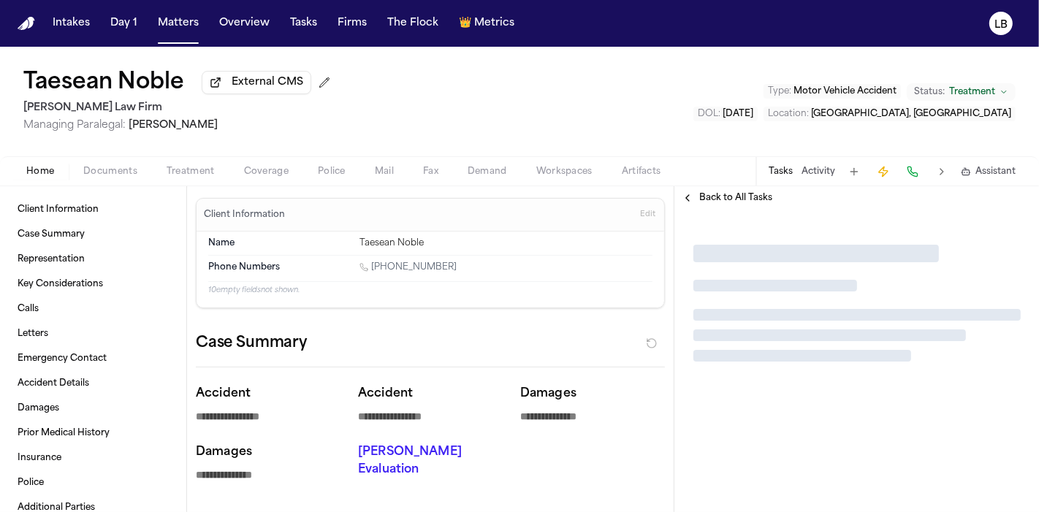
type textarea "*"
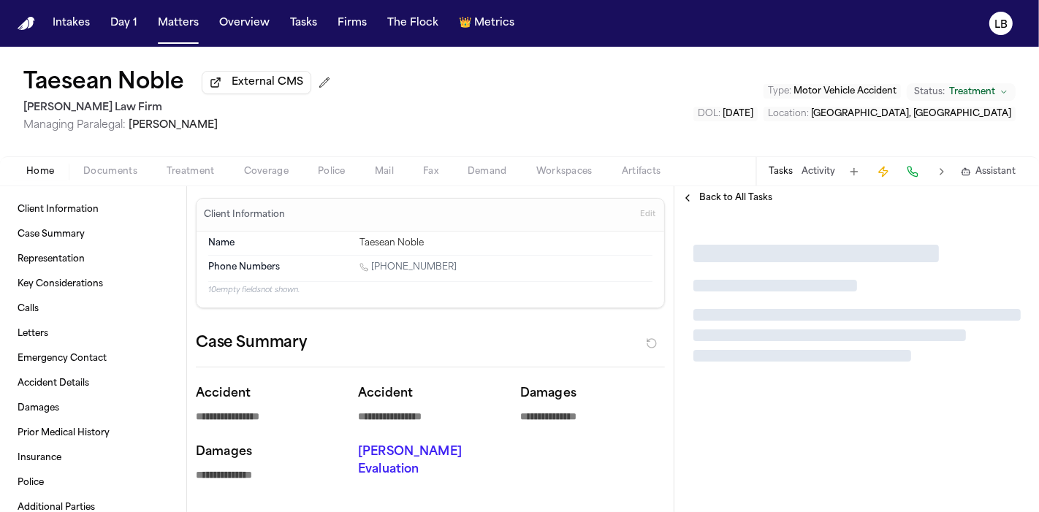
type textarea "*"
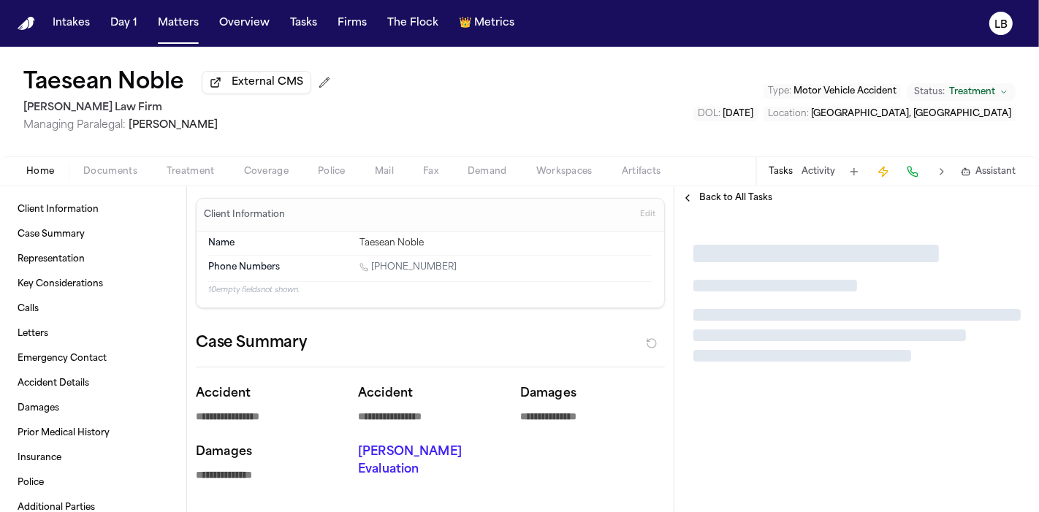
type textarea "*"
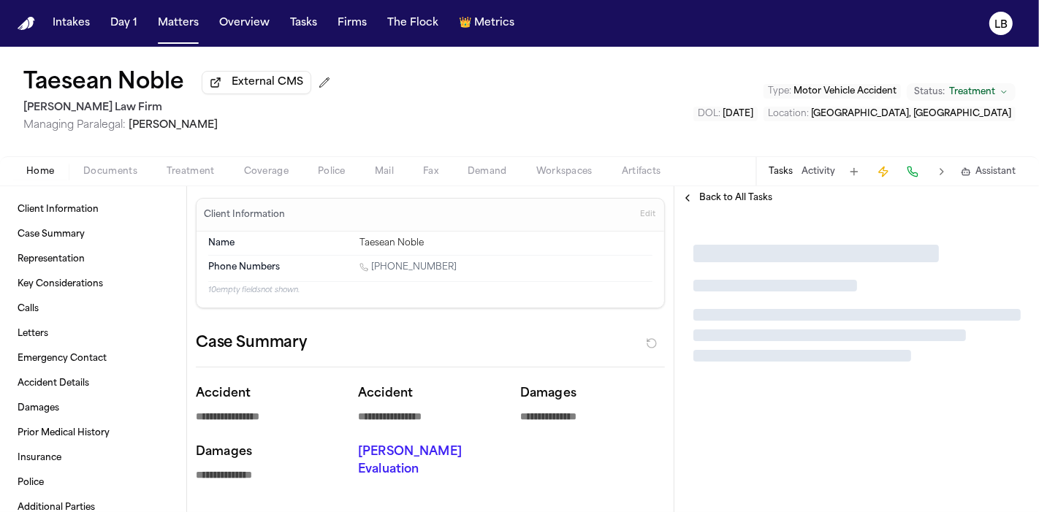
type textarea "*"
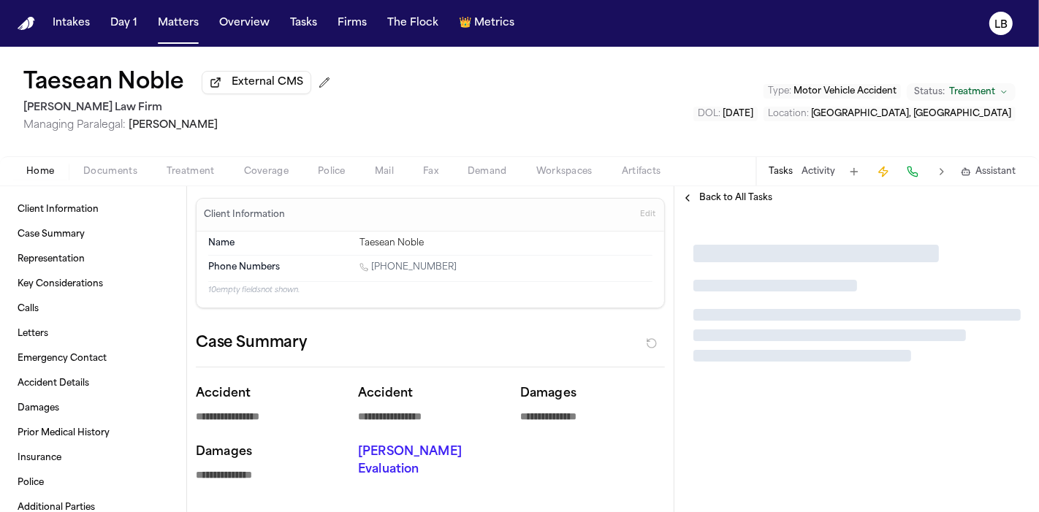
type textarea "*"
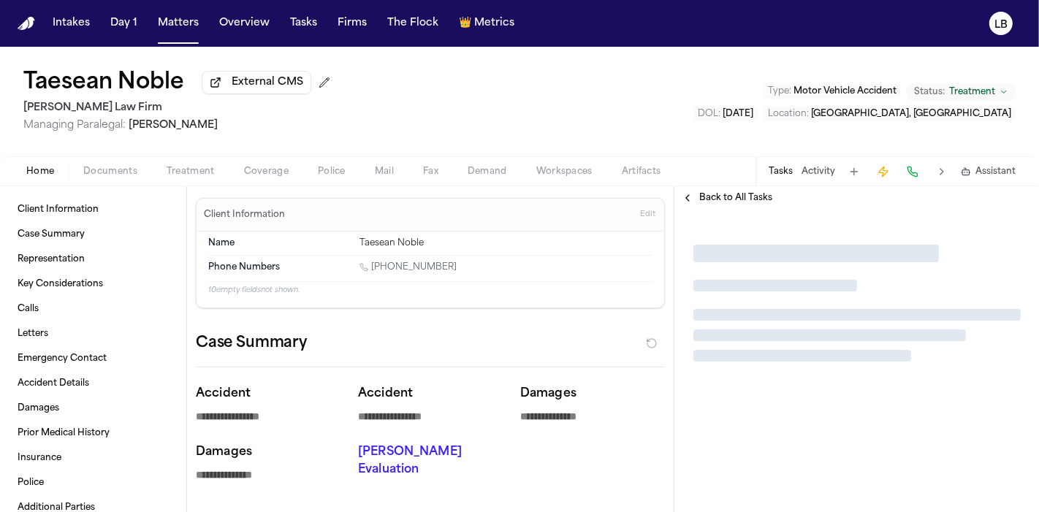
type textarea "*"
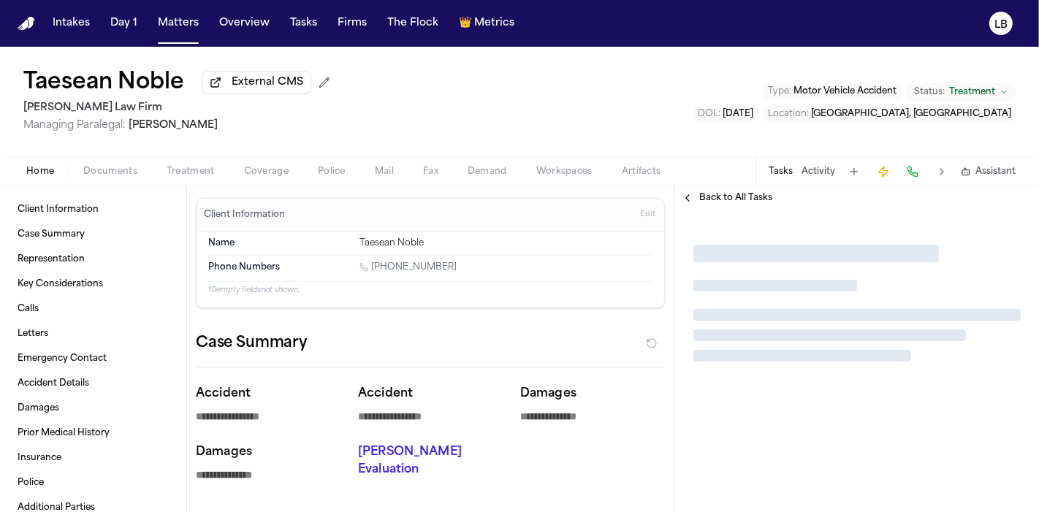
type textarea "*"
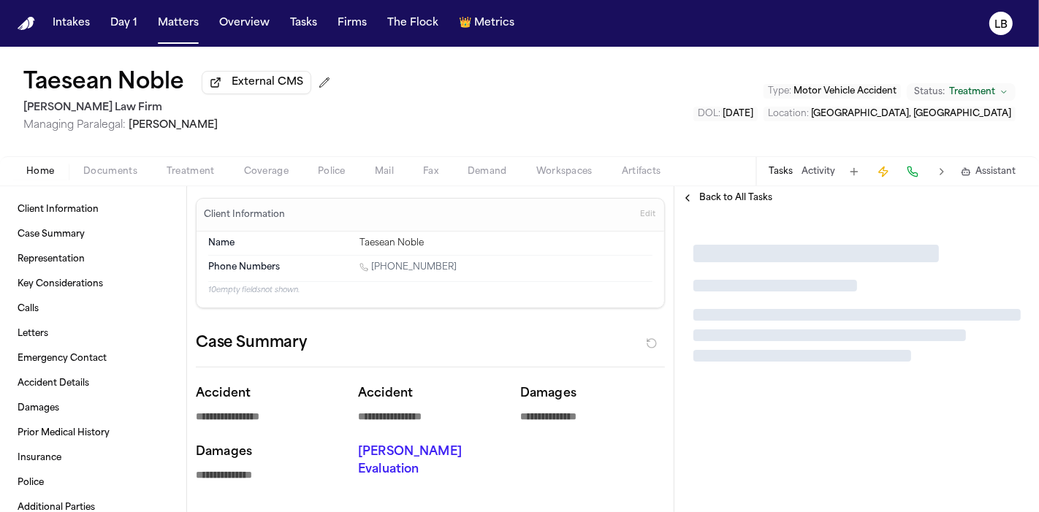
type textarea "*"
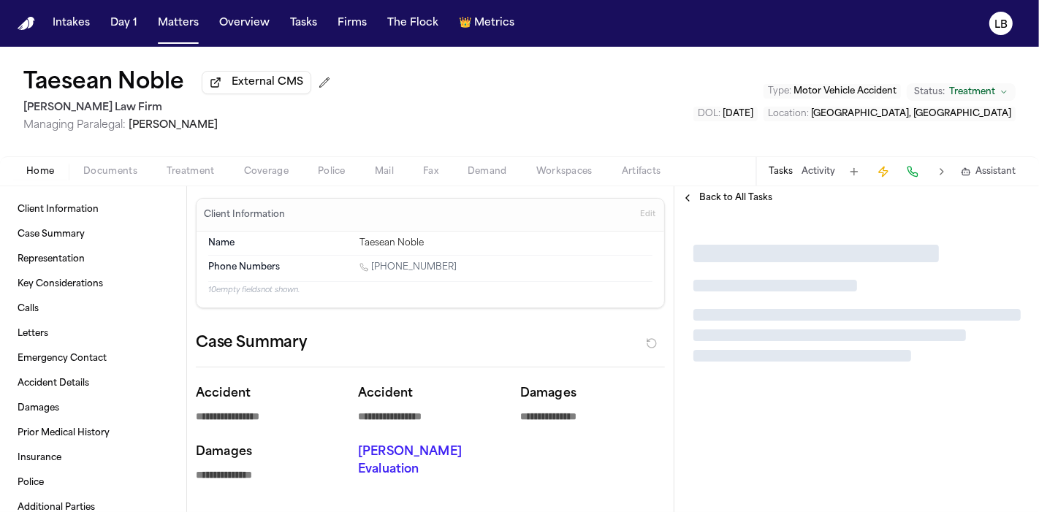
type textarea "*"
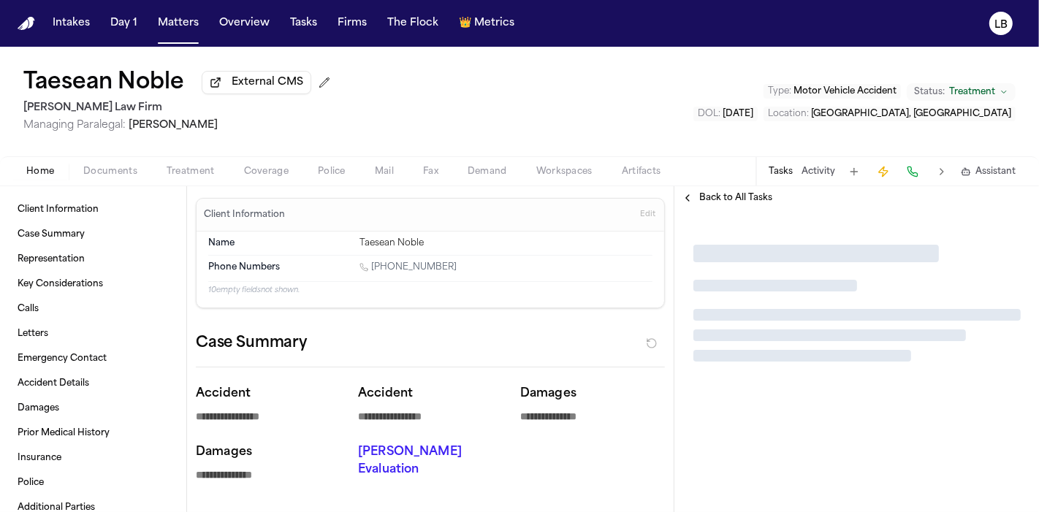
type textarea "*"
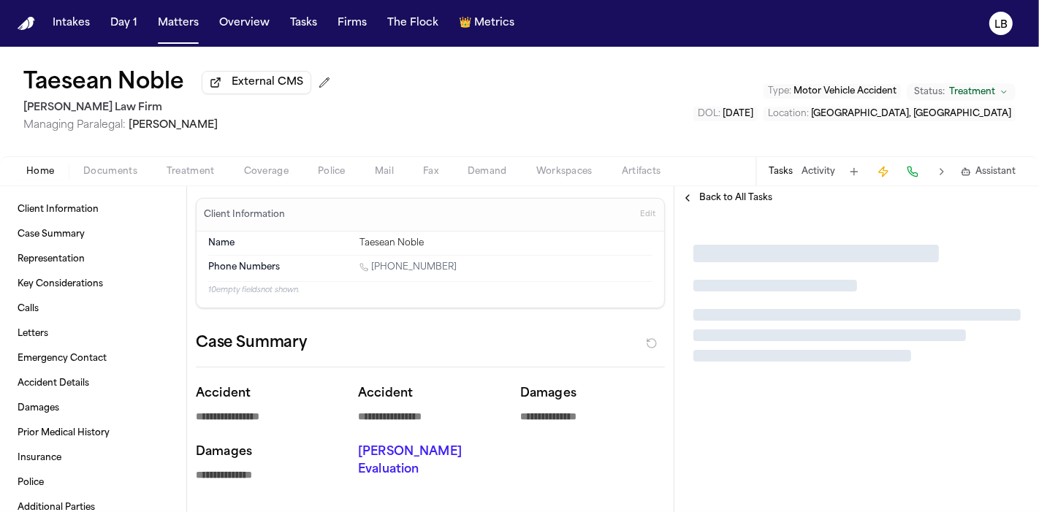
type textarea "*"
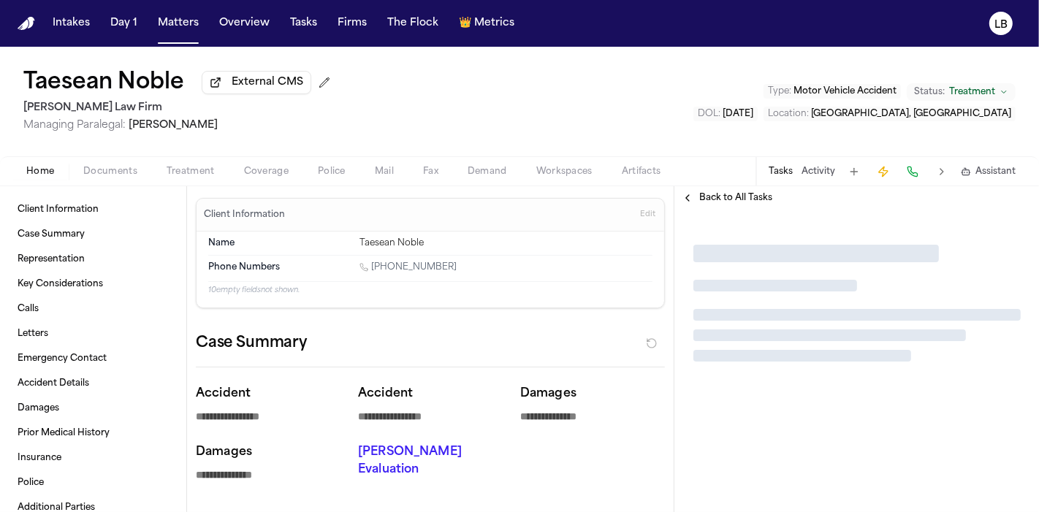
type textarea "*"
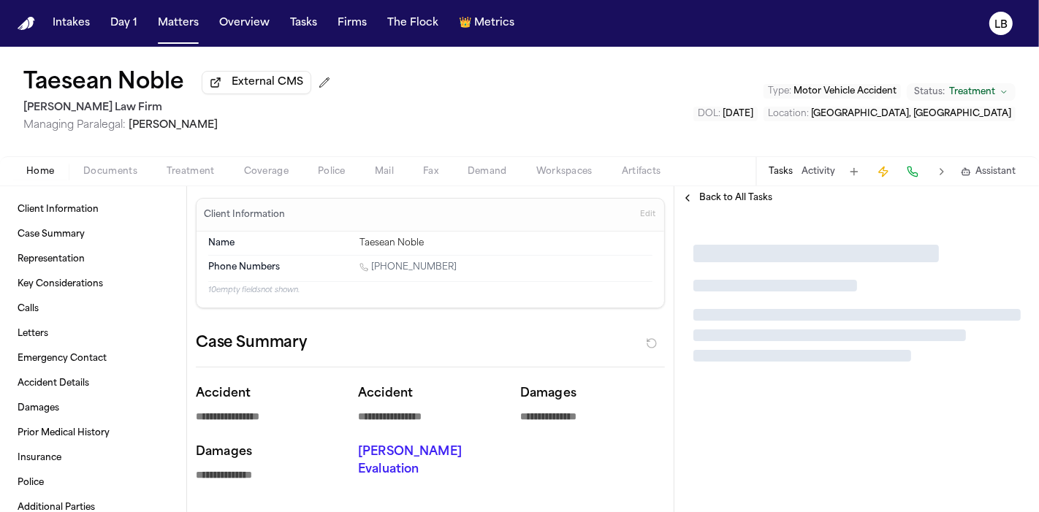
type textarea "*"
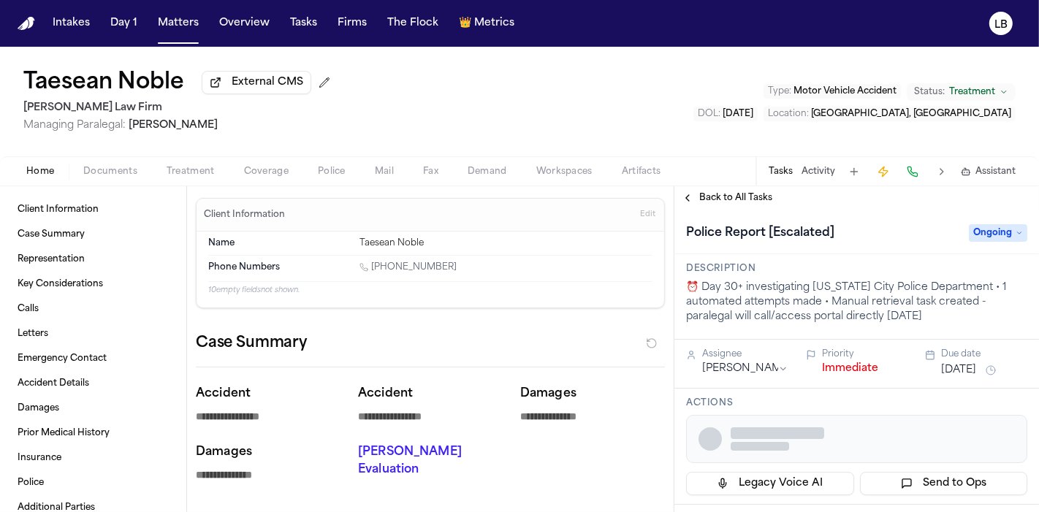
type textarea "*"
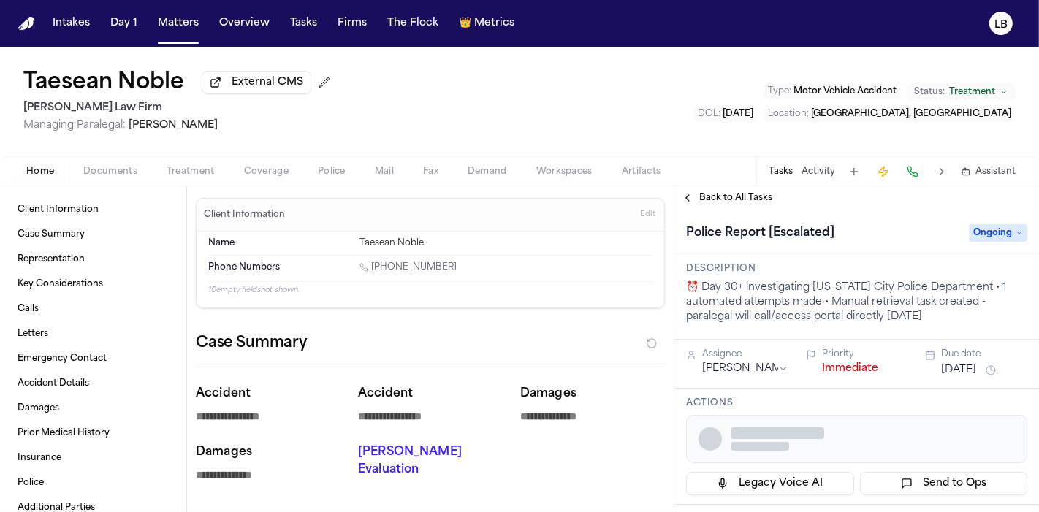
type textarea "*"
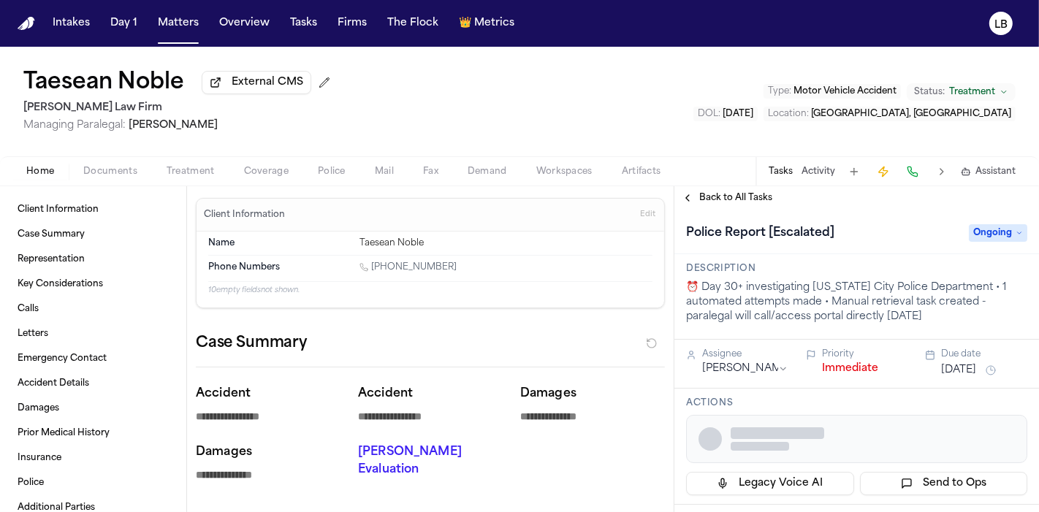
type textarea "*"
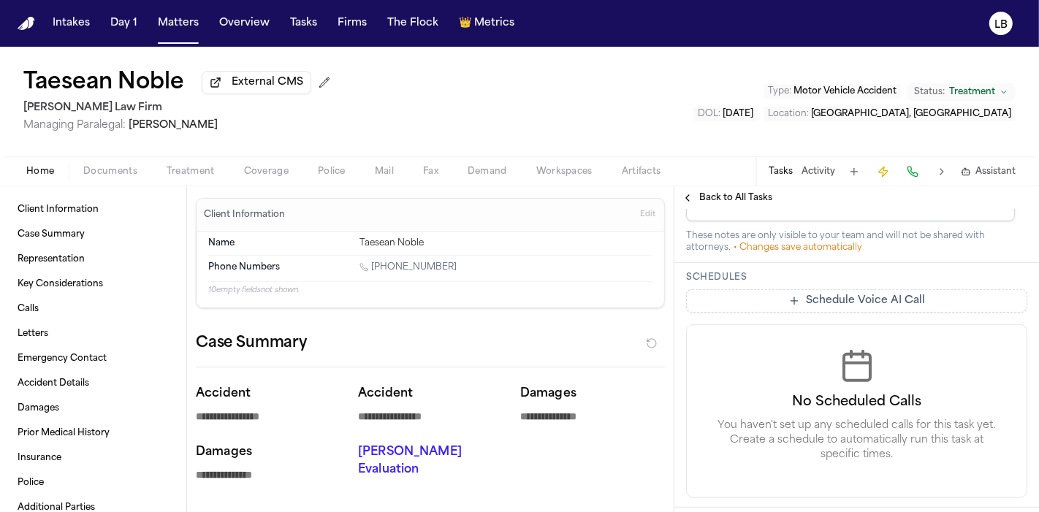
scroll to position [672, 0]
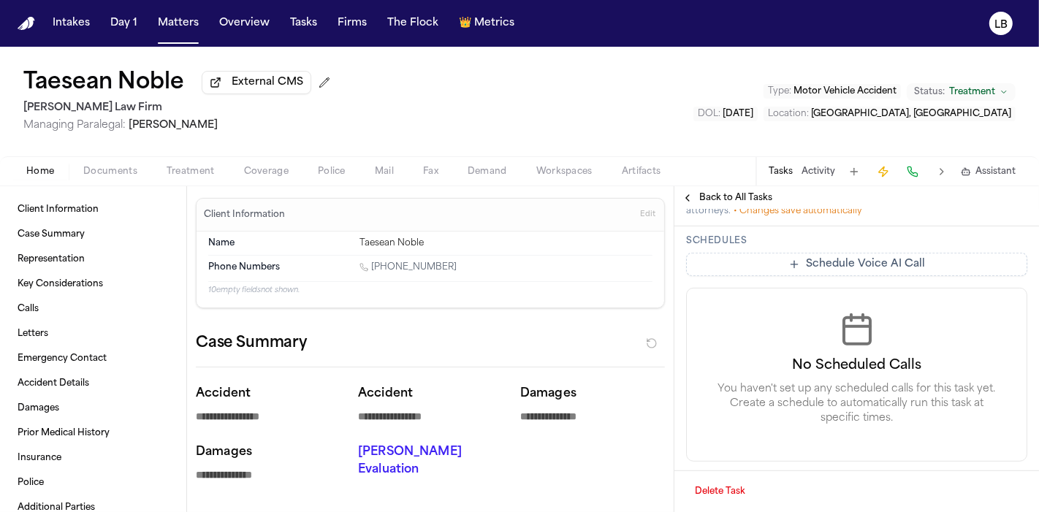
click at [823, 168] on button "Activity" at bounding box center [819, 172] width 34 height 12
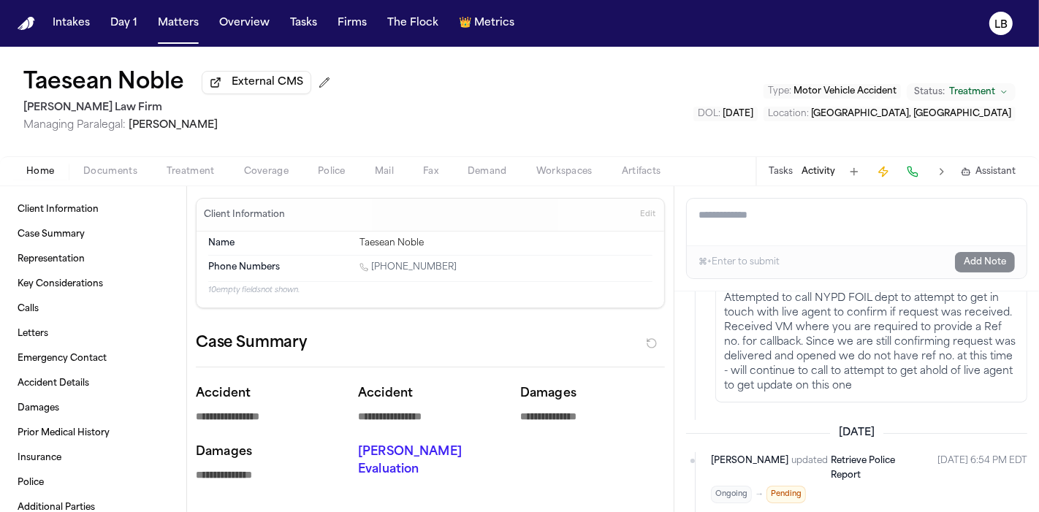
scroll to position [466, 0]
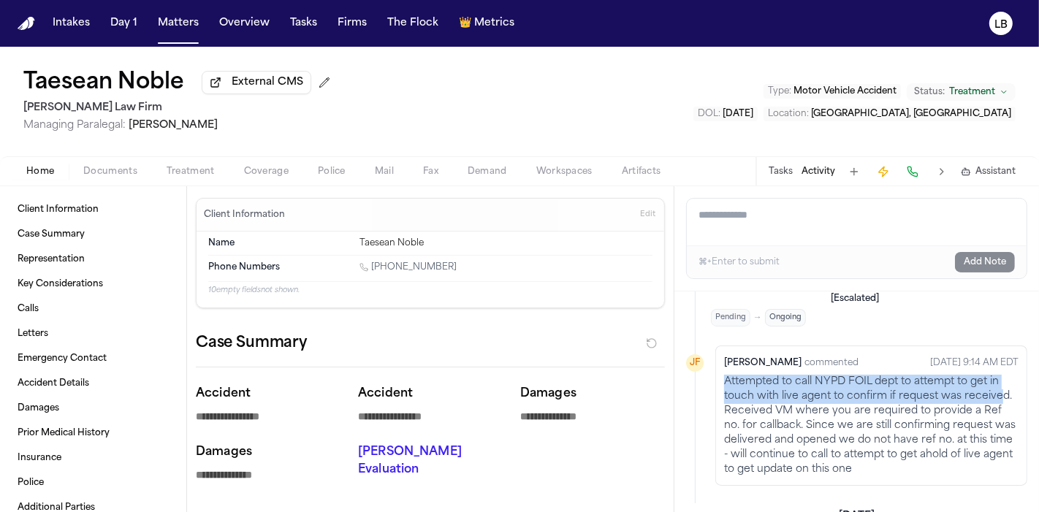
drag, startPoint x: 723, startPoint y: 366, endPoint x: 764, endPoint y: 396, distance: 50.7
click at [764, 396] on div "Julia Forza commented Sep 2, 2025 9:14 AM EDT Attempted to call NYPD FOIL dept …" at bounding box center [871, 416] width 312 height 140
drag, startPoint x: 769, startPoint y: 394, endPoint x: 724, endPoint y: 362, distance: 55.1
click at [724, 375] on p "Attempted to call NYPD FOIL dept to attempt to get in touch with live agent to …" at bounding box center [871, 426] width 294 height 102
copy p "Attempted to call NYPD FOIL dept to attempt to get in touch with live agent to …"
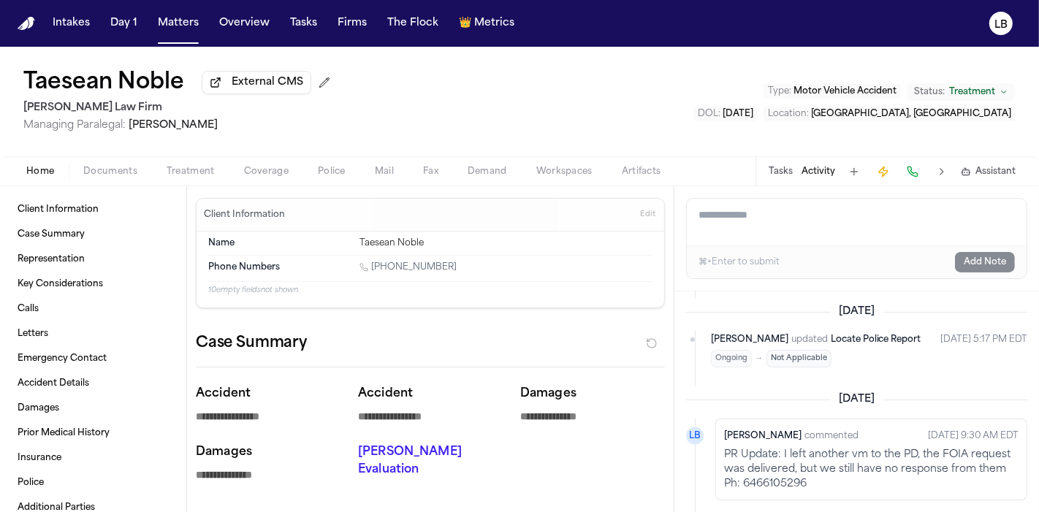
scroll to position [2011, 0]
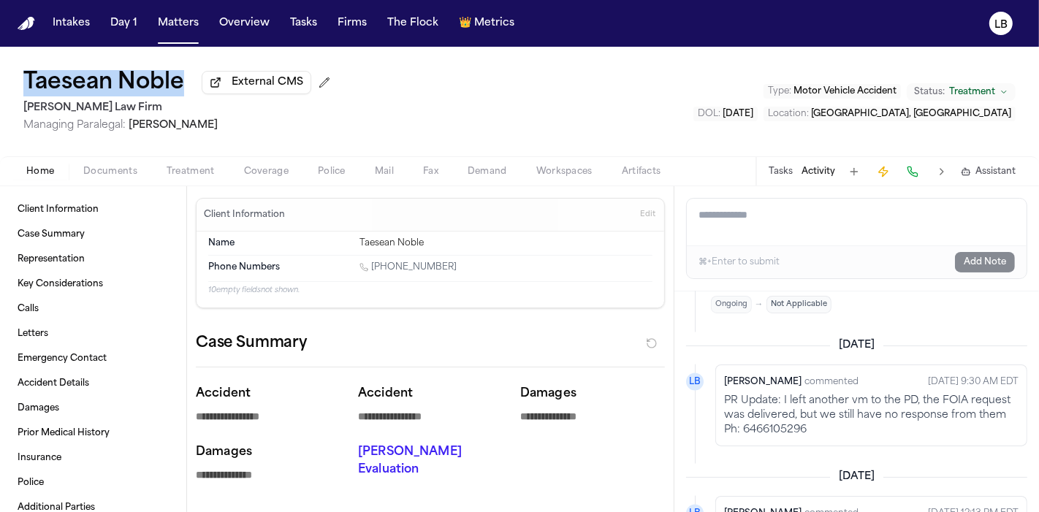
drag, startPoint x: 189, startPoint y: 78, endPoint x: 17, endPoint y: 70, distance: 172.6
click at [17, 70] on div "Taesean Noble External CMS Martello Law Firm Managing Paralegal: Michelle Landa…" at bounding box center [519, 102] width 1039 height 110
copy h1 "Taesean Noble"
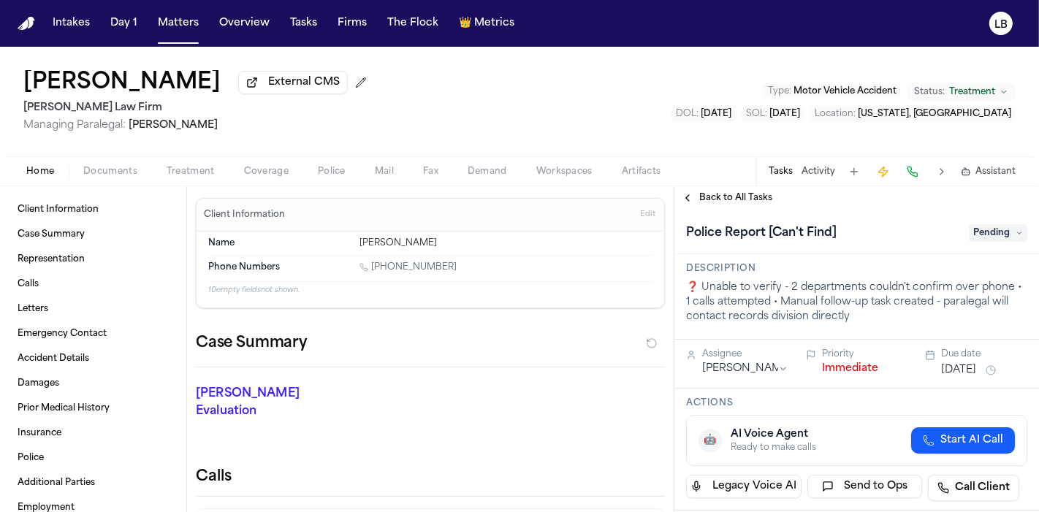
click at [134, 169] on span "Documents" at bounding box center [110, 172] width 54 height 12
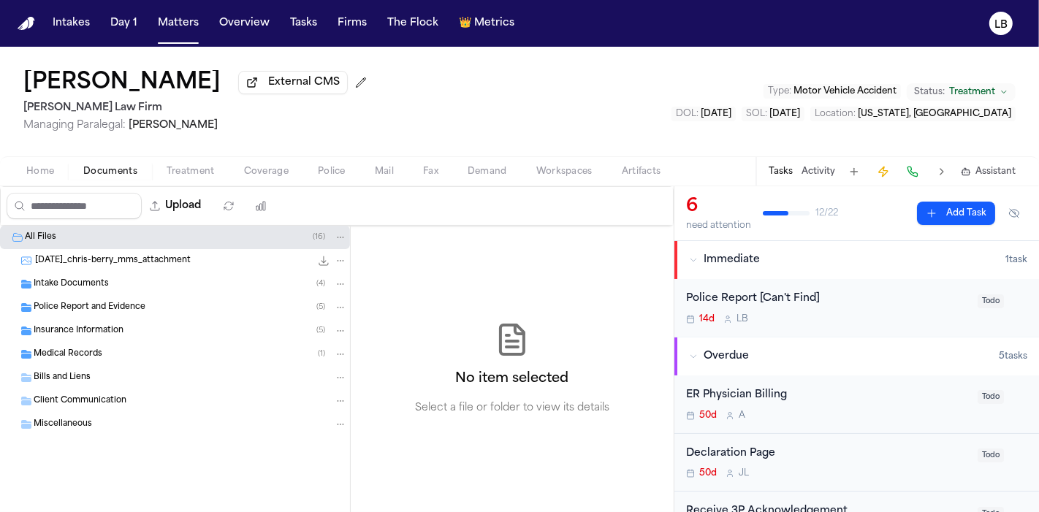
click at [72, 289] on div "Intake Documents ( 4 )" at bounding box center [175, 284] width 350 height 23
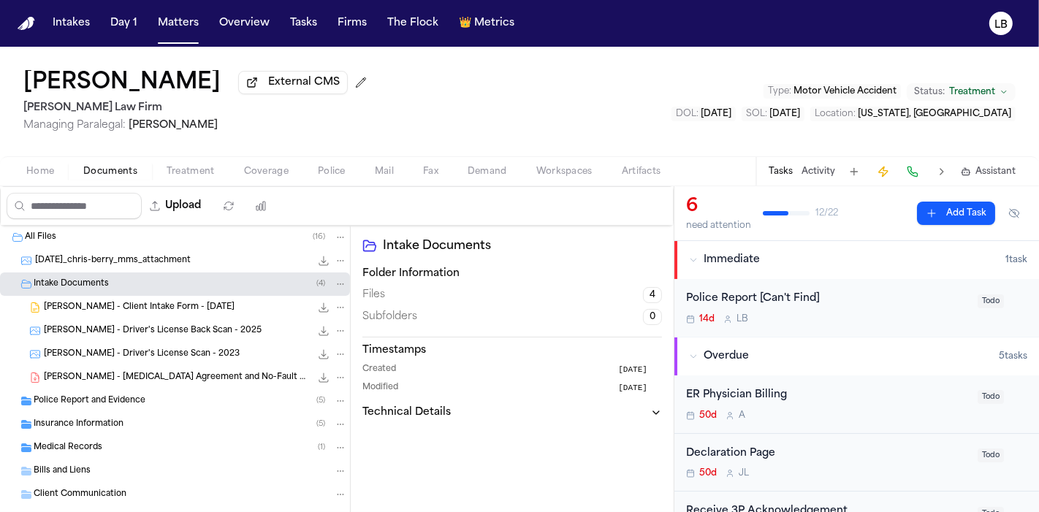
click at [110, 399] on span "Police Report and Evidence" at bounding box center [90, 401] width 112 height 12
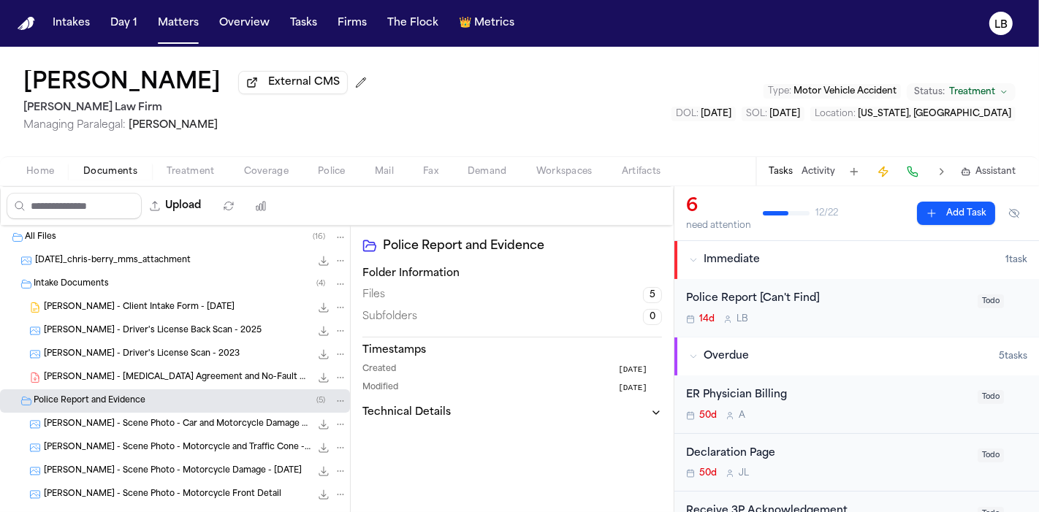
click at [154, 303] on span "[PERSON_NAME] - Client Intake Form - [DATE]" at bounding box center [139, 308] width 191 height 12
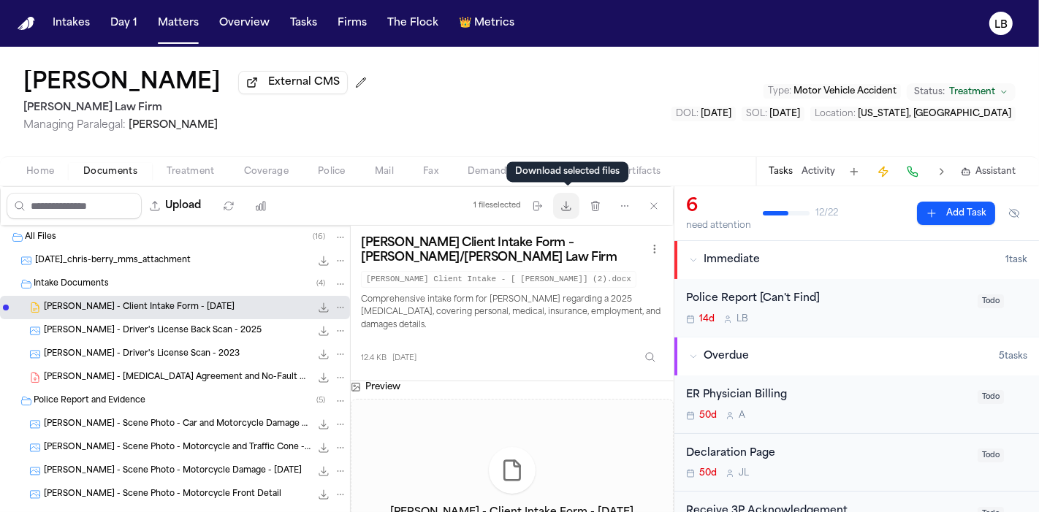
click at [570, 200] on icon "button" at bounding box center [566, 206] width 12 height 12
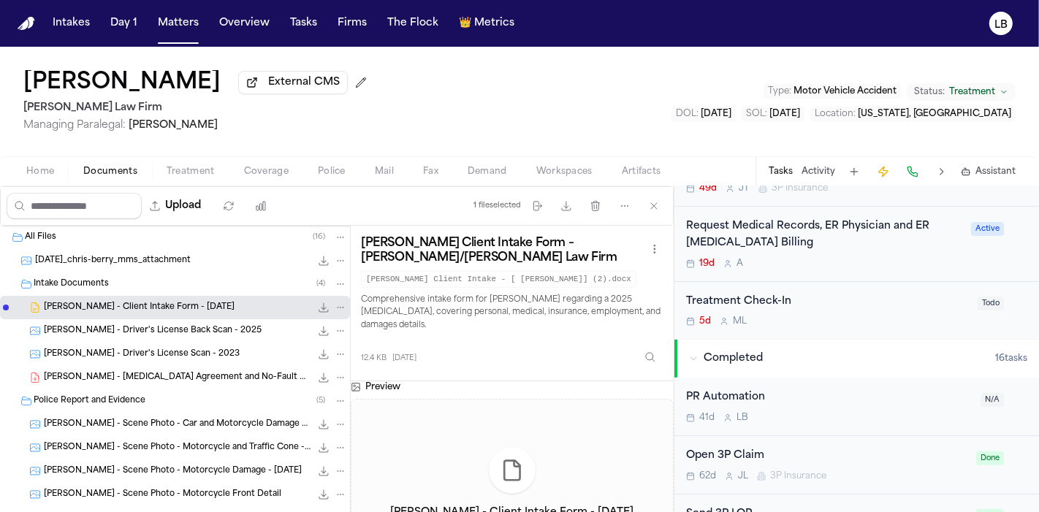
scroll to position [344, 0]
click at [566, 193] on button "Download files" at bounding box center [566, 206] width 26 height 26
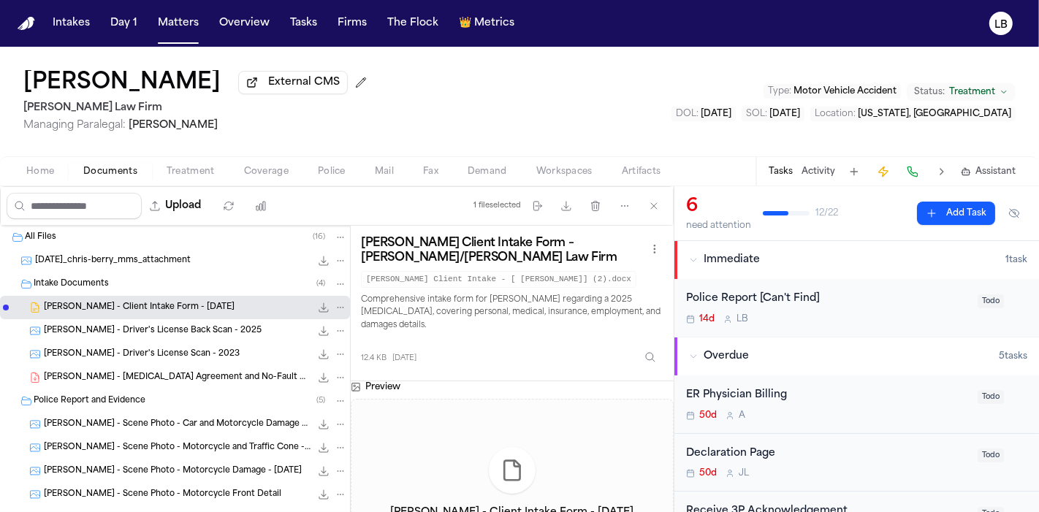
click at [818, 168] on button "Activity" at bounding box center [819, 172] width 34 height 12
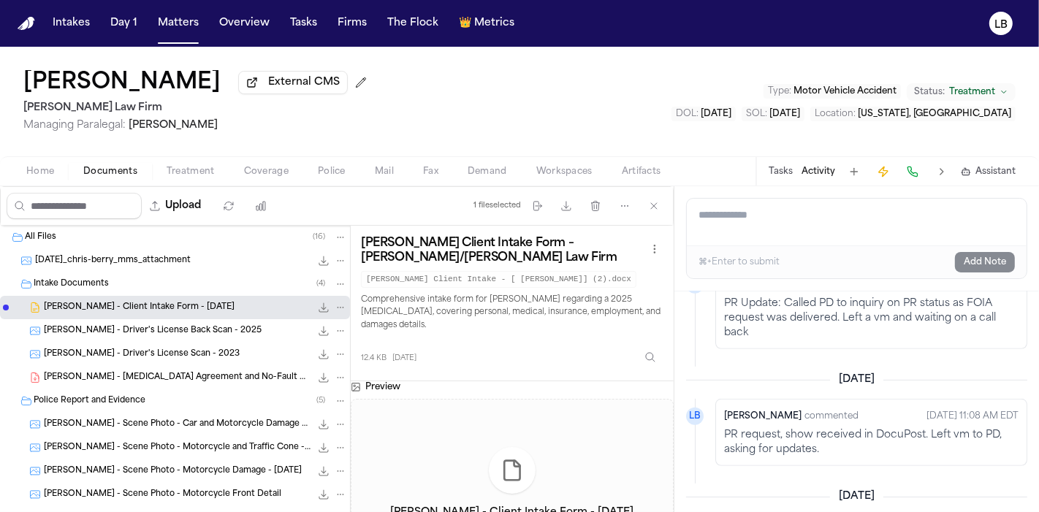
scroll to position [688, 0]
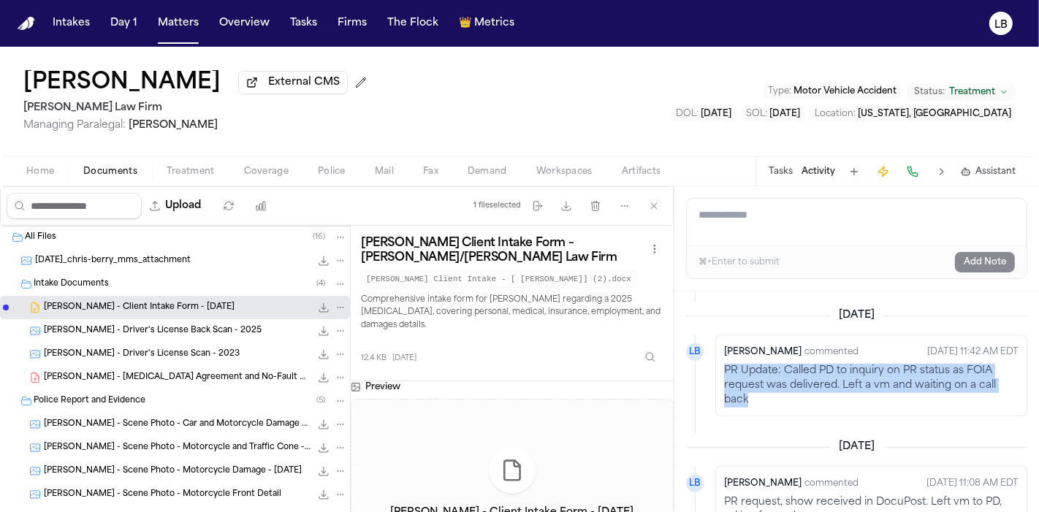
drag, startPoint x: 748, startPoint y: 397, endPoint x: 727, endPoint y: 370, distance: 34.9
click at [727, 370] on p "PR Update: Called PD to inquiry on PR status as FOIA request was delivered. Lef…" at bounding box center [871, 386] width 294 height 44
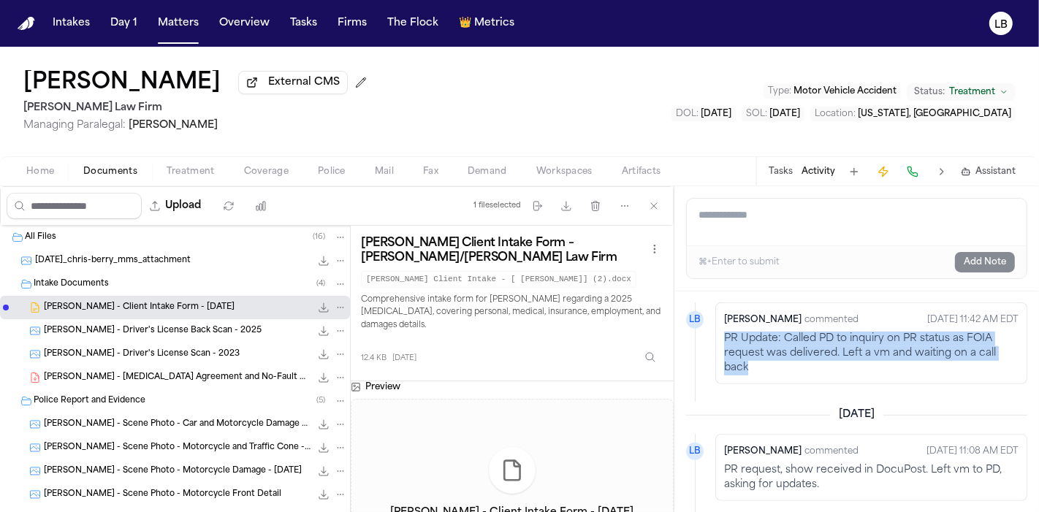
scroll to position [722, 0]
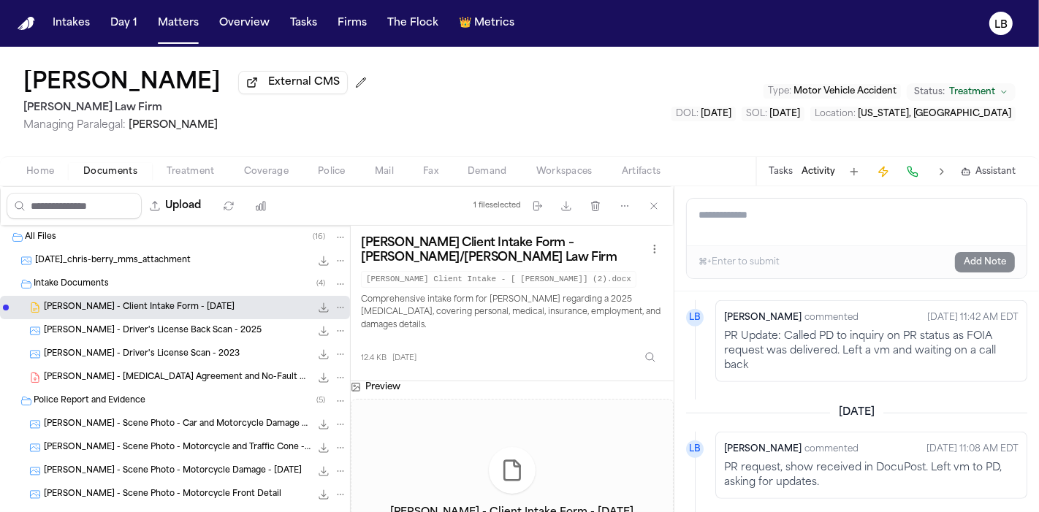
drag, startPoint x: 727, startPoint y: 370, endPoint x: 902, endPoint y: 324, distance: 181.1
click at [927, 324] on time "[DATE] 11:42 AM EDT" at bounding box center [972, 318] width 91 height 18
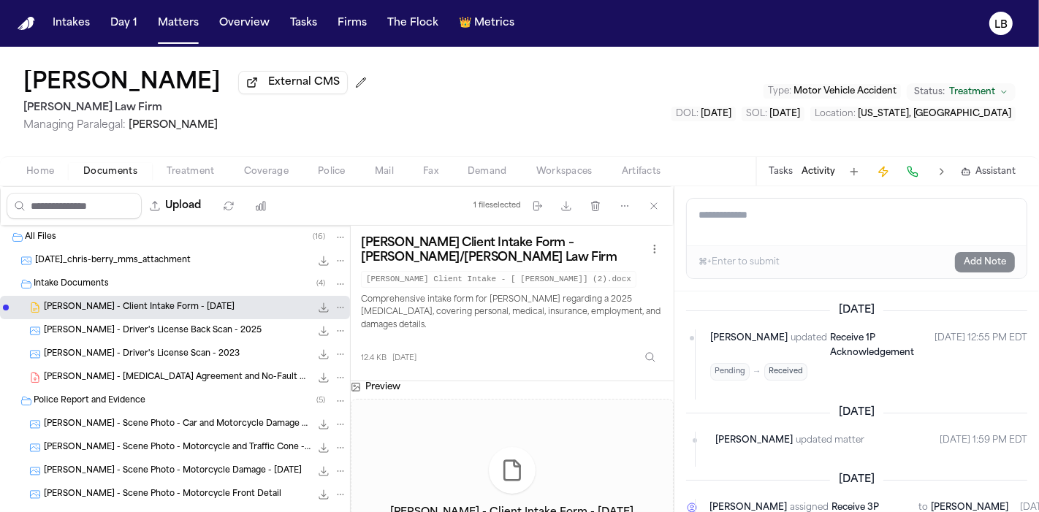
scroll to position [0, 0]
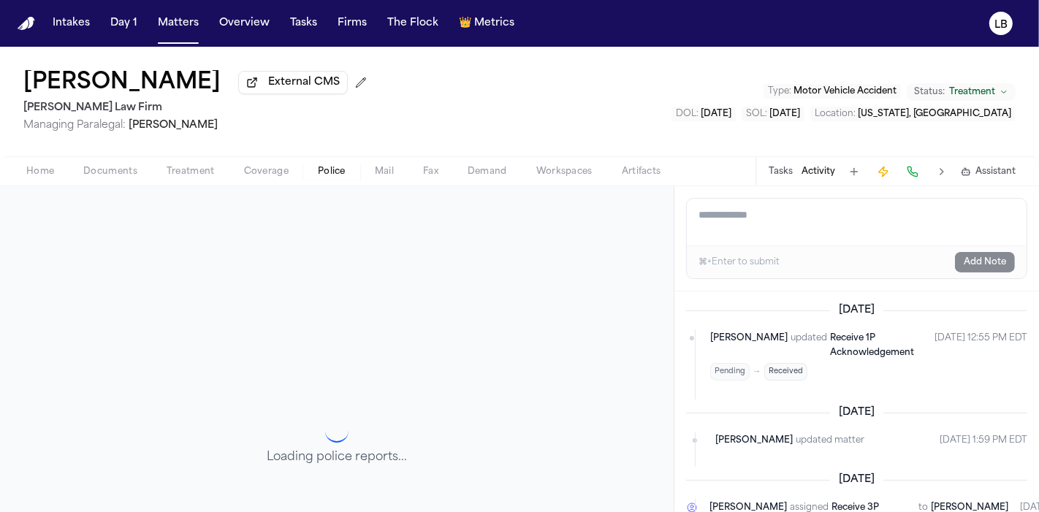
click at [330, 166] on span "Police" at bounding box center [332, 172] width 28 height 12
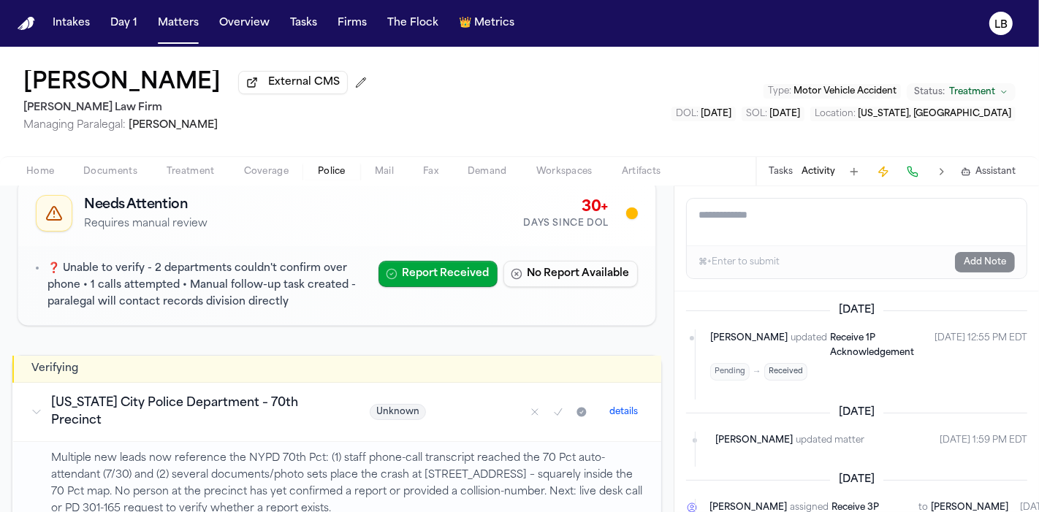
scroll to position [94, 0]
click at [84, 405] on h3 "[US_STATE] City Police Department – 70th Precinct" at bounding box center [193, 412] width 284 height 35
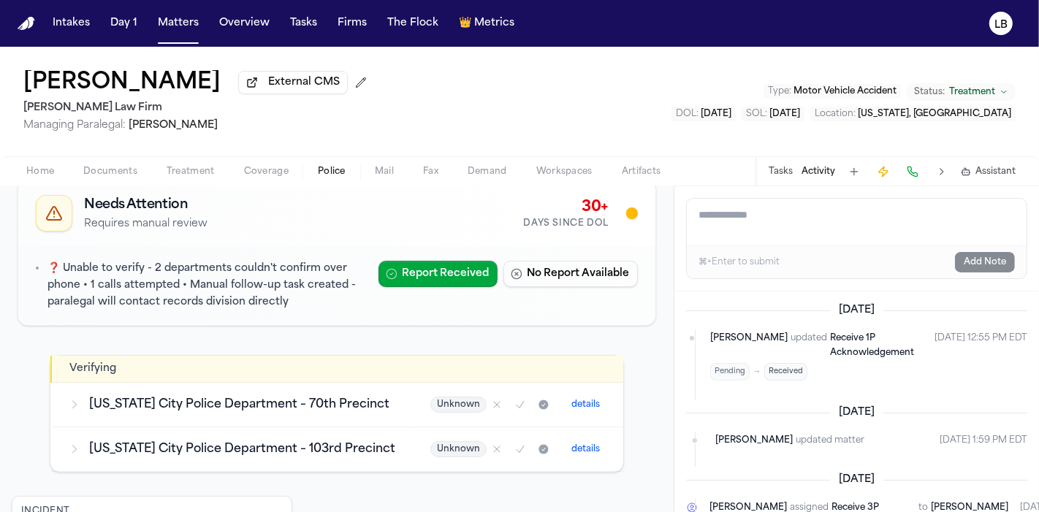
click at [84, 405] on div "[US_STATE] City Police Department – 70th Precinct" at bounding box center [232, 405] width 327 height 18
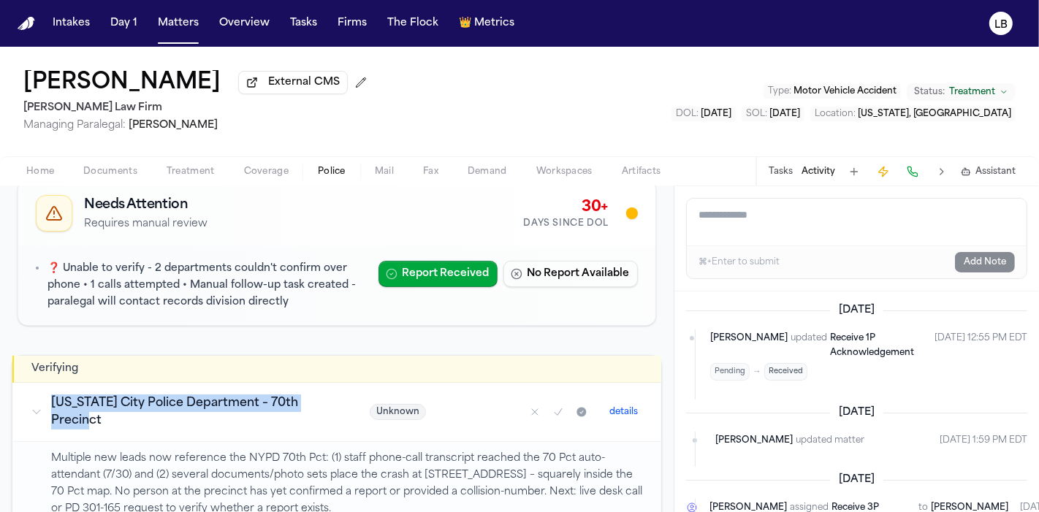
drag, startPoint x: 100, startPoint y: 429, endPoint x: 53, endPoint y: 388, distance: 62.7
click at [53, 388] on td "[US_STATE] City Police Department – 70th Precinct" at bounding box center [182, 412] width 339 height 59
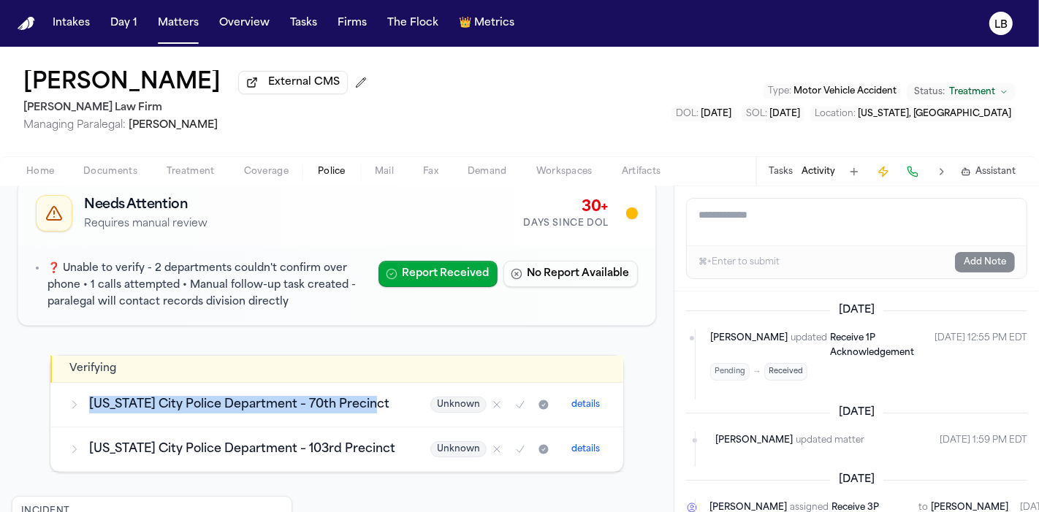
copy h3 "[US_STATE] City Police Department – 70th Precinct"
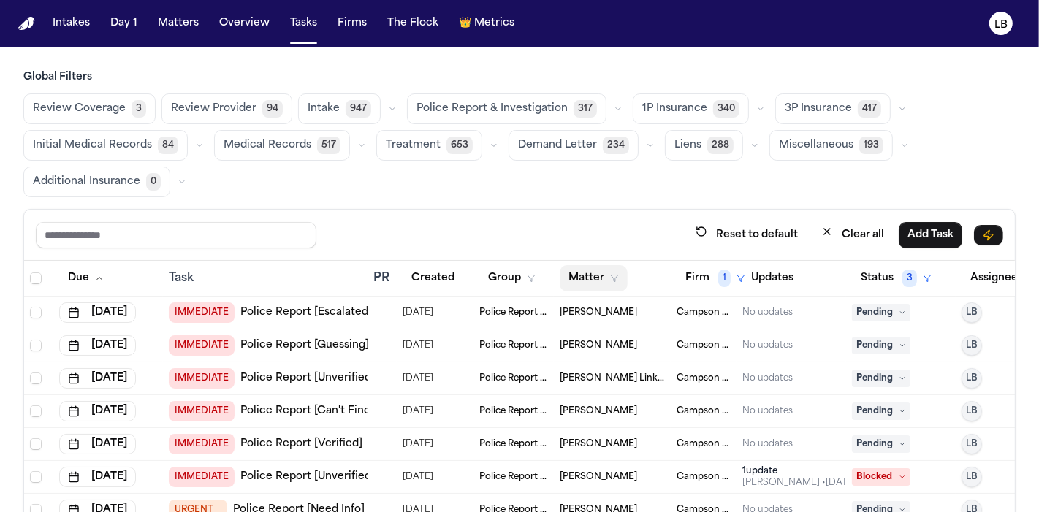
scroll to position [38, 58]
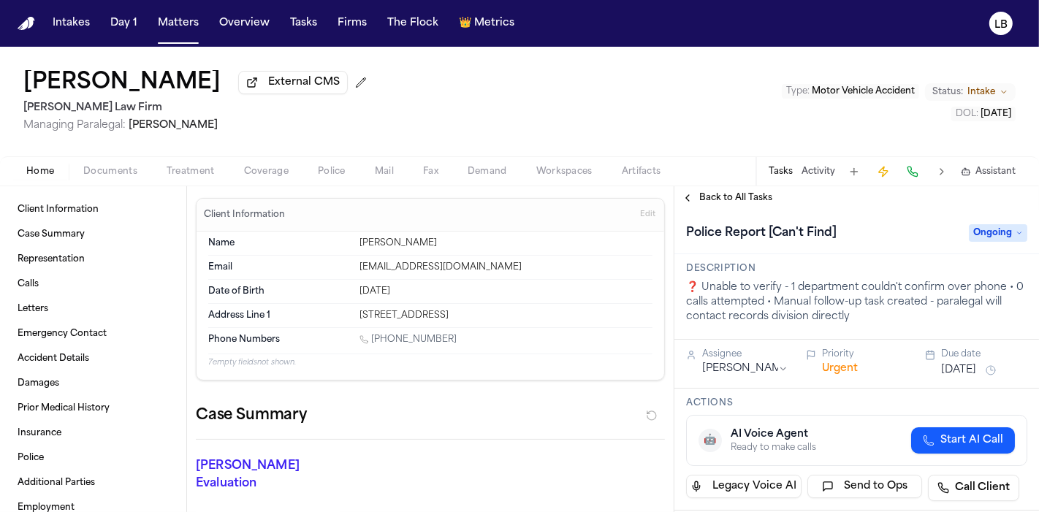
click at [107, 180] on div "Home Documents Treatment Coverage Police Mail Fax Demand Workspaces Artifacts T…" at bounding box center [519, 170] width 1039 height 29
click at [98, 174] on span "Documents" at bounding box center [110, 172] width 54 height 12
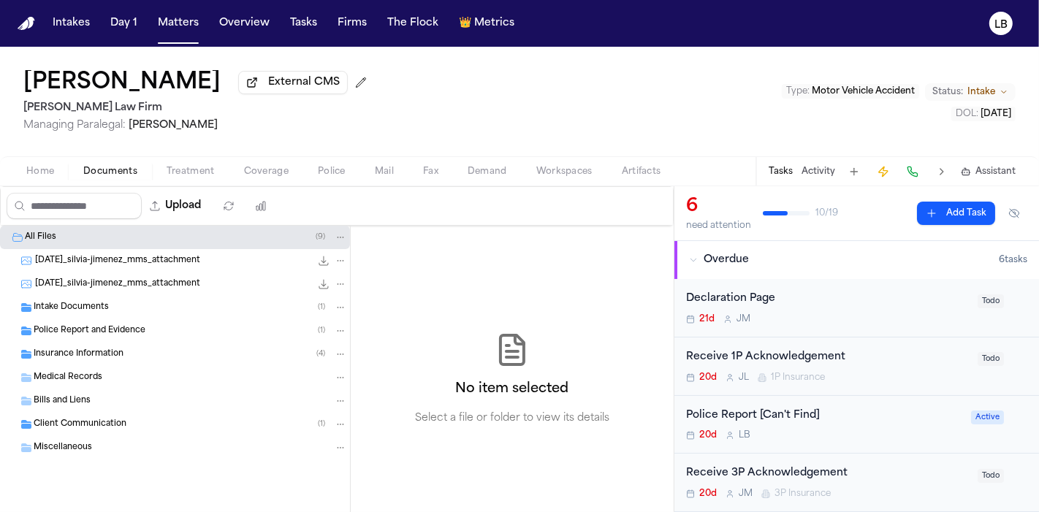
click at [129, 304] on div "Intake Documents ( 1 )" at bounding box center [190, 307] width 313 height 13
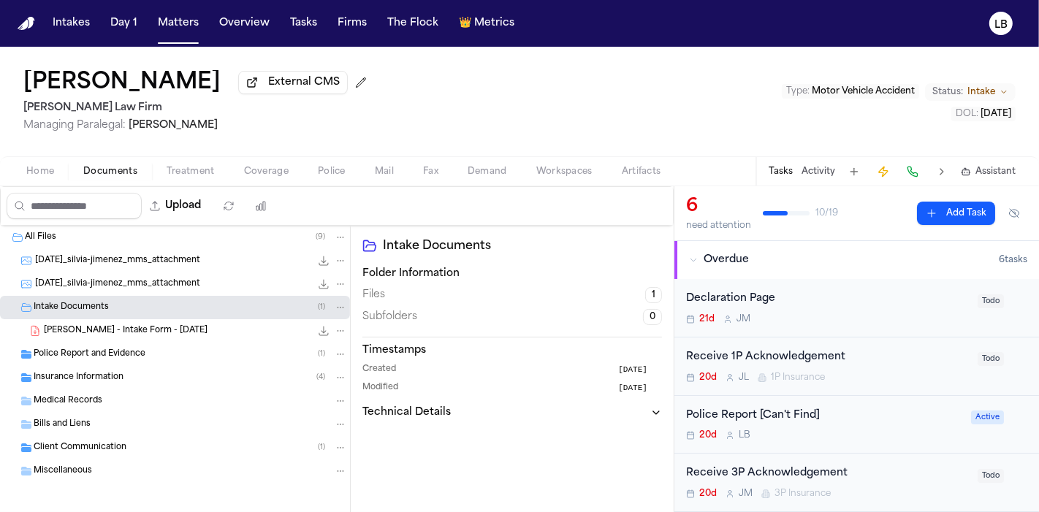
click at [149, 364] on div "Police Report and Evidence ( 1 )" at bounding box center [175, 354] width 350 height 23
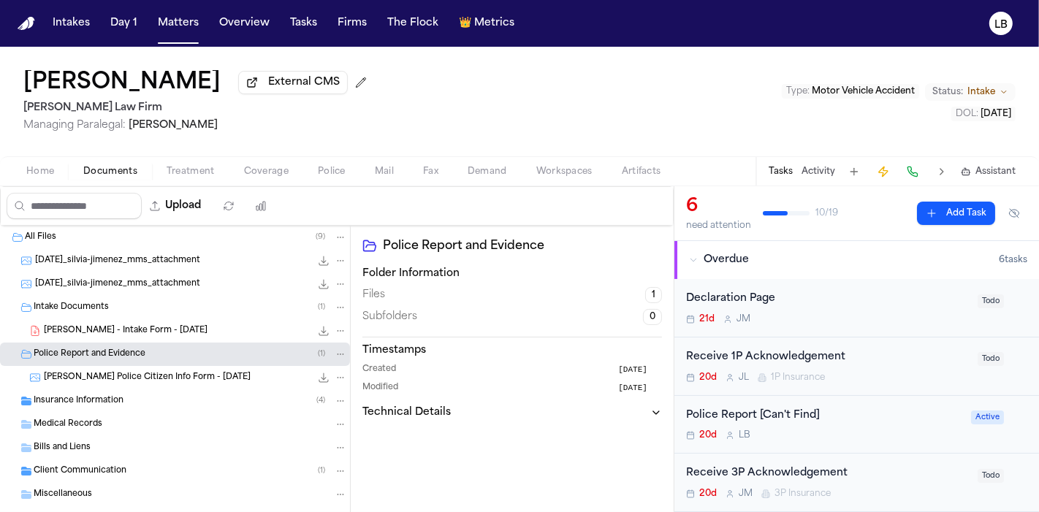
click at [170, 385] on div "[PERSON_NAME] Police Citizen Info Form - [DATE] 3.9 MB • PNG" at bounding box center [175, 377] width 350 height 23
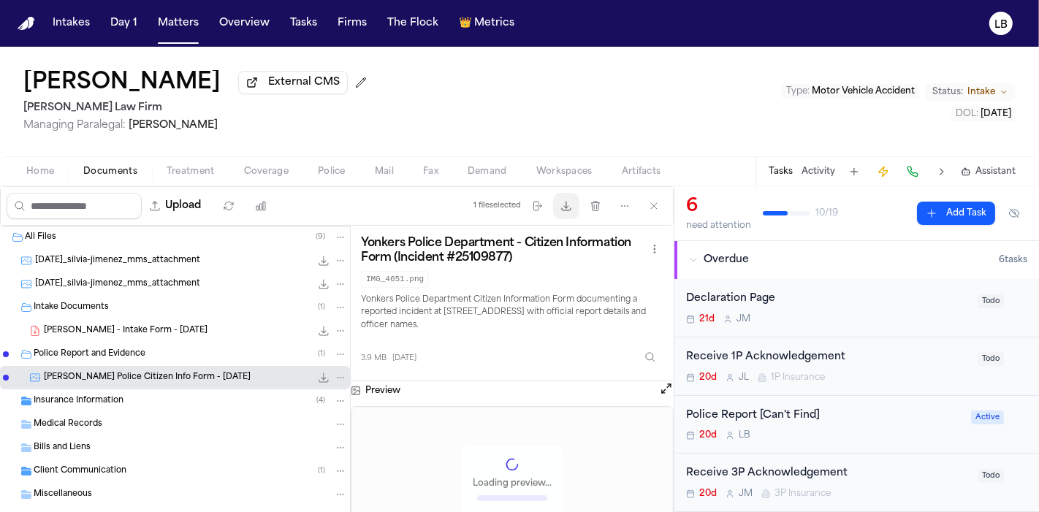
click at [571, 208] on icon "button" at bounding box center [566, 206] width 12 height 12
